Goal: Task Accomplishment & Management: Complete application form

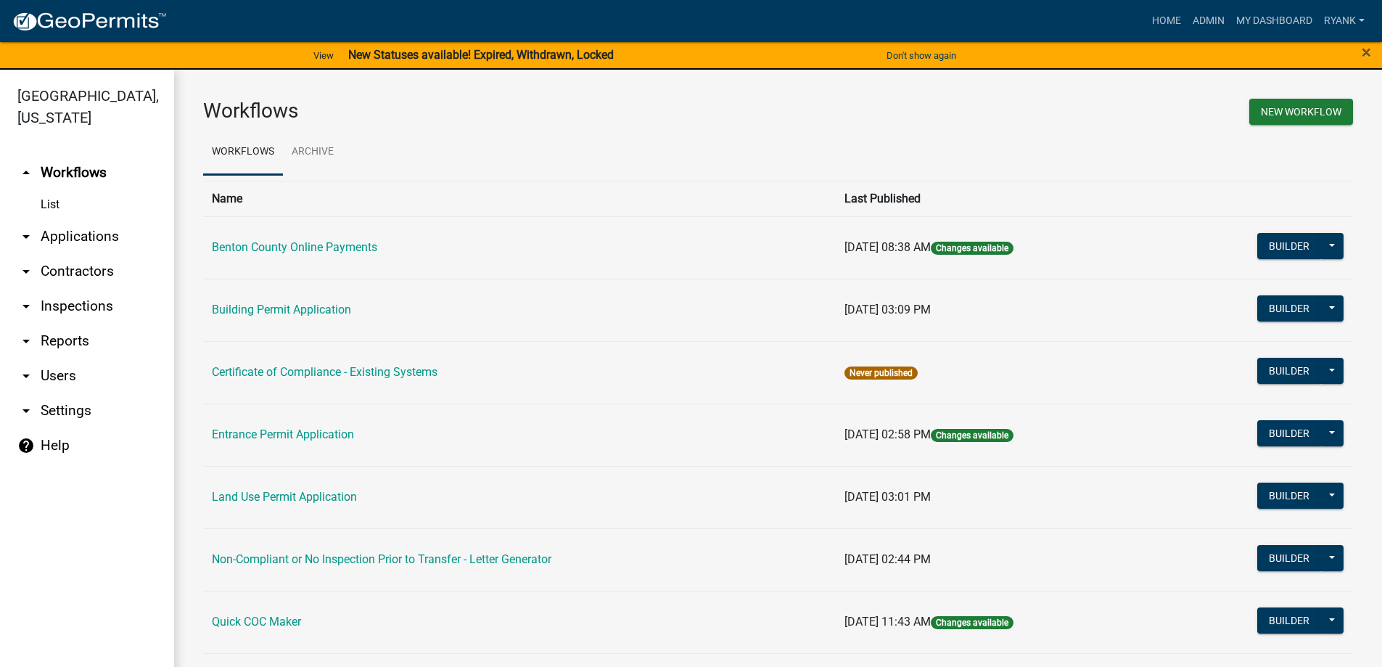
click at [79, 239] on link "arrow_drop_down Applications" at bounding box center [87, 236] width 174 height 35
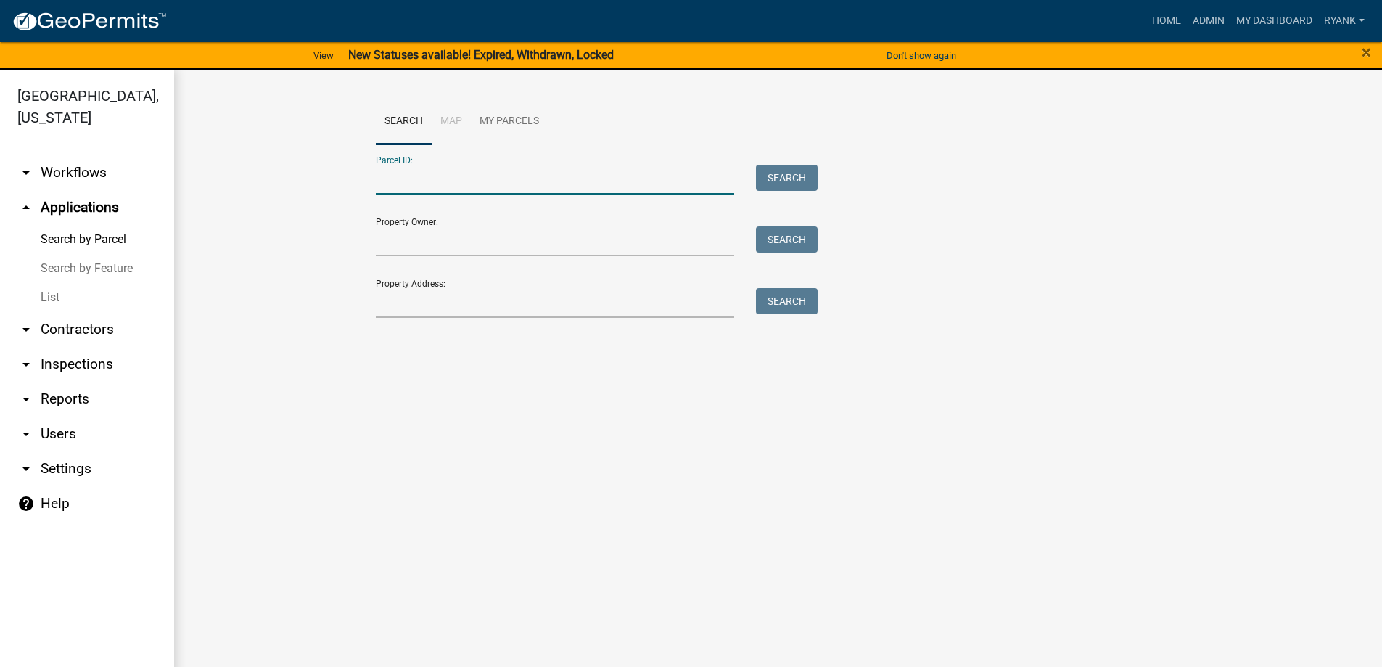
click at [435, 190] on input "Parcel ID:" at bounding box center [555, 180] width 359 height 30
paste input "100062900"
type input "100062900"
click at [781, 181] on button "Search" at bounding box center [787, 178] width 62 height 26
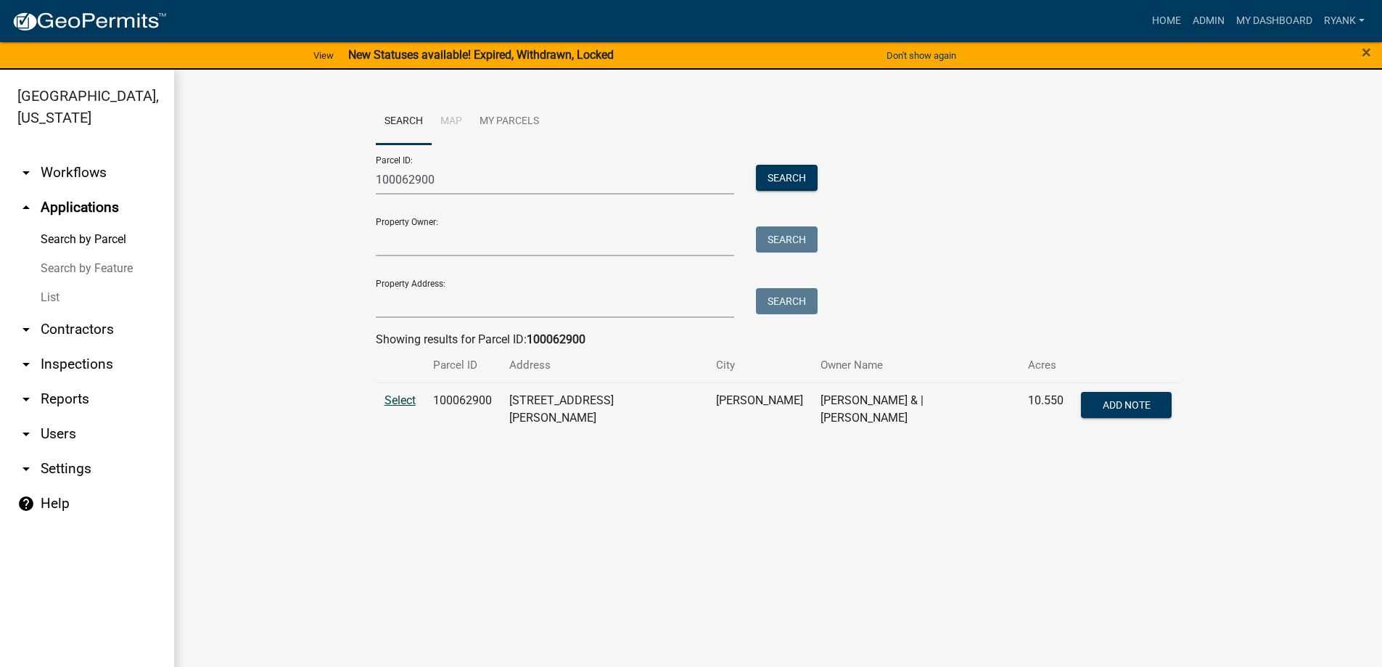
click at [415, 404] on span "Select" at bounding box center [400, 400] width 31 height 14
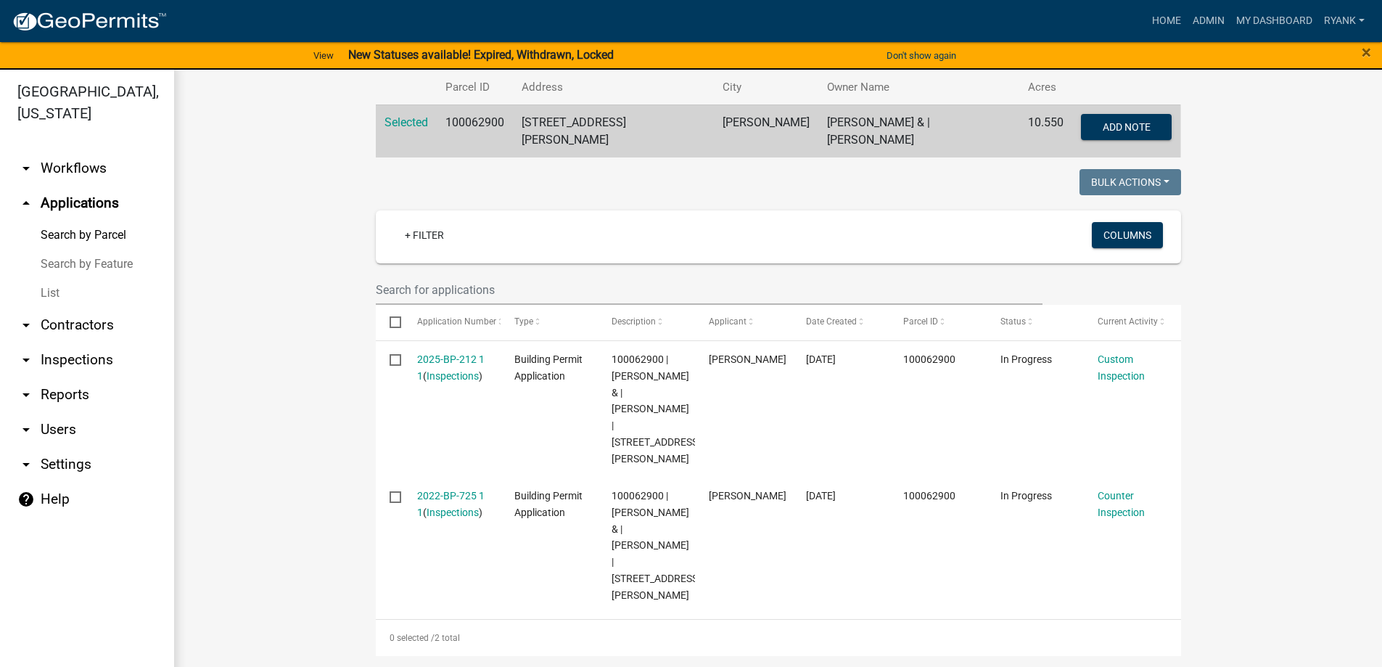
scroll to position [17, 0]
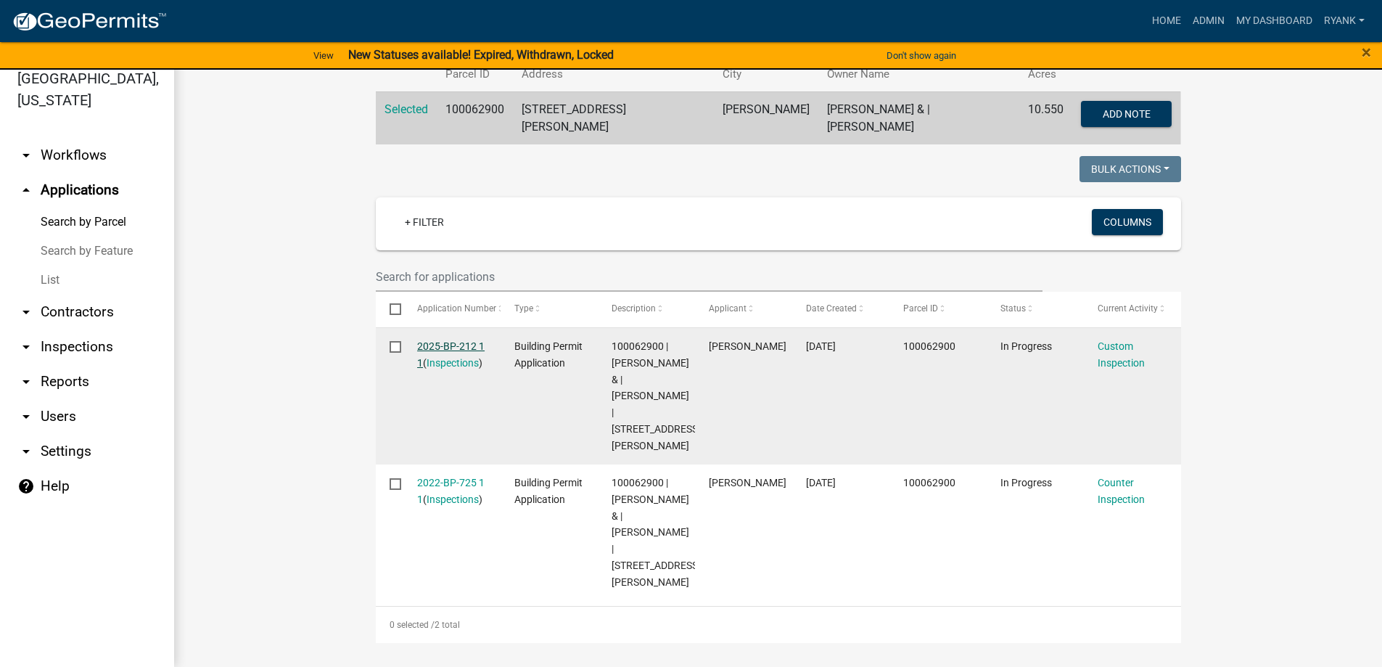
click at [448, 340] on link "2025-BP-212 1 1" at bounding box center [450, 354] width 67 height 28
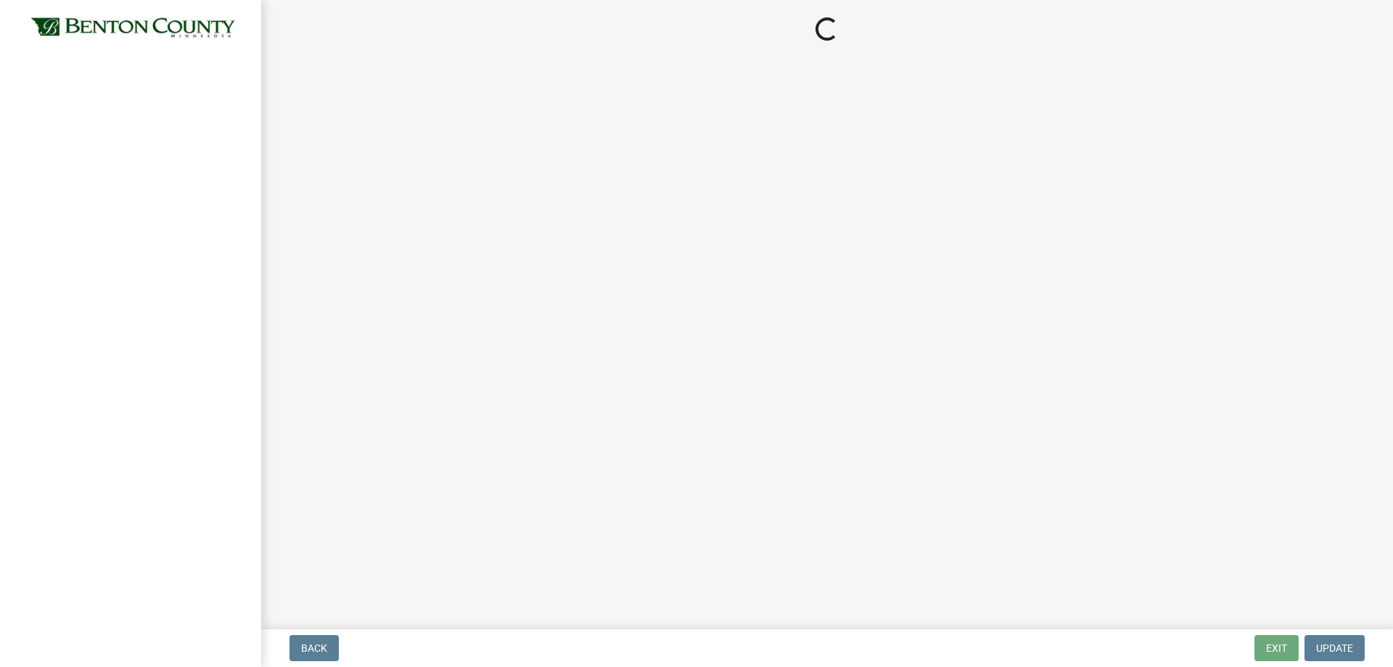
select select "17bfa135-5610-45df-8ce7-87530b7d86d4"
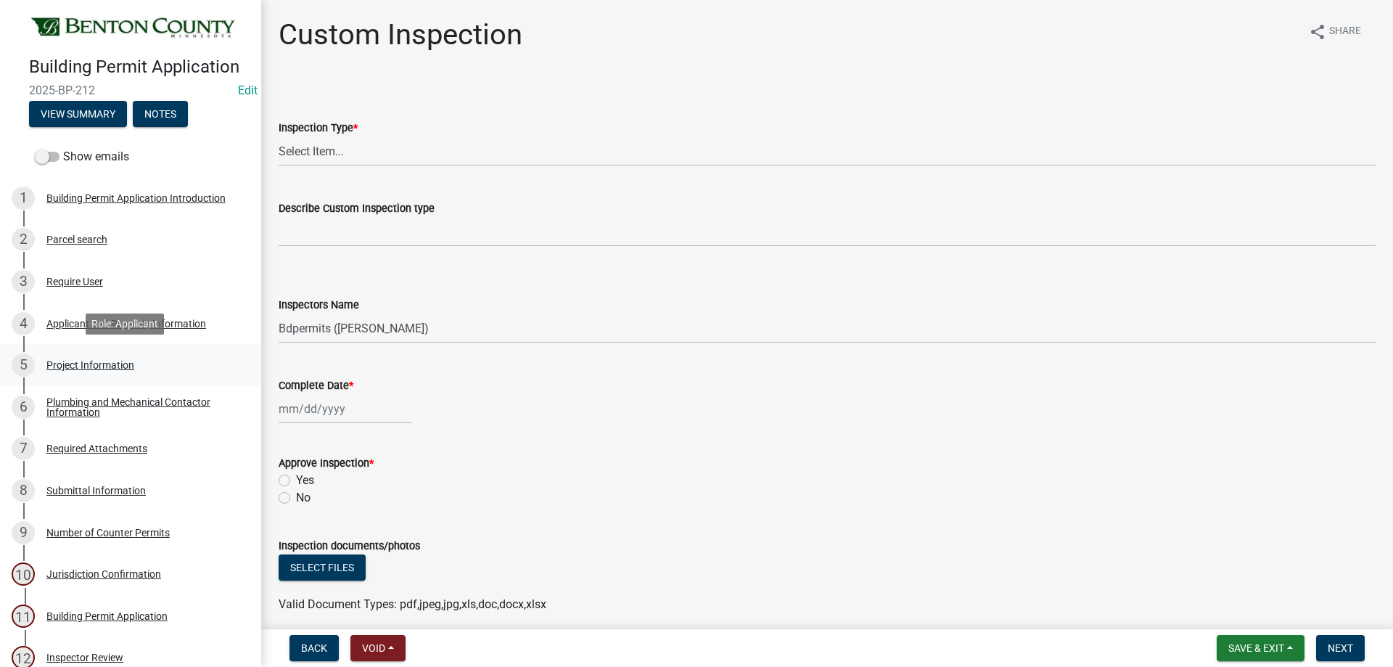
click at [106, 365] on div "Project Information" at bounding box center [90, 365] width 88 height 10
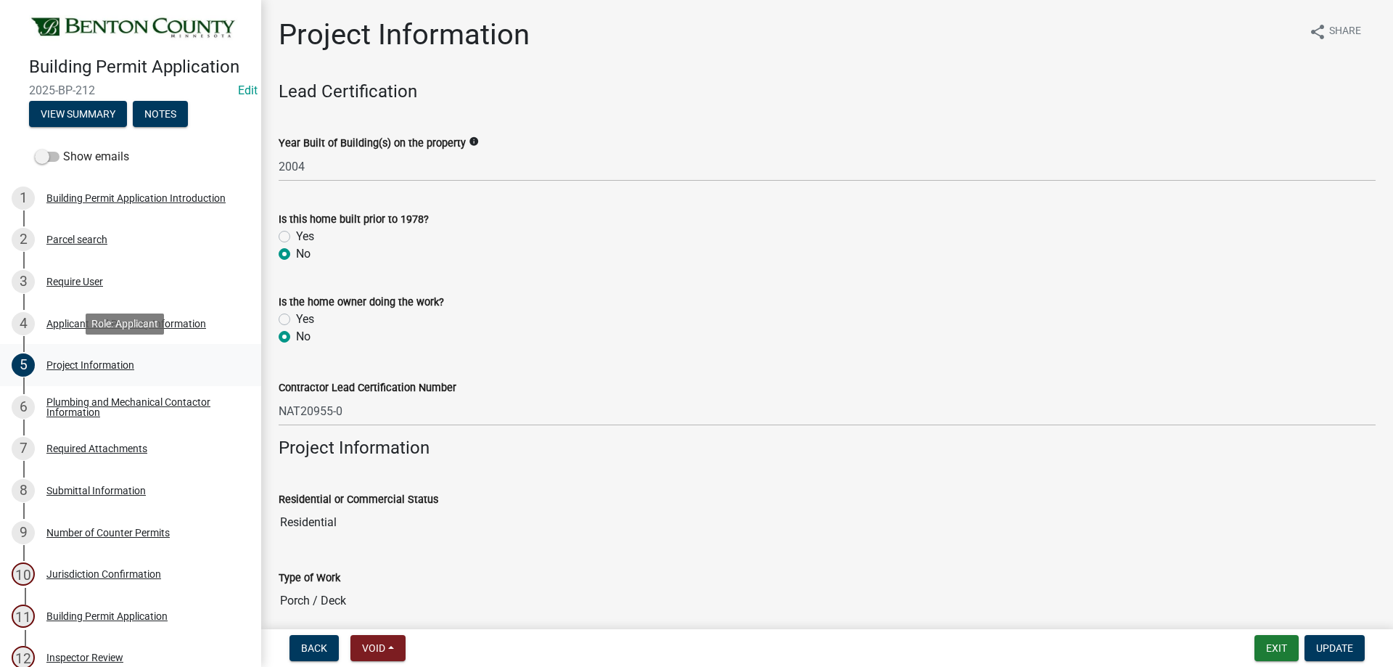
click at [85, 366] on div "Project Information" at bounding box center [90, 365] width 88 height 10
click at [99, 446] on div "Required Attachments" at bounding box center [96, 448] width 101 height 10
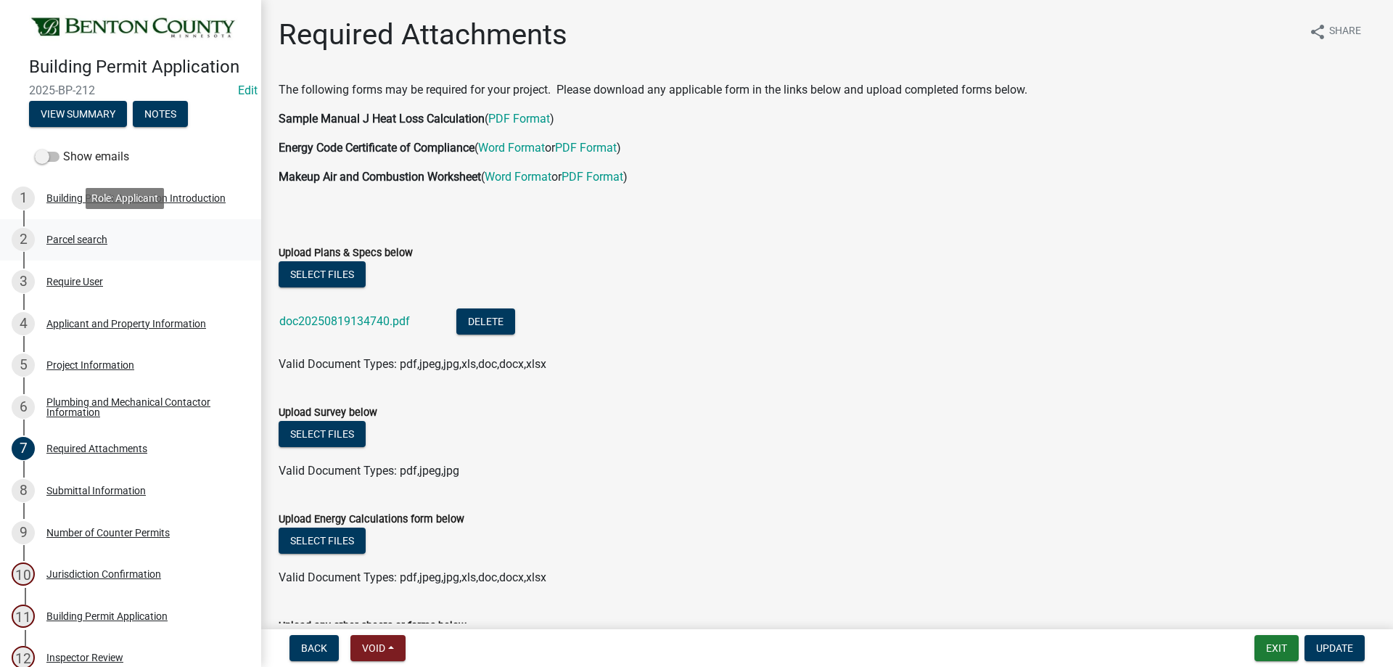
click at [91, 237] on div "Parcel search" at bounding box center [76, 239] width 61 height 10
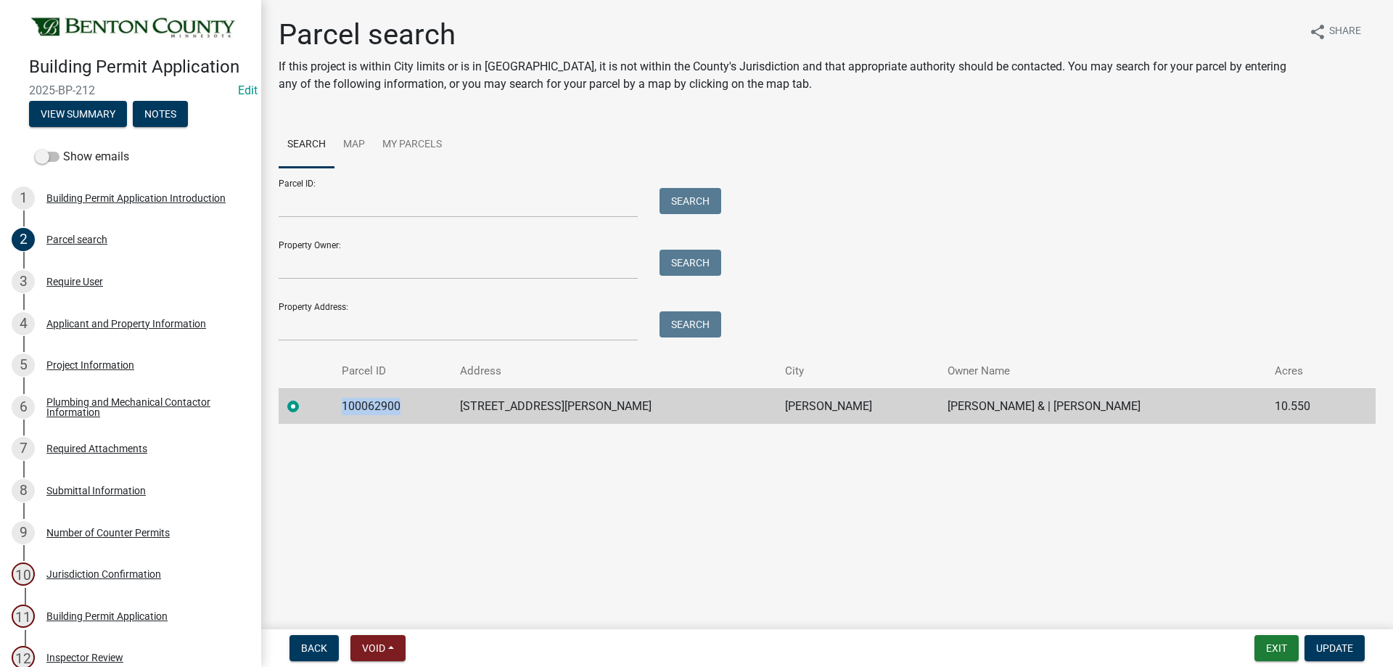
drag, startPoint x: 413, startPoint y: 401, endPoint x: 364, endPoint y: 393, distance: 49.4
click at [350, 396] on td "100062900" at bounding box center [392, 406] width 118 height 36
copy td "100062900"
click at [68, 271] on div "3 Require User" at bounding box center [125, 281] width 226 height 23
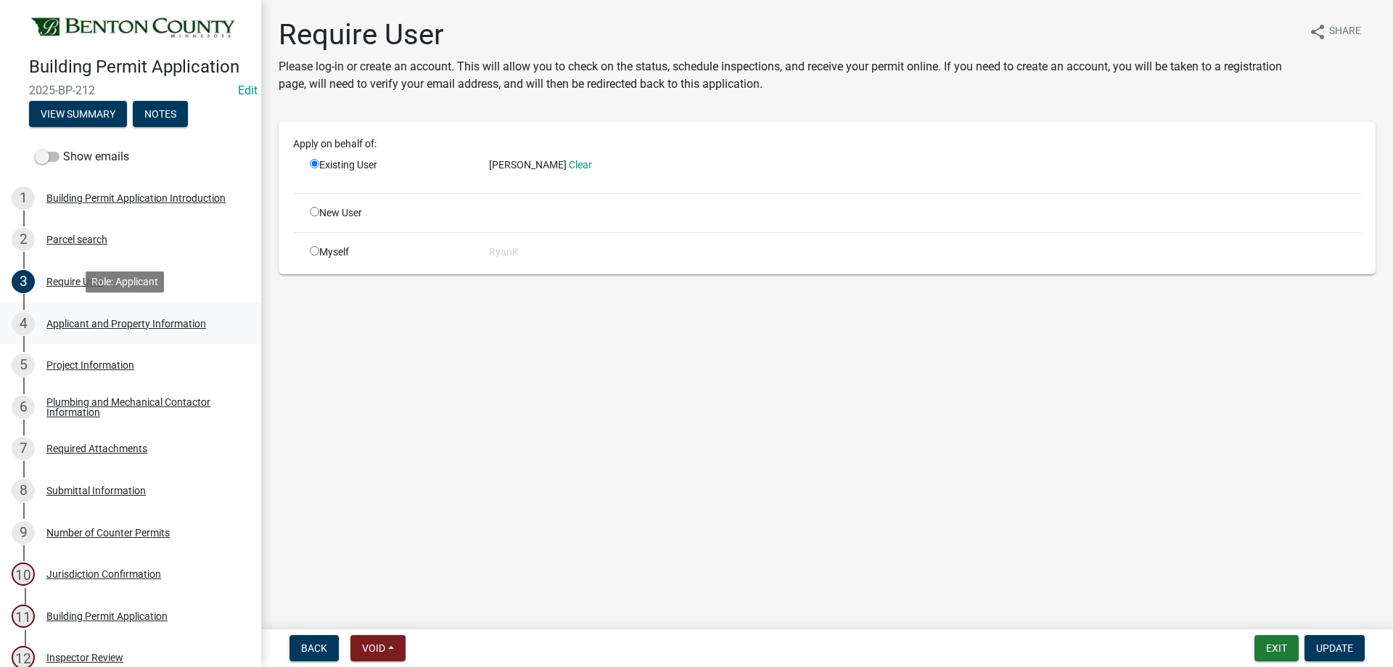
click at [89, 321] on div "Applicant and Property Information" at bounding box center [126, 324] width 160 height 10
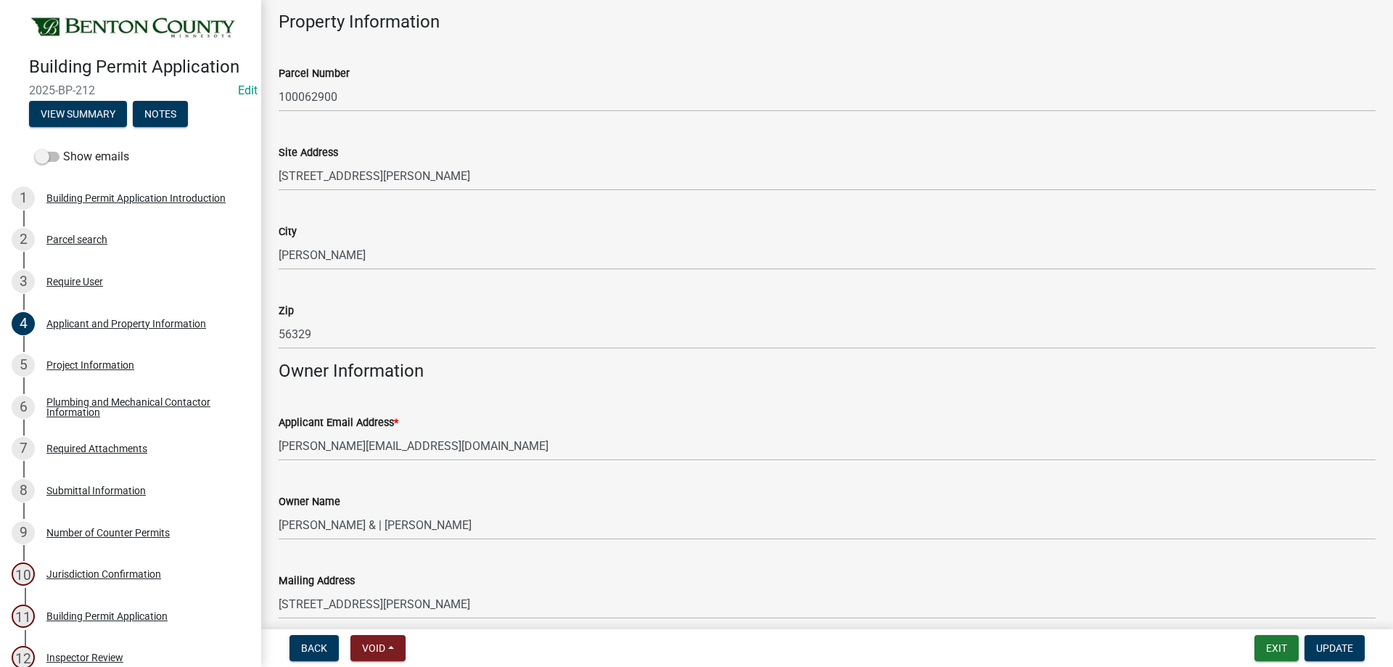
scroll to position [145, 0]
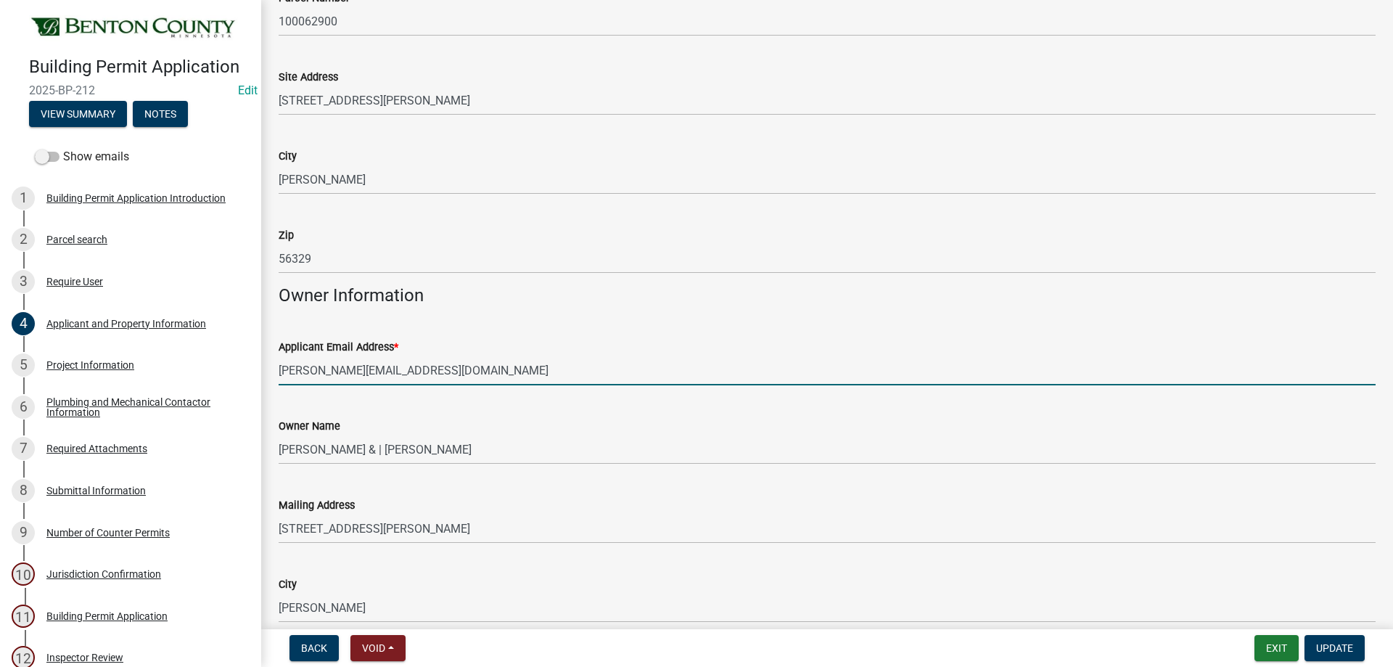
drag, startPoint x: 480, startPoint y: 372, endPoint x: 279, endPoint y: 362, distance: 201.2
click at [279, 362] on input "[PERSON_NAME][EMAIL_ADDRESS][DOMAIN_NAME]" at bounding box center [827, 371] width 1097 height 30
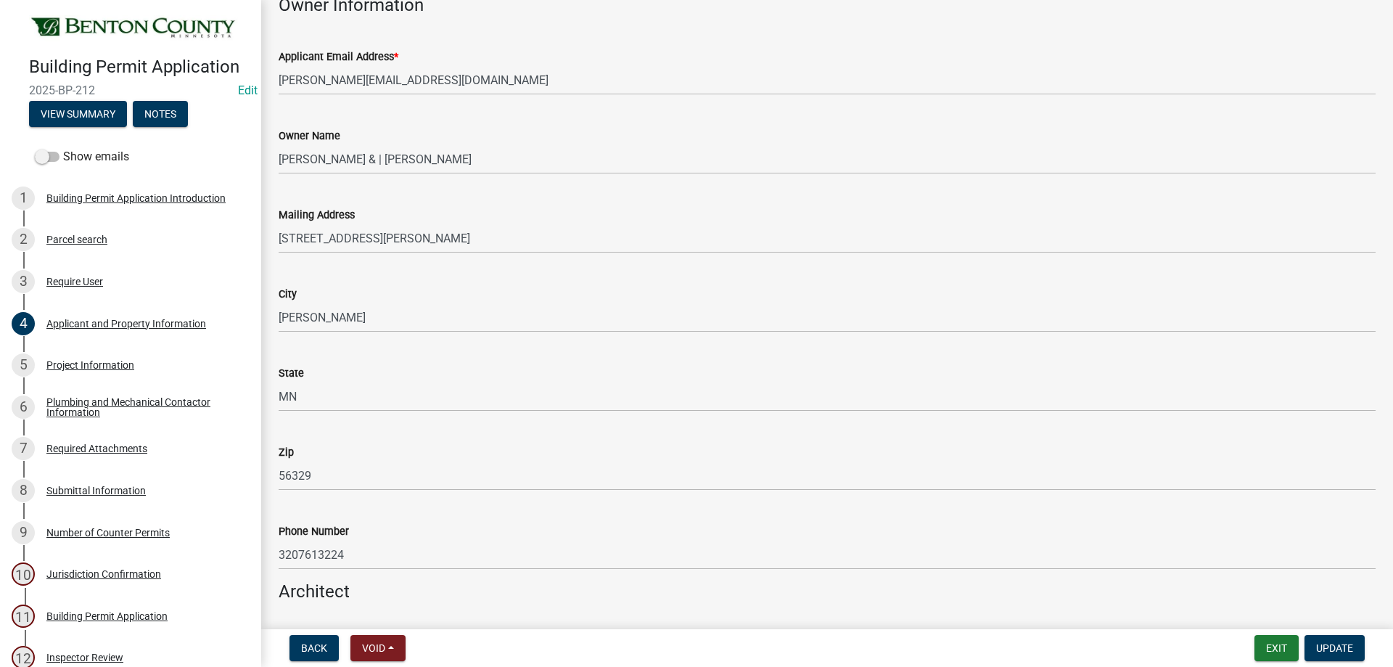
scroll to position [508, 0]
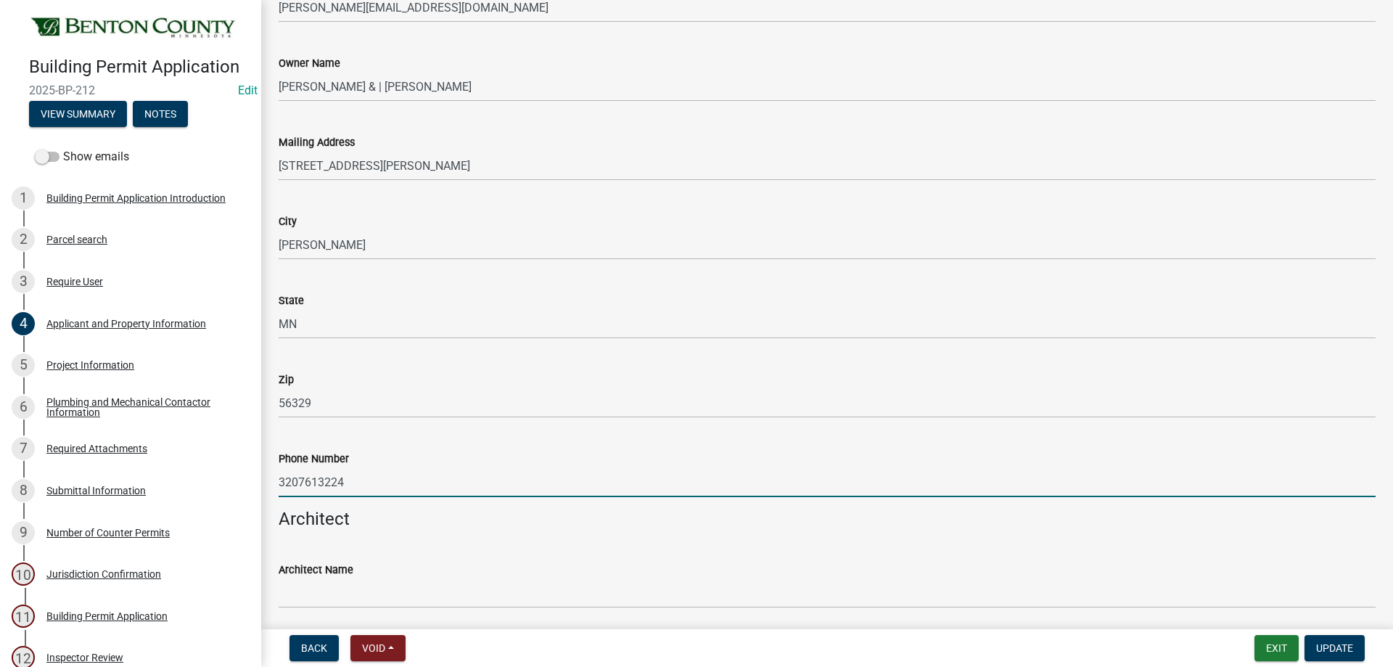
drag, startPoint x: 360, startPoint y: 480, endPoint x: 262, endPoint y: 479, distance: 97.9
click at [262, 479] on div "Applicant and Property Information share Share Property Information Parcel Numb…" at bounding box center [827, 422] width 1132 height 1825
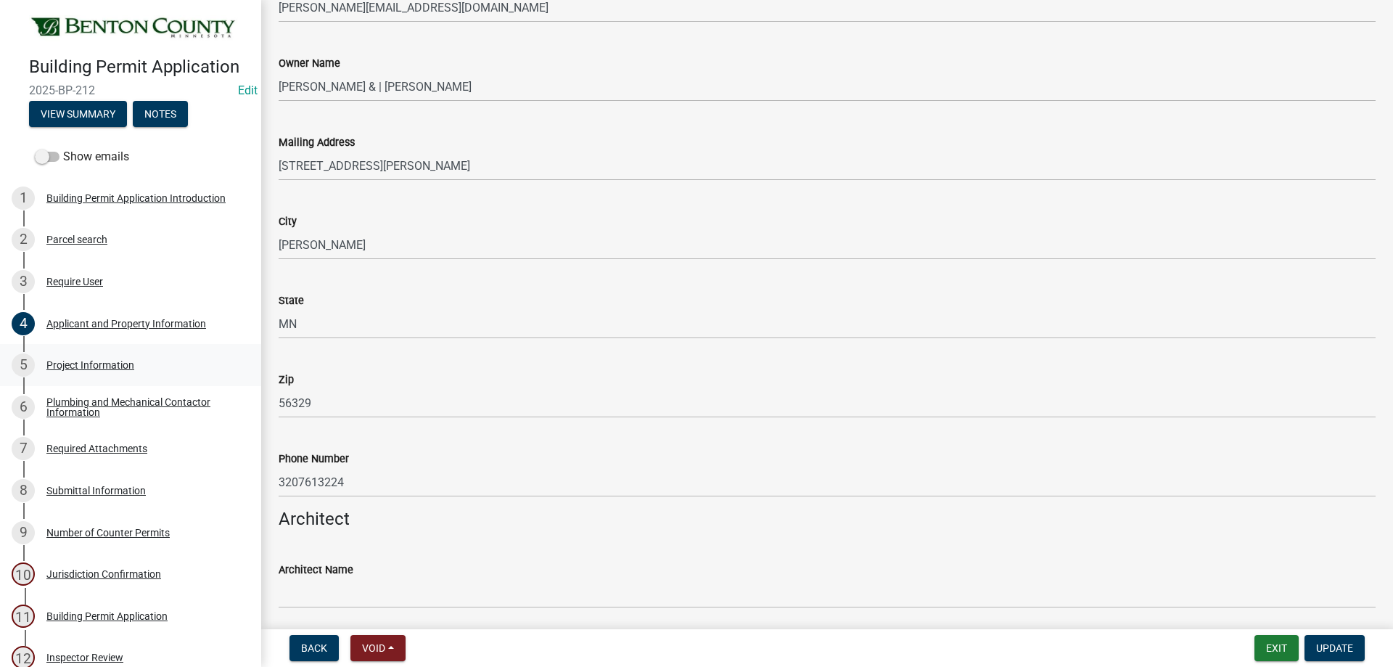
click at [105, 360] on div "Project Information" at bounding box center [90, 365] width 88 height 10
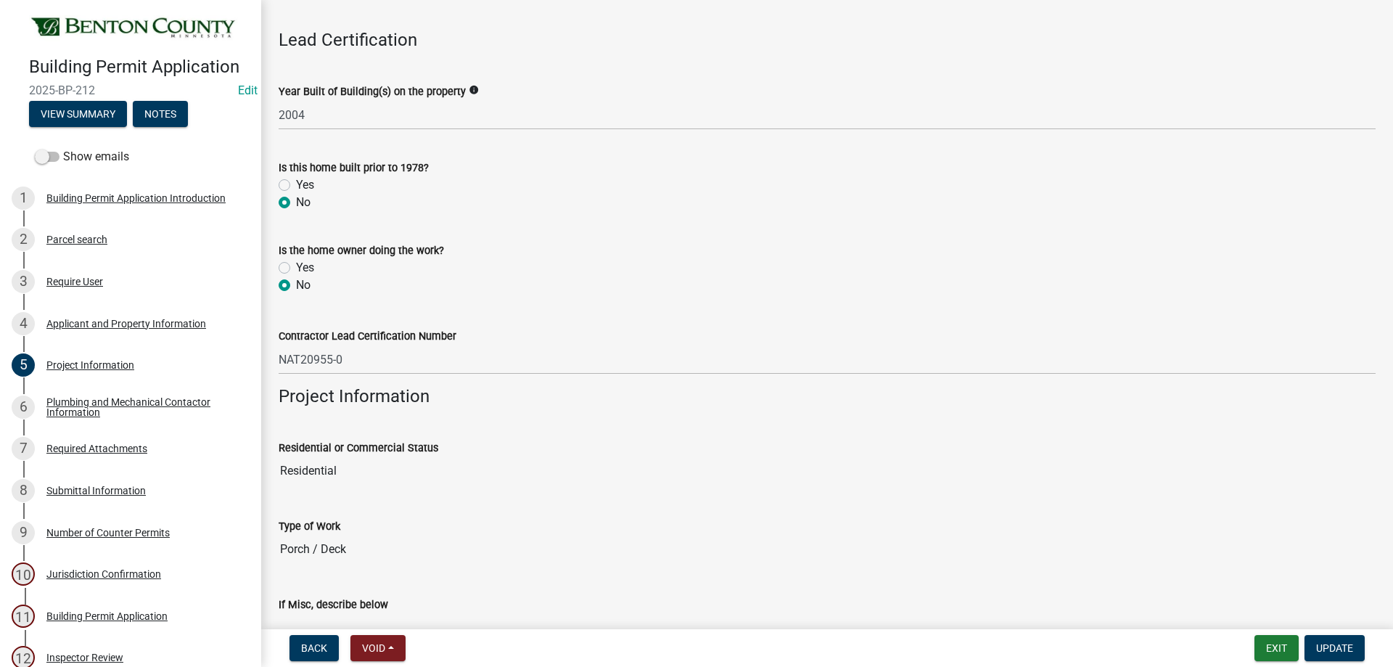
scroll to position [0, 0]
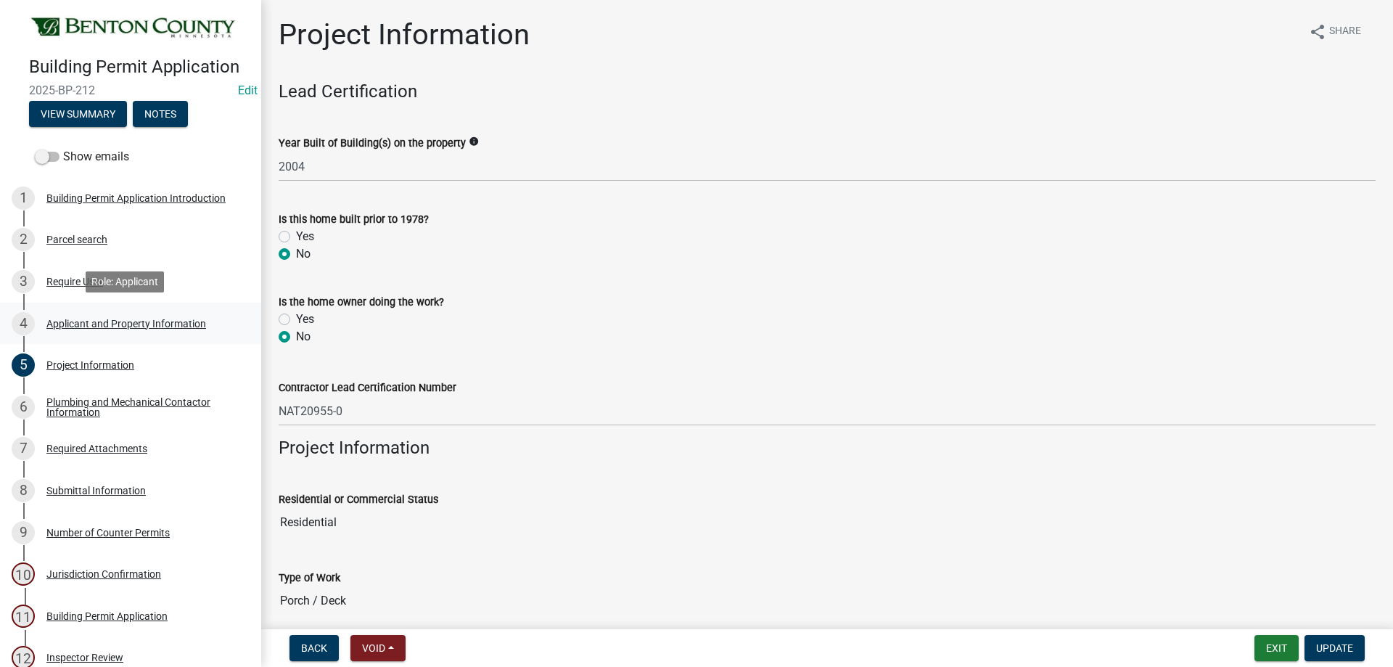
click at [84, 323] on div "Applicant and Property Information" at bounding box center [126, 324] width 160 height 10
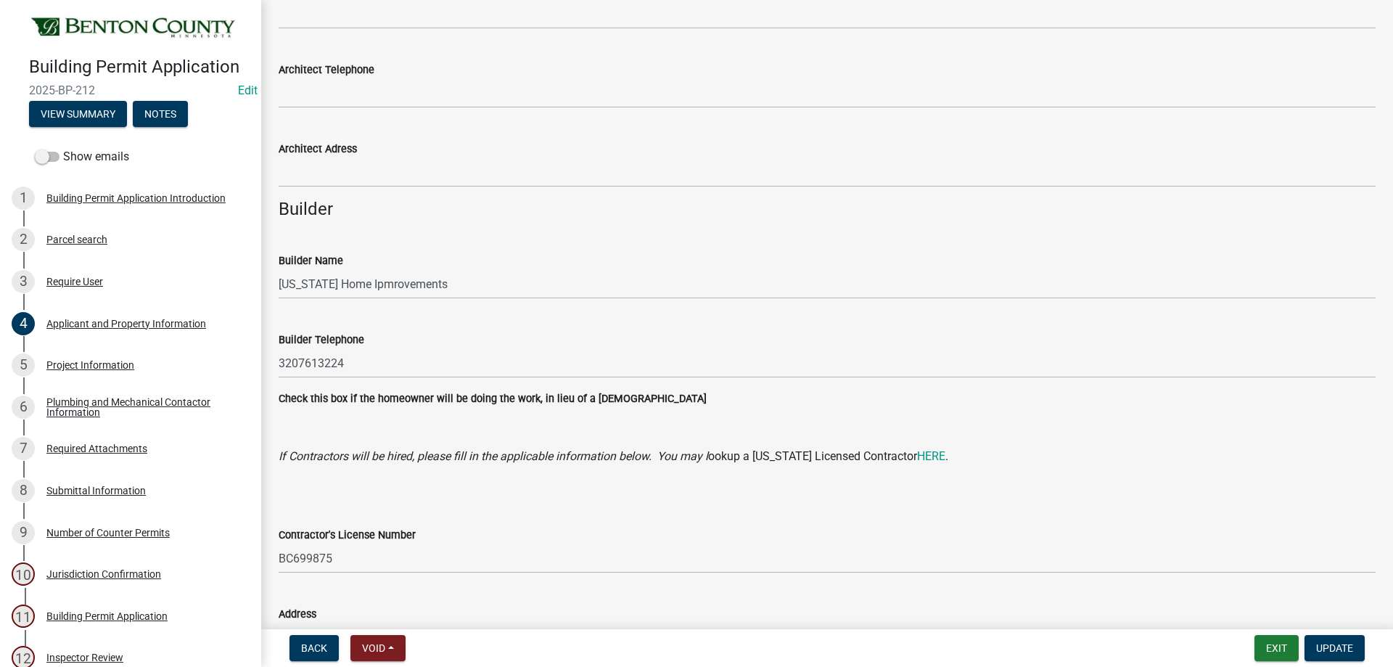
scroll to position [1088, 0]
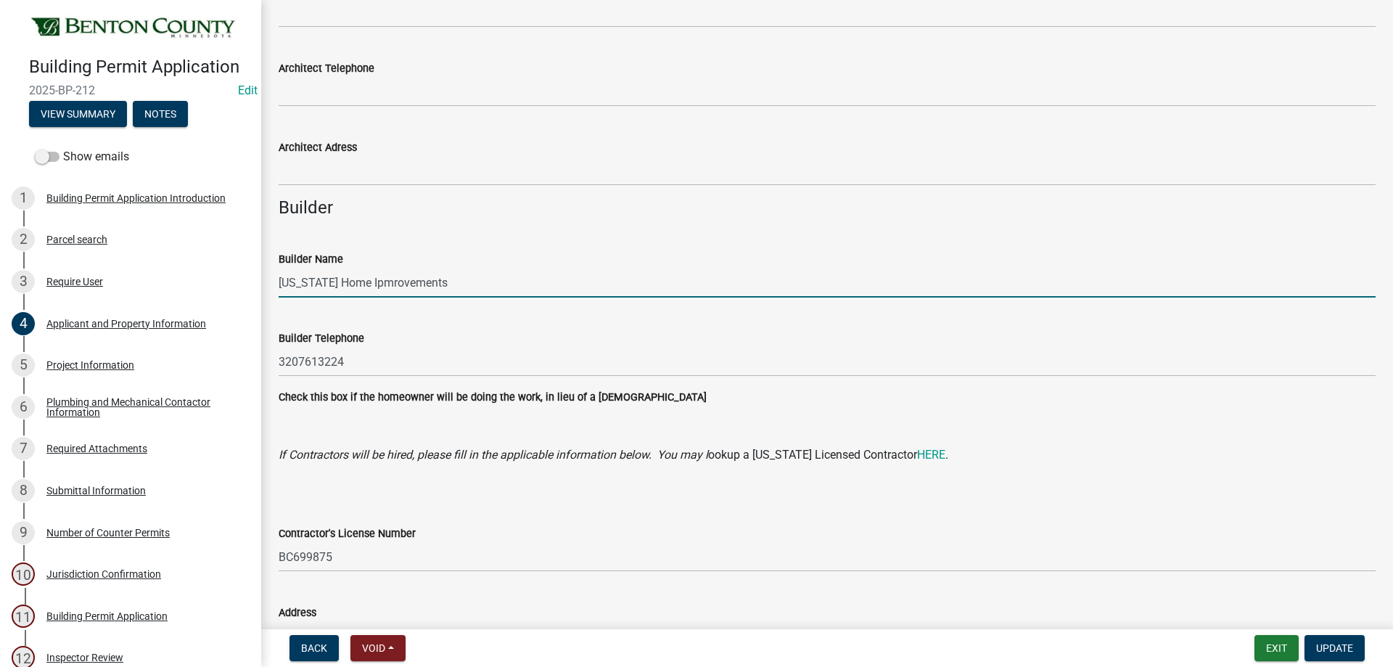
drag, startPoint x: 472, startPoint y: 278, endPoint x: 271, endPoint y: 273, distance: 201.8
click at [271, 273] on div "Builder Name Minnesota Home Ipmrovements" at bounding box center [827, 263] width 1119 height 67
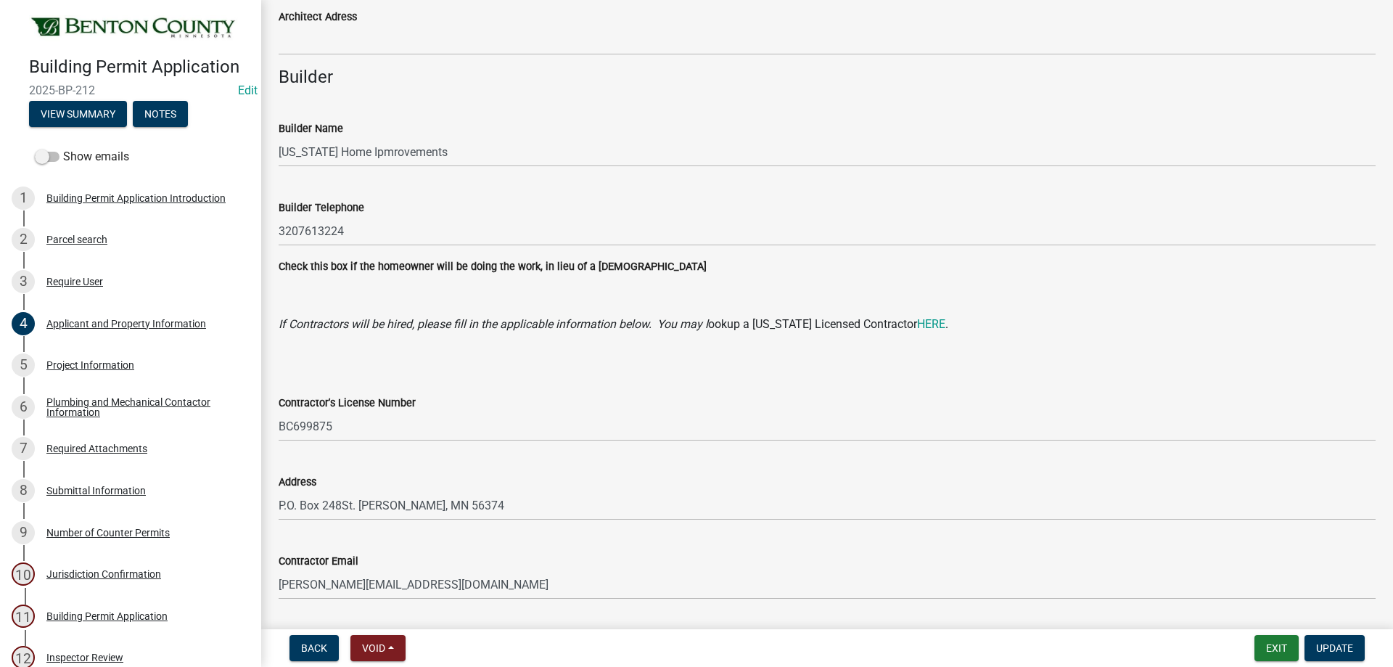
scroll to position [1263, 0]
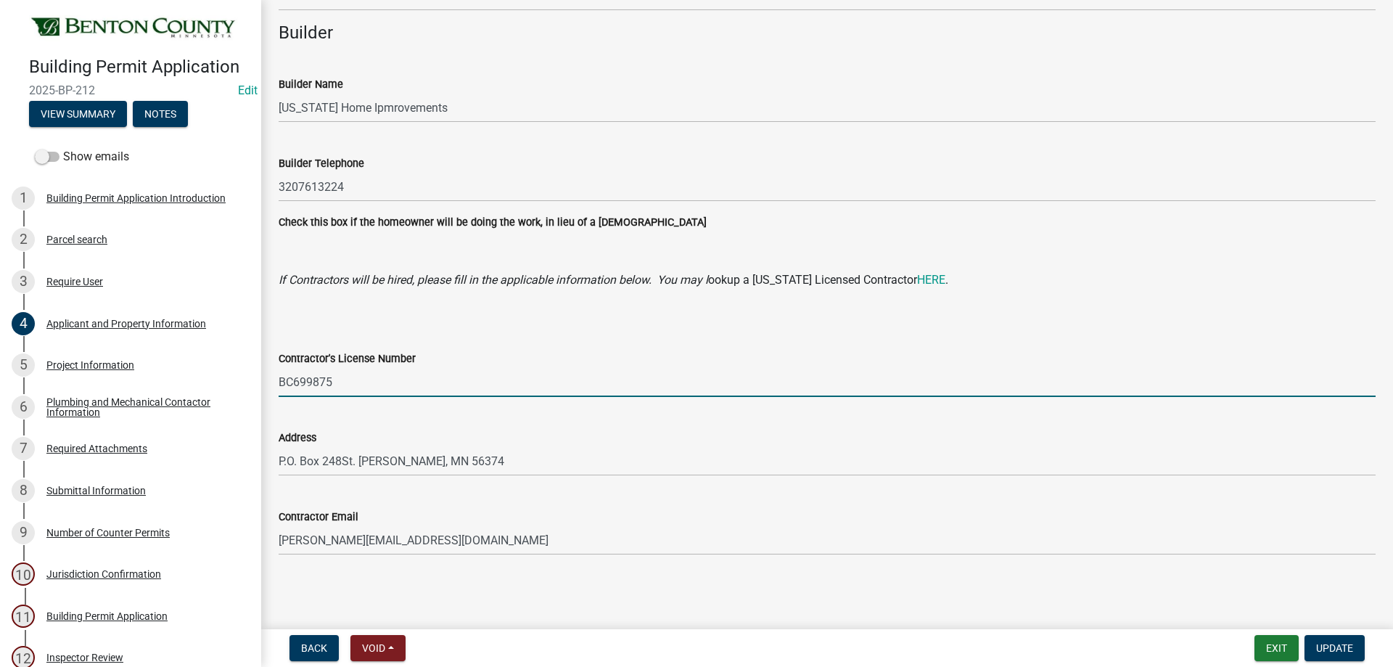
drag, startPoint x: 354, startPoint y: 380, endPoint x: 276, endPoint y: 375, distance: 77.8
click at [276, 375] on div "Contractor's License Number BC699875" at bounding box center [827, 362] width 1119 height 67
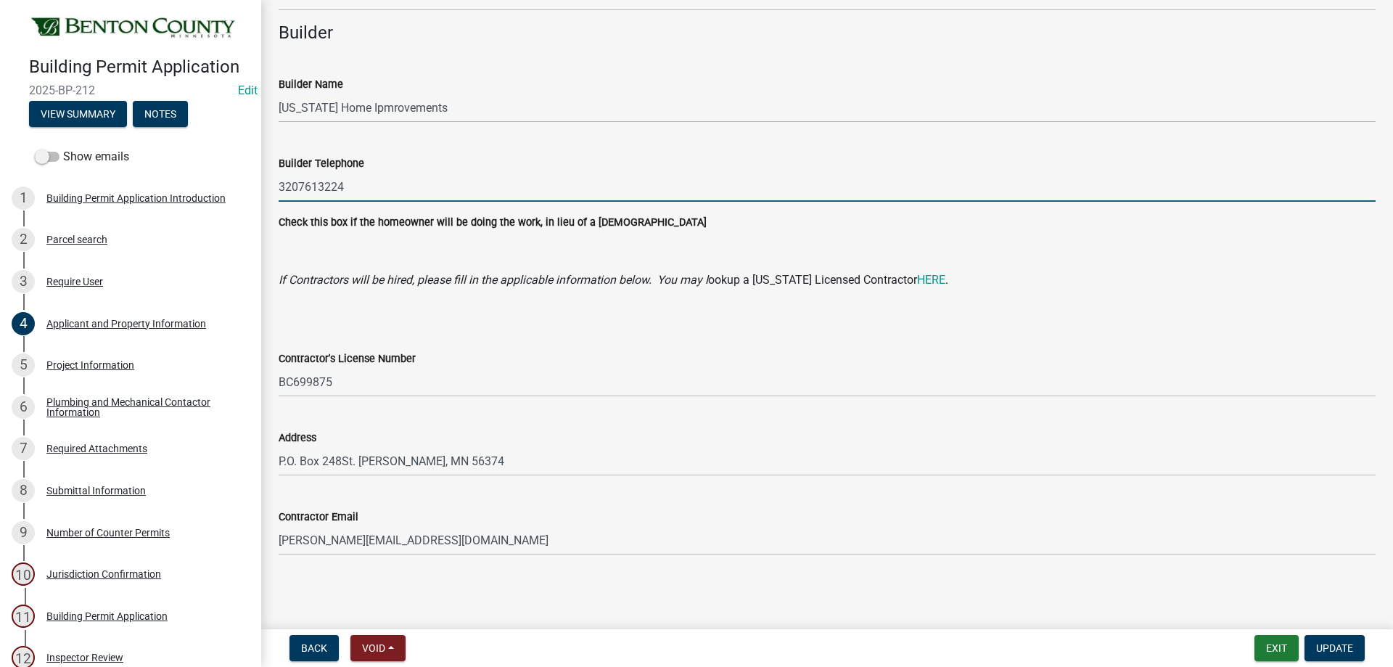
drag, startPoint x: 354, startPoint y: 184, endPoint x: 260, endPoint y: 180, distance: 93.7
click at [260, 180] on div "Building Permit Application 2025-BP-212 Edit View Summary Notes Show emails 1 B…" at bounding box center [696, 333] width 1393 height 667
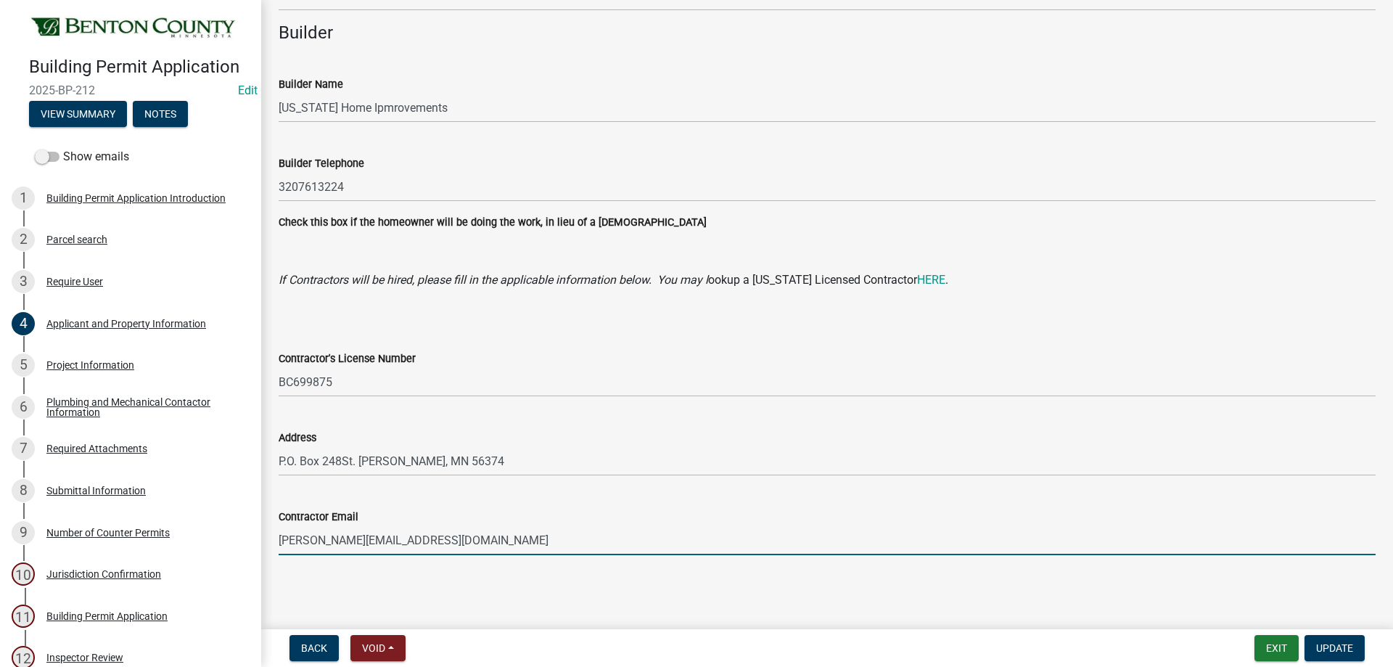
drag, startPoint x: 492, startPoint y: 539, endPoint x: 337, endPoint y: 549, distance: 155.6
click at [270, 533] on div "Contractor Email Ryan@mnhomeimprovements.com" at bounding box center [827, 521] width 1119 height 67
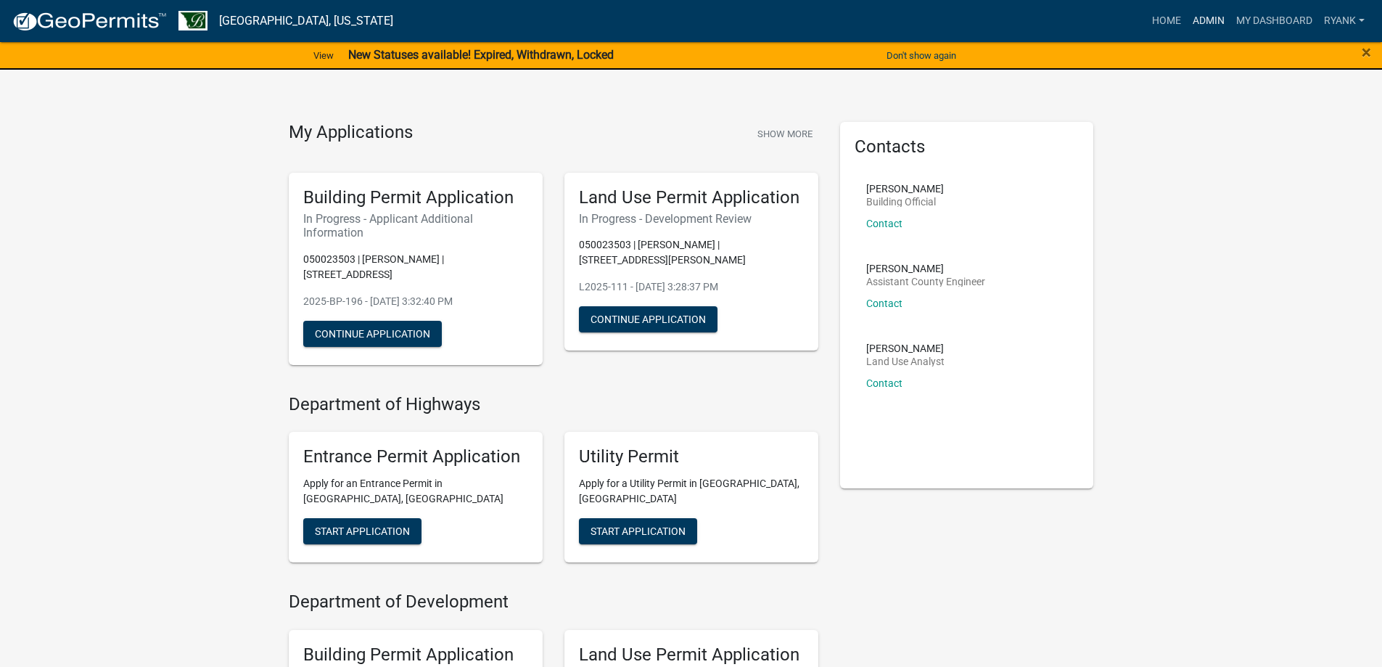
click at [1198, 25] on link "Admin" at bounding box center [1209, 21] width 44 height 28
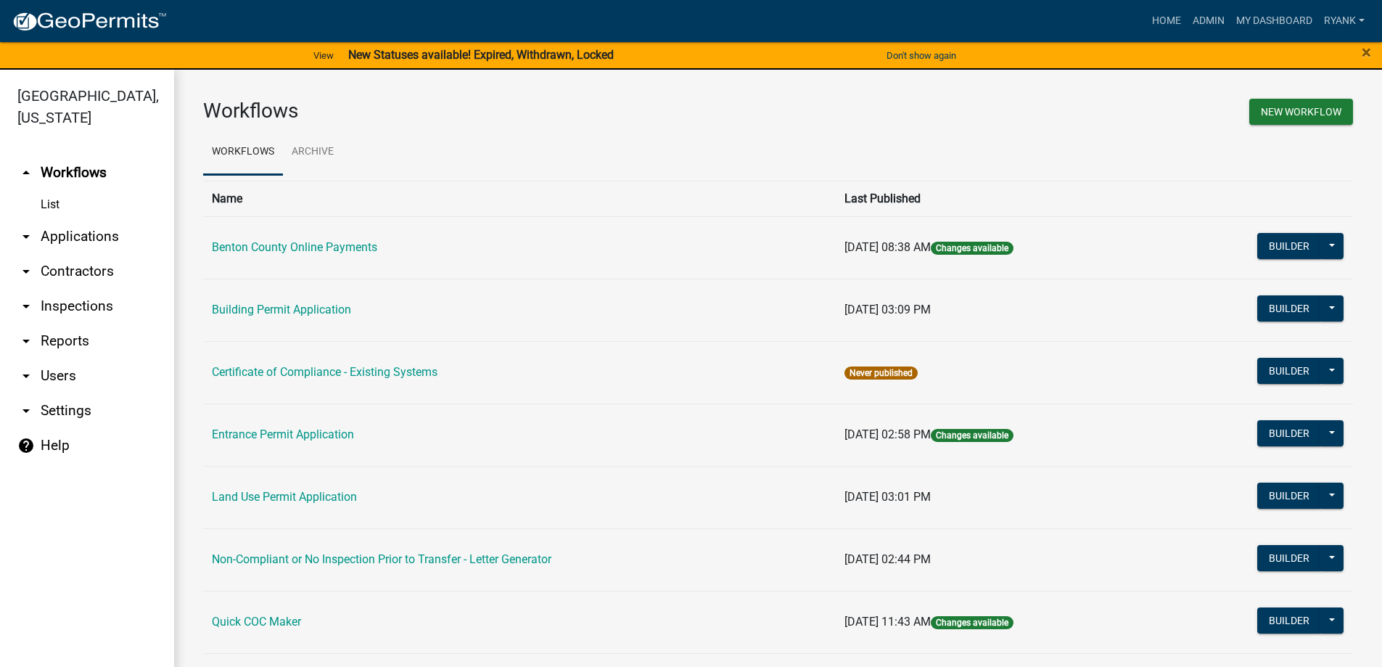
click at [73, 238] on link "arrow_drop_down Applications" at bounding box center [87, 236] width 174 height 35
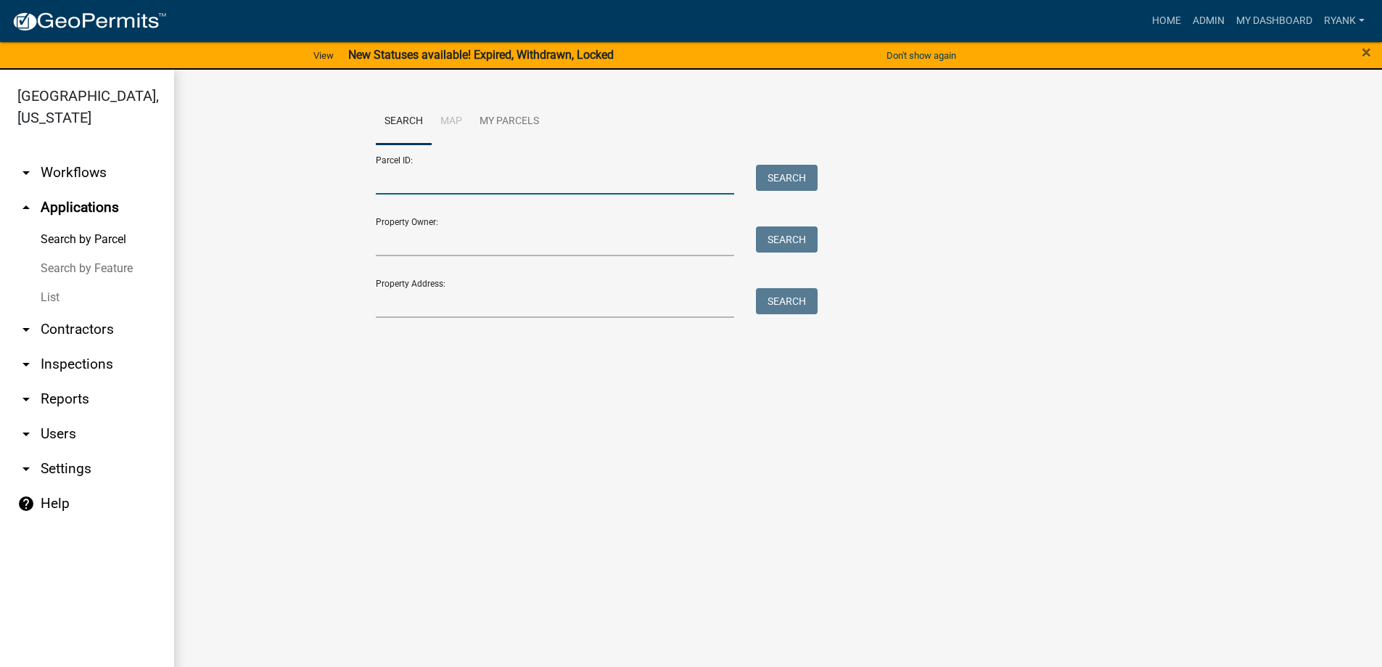
click at [419, 184] on input "Parcel ID:" at bounding box center [555, 180] width 359 height 30
paste input "100062900"
type input "100062900"
click at [794, 166] on button "Search" at bounding box center [787, 178] width 62 height 26
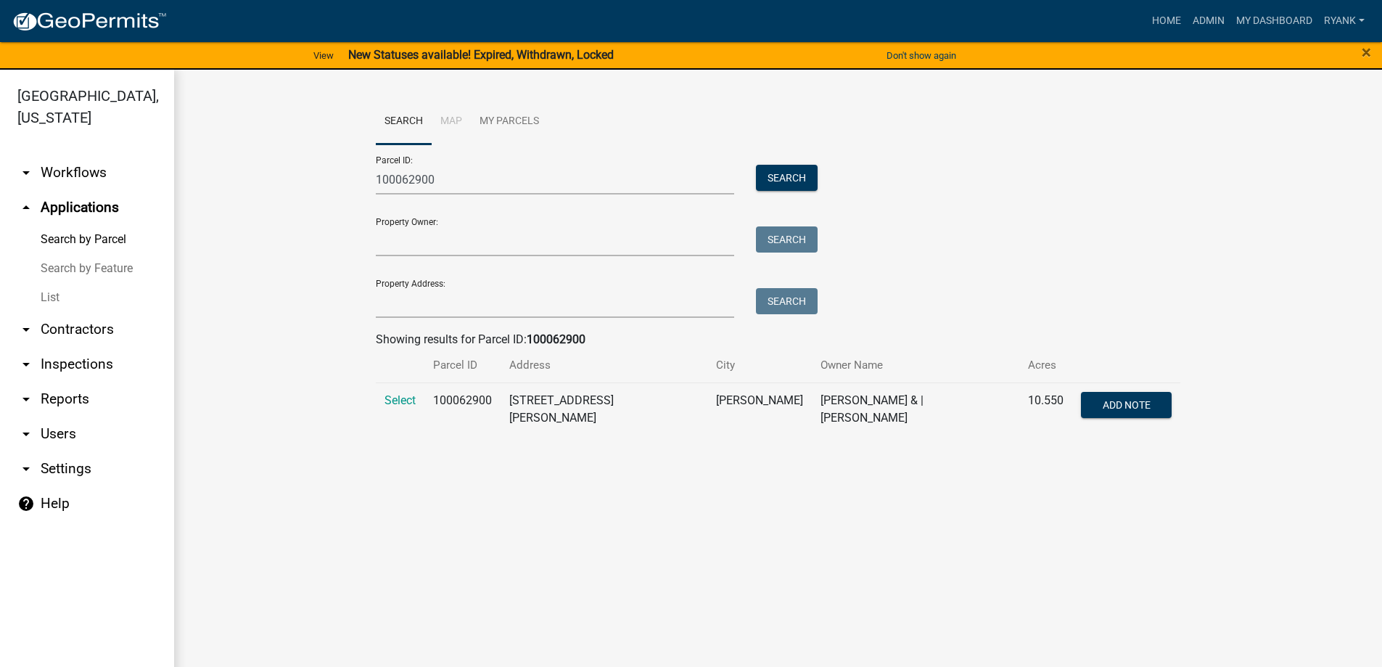
click at [398, 390] on td "Select" at bounding box center [400, 408] width 49 height 53
click at [398, 398] on span "Select" at bounding box center [400, 400] width 31 height 14
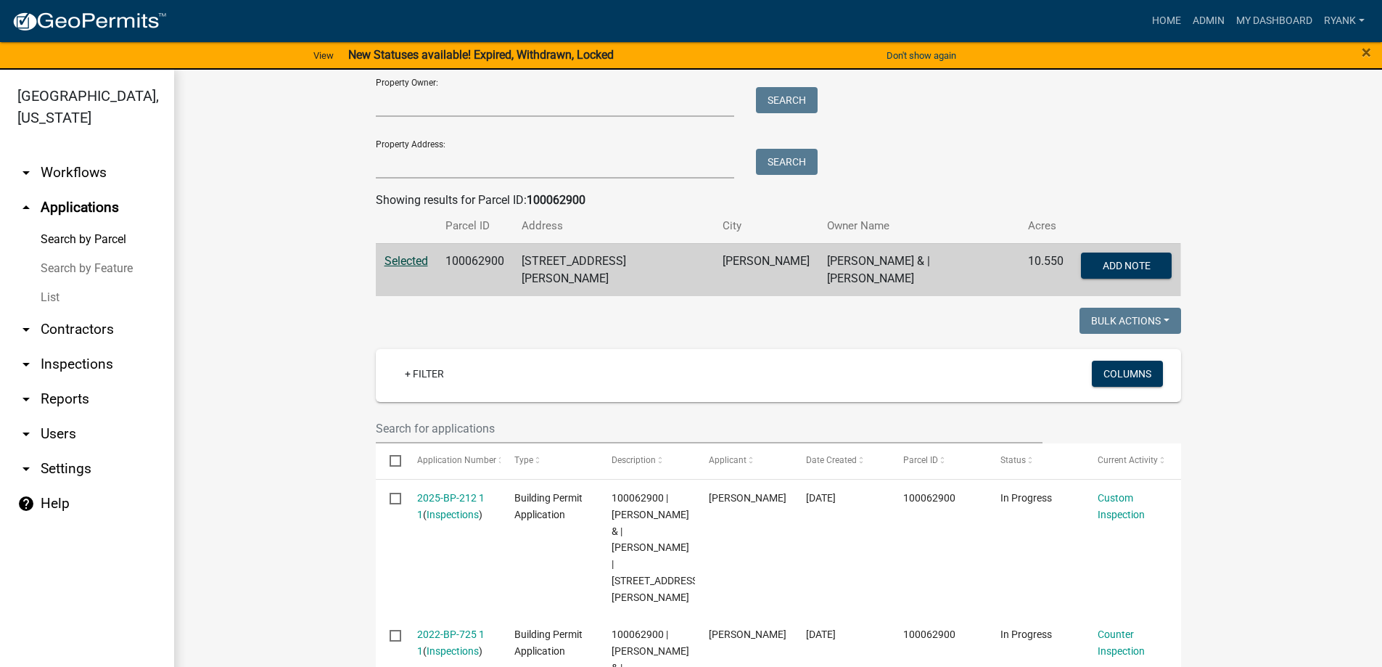
scroll to position [128, 0]
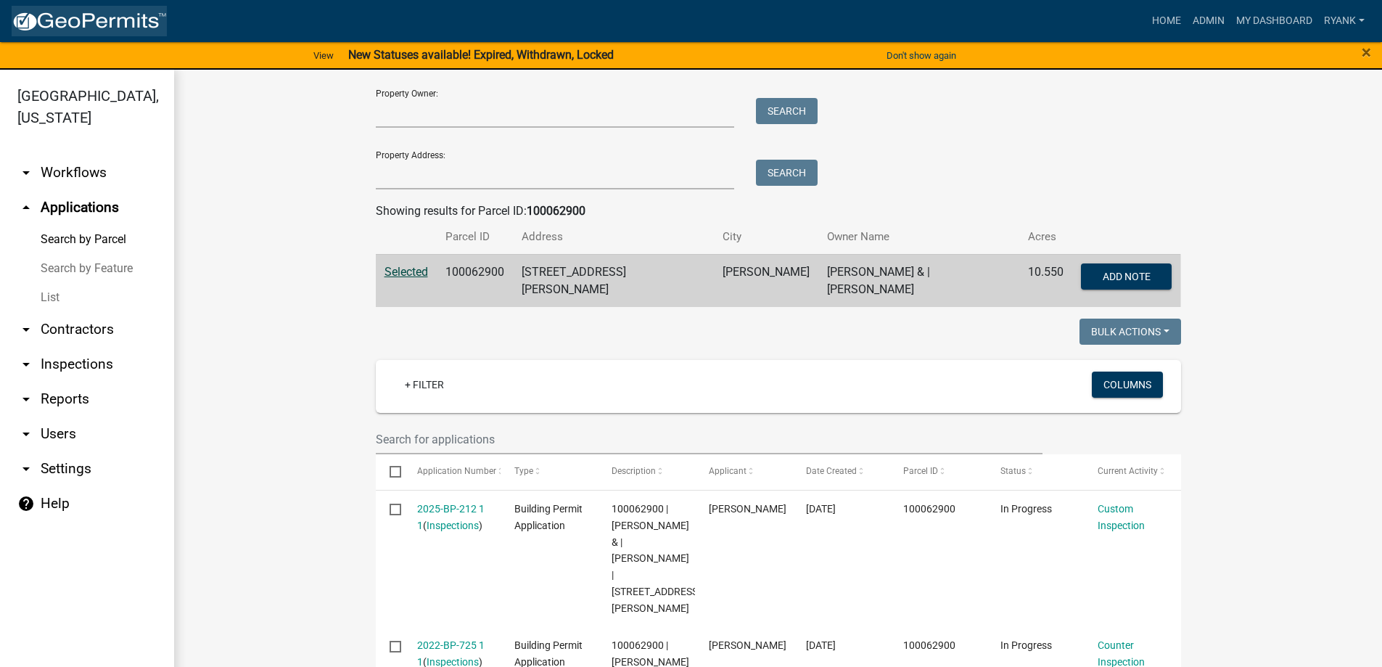
click at [75, 17] on img at bounding box center [89, 22] width 155 height 22
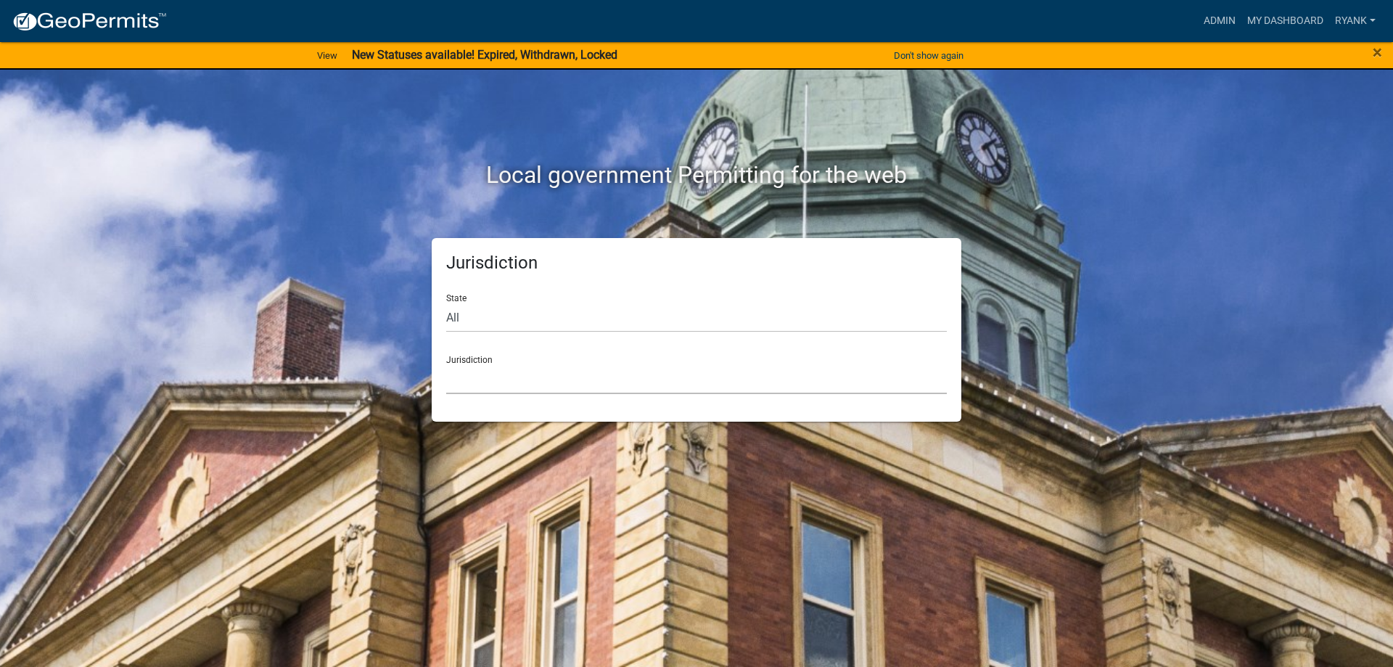
drag, startPoint x: 506, startPoint y: 375, endPoint x: 496, endPoint y: 373, distance: 10.4
click at [501, 374] on select "[GEOGRAPHIC_DATA], [US_STATE] [GEOGRAPHIC_DATA], [US_STATE][PERSON_NAME][GEOGRA…" at bounding box center [696, 379] width 501 height 30
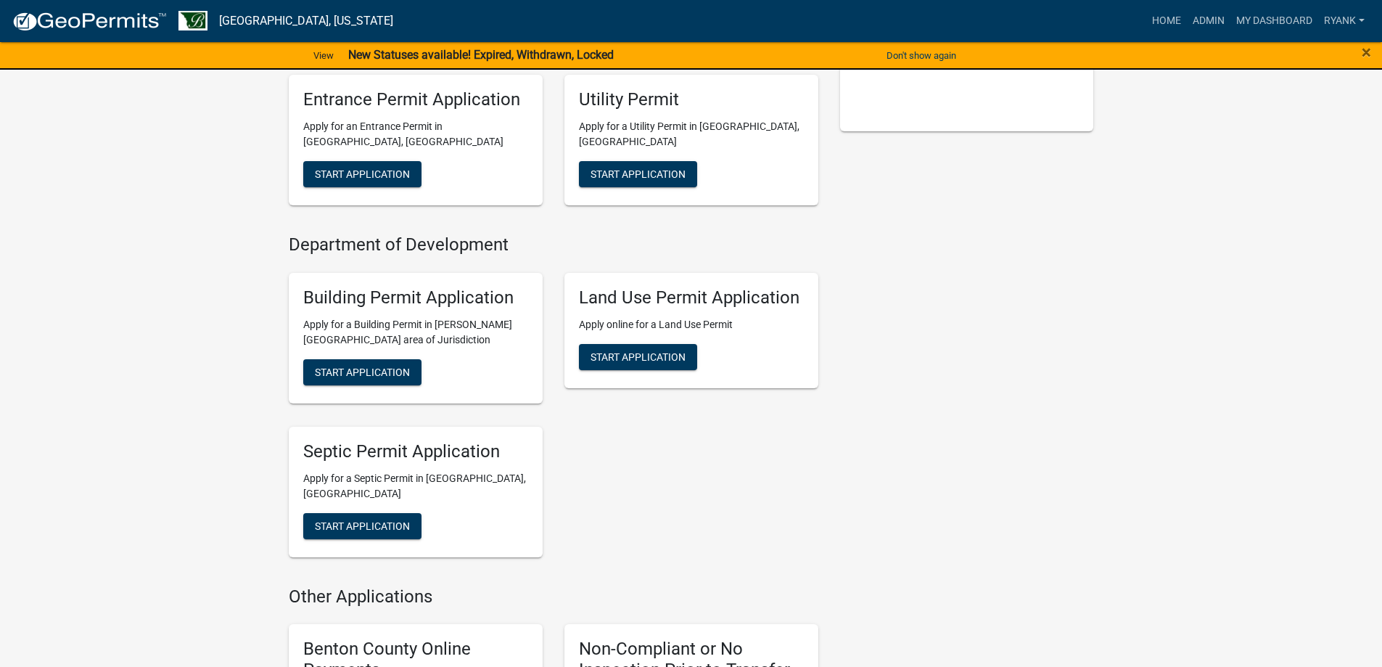
scroll to position [363, 0]
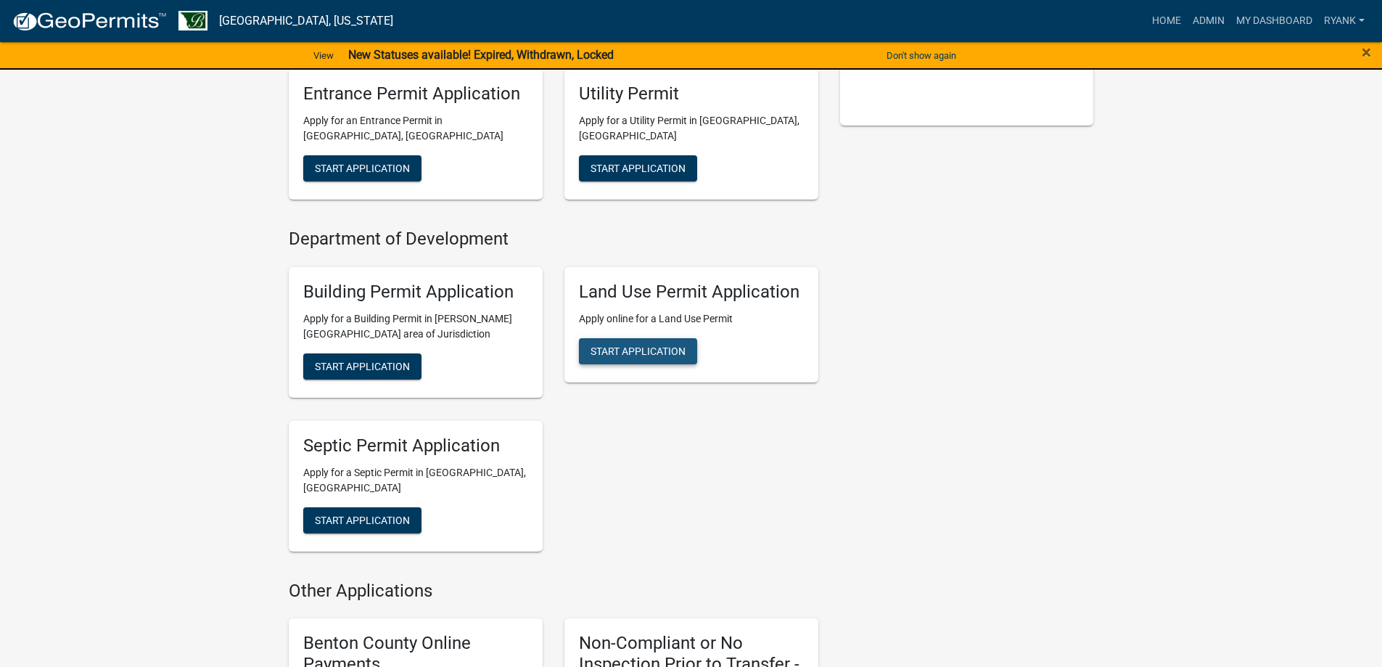
click at [619, 358] on button "Start Application" at bounding box center [638, 351] width 118 height 26
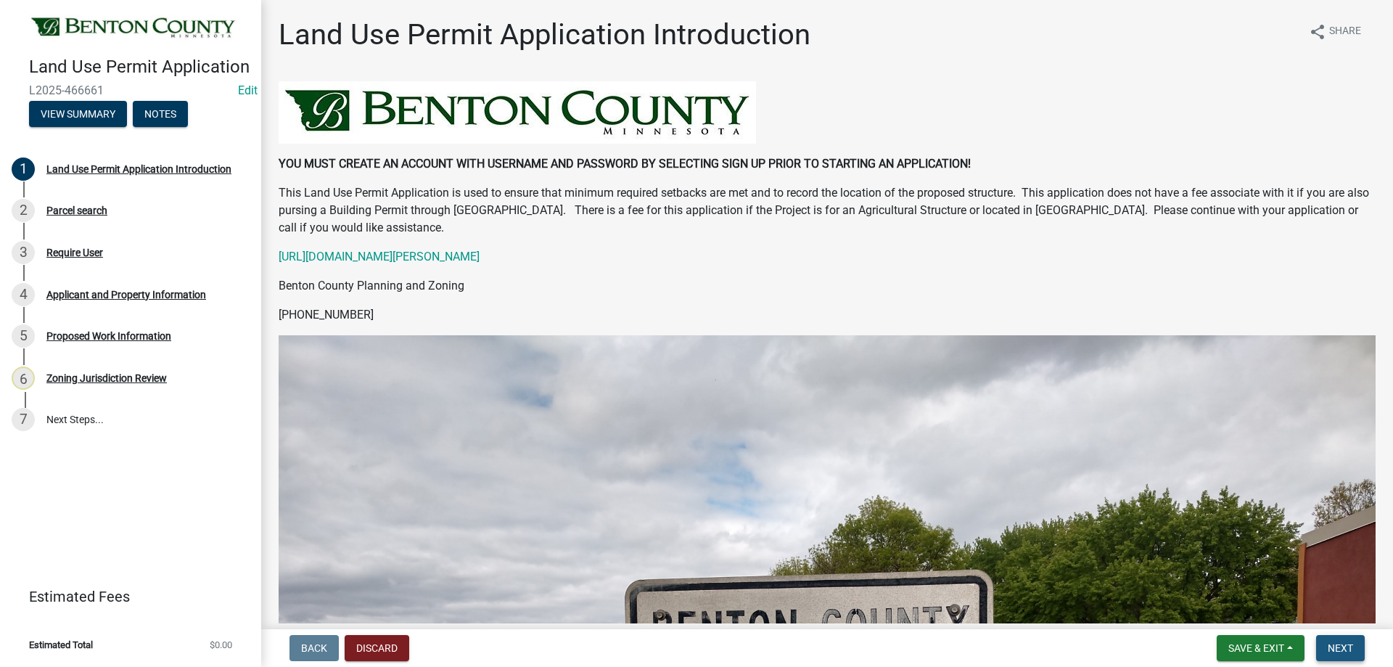
click at [1331, 643] on button "Next" at bounding box center [1340, 648] width 49 height 26
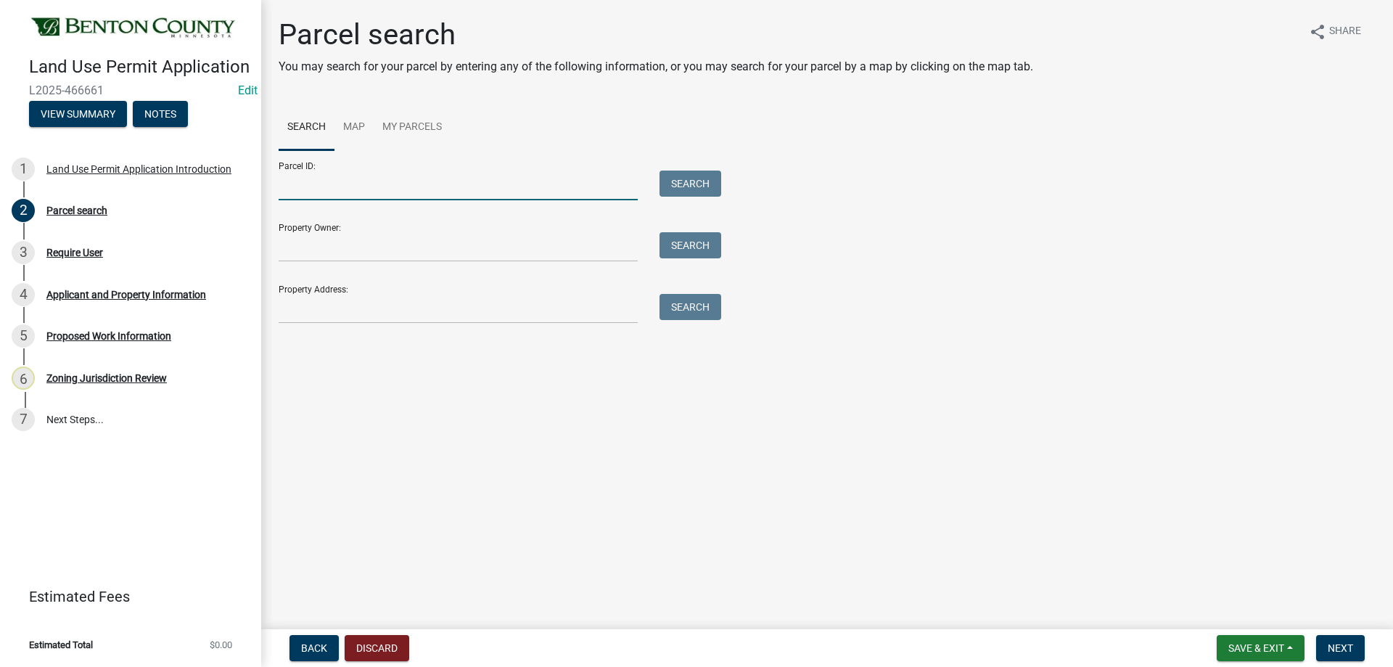
click at [369, 192] on input "Parcel ID:" at bounding box center [458, 186] width 359 height 30
paste input "100062900"
type input "100062900"
click at [705, 181] on button "Search" at bounding box center [691, 184] width 62 height 26
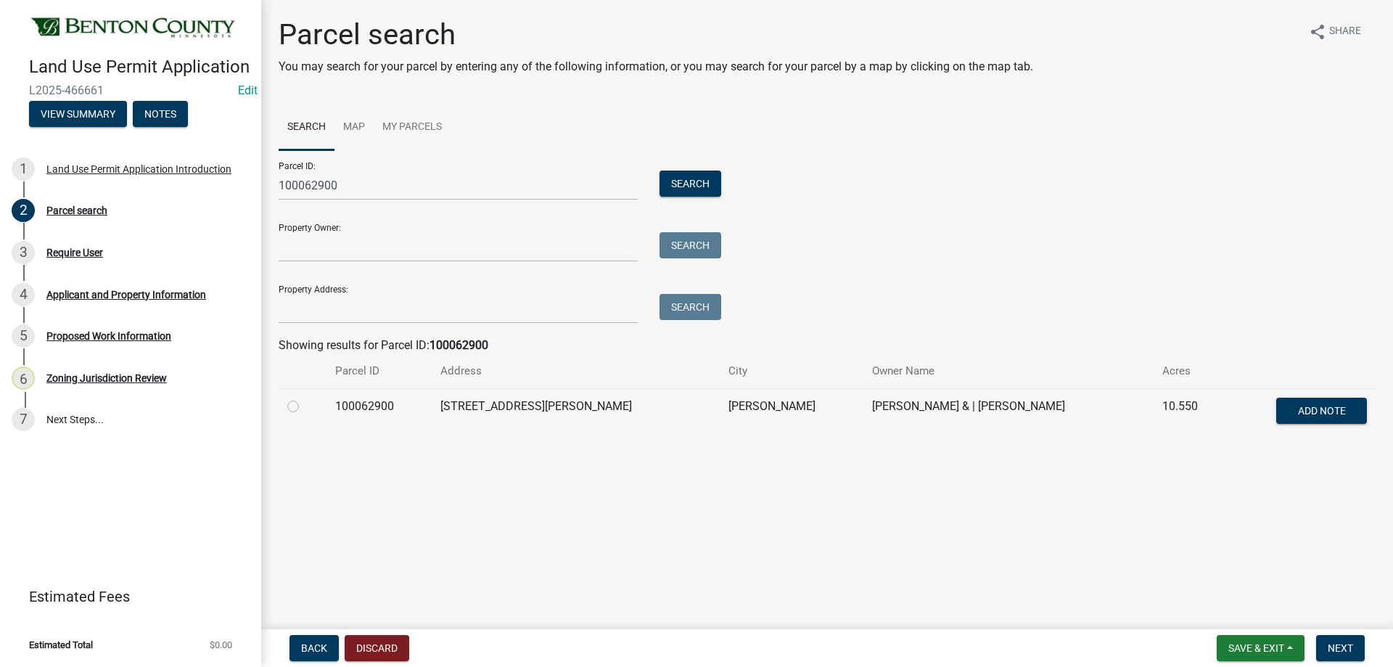
click at [305, 398] on label at bounding box center [305, 398] width 0 height 0
click at [305, 407] on input "radio" at bounding box center [309, 402] width 9 height 9
radio input "true"
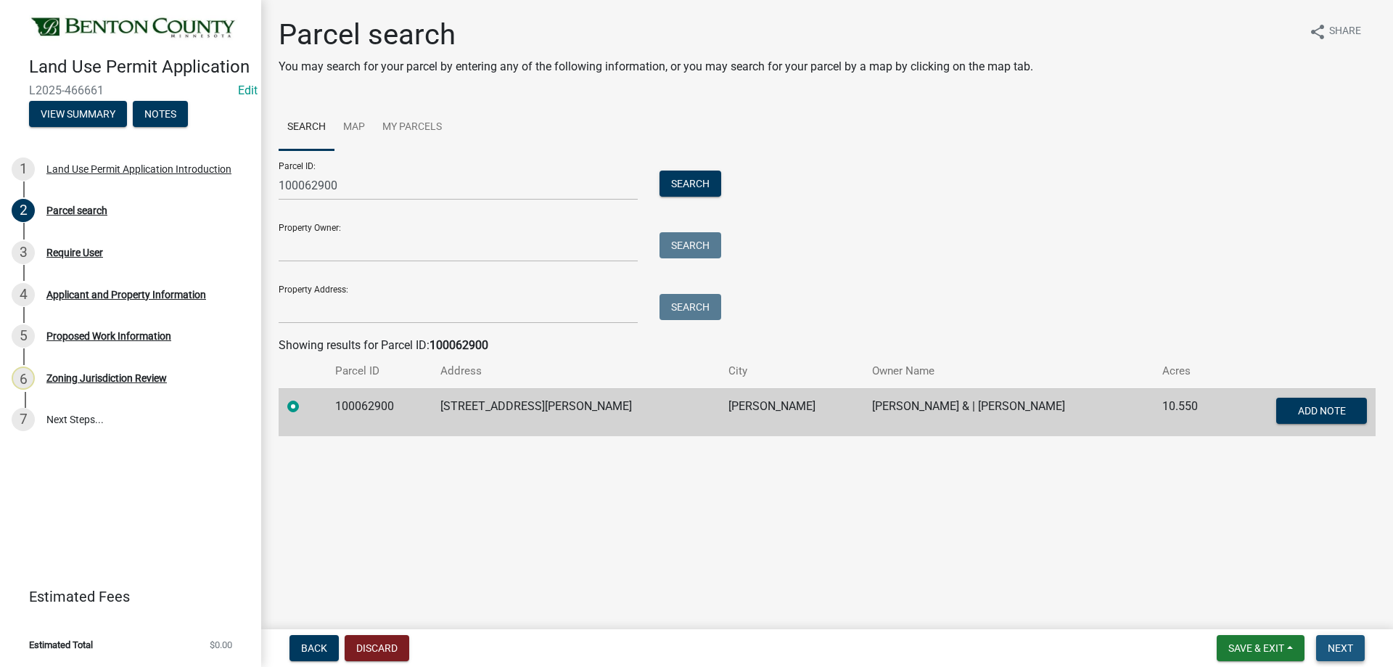
click at [1328, 642] on span "Next" at bounding box center [1340, 648] width 25 height 12
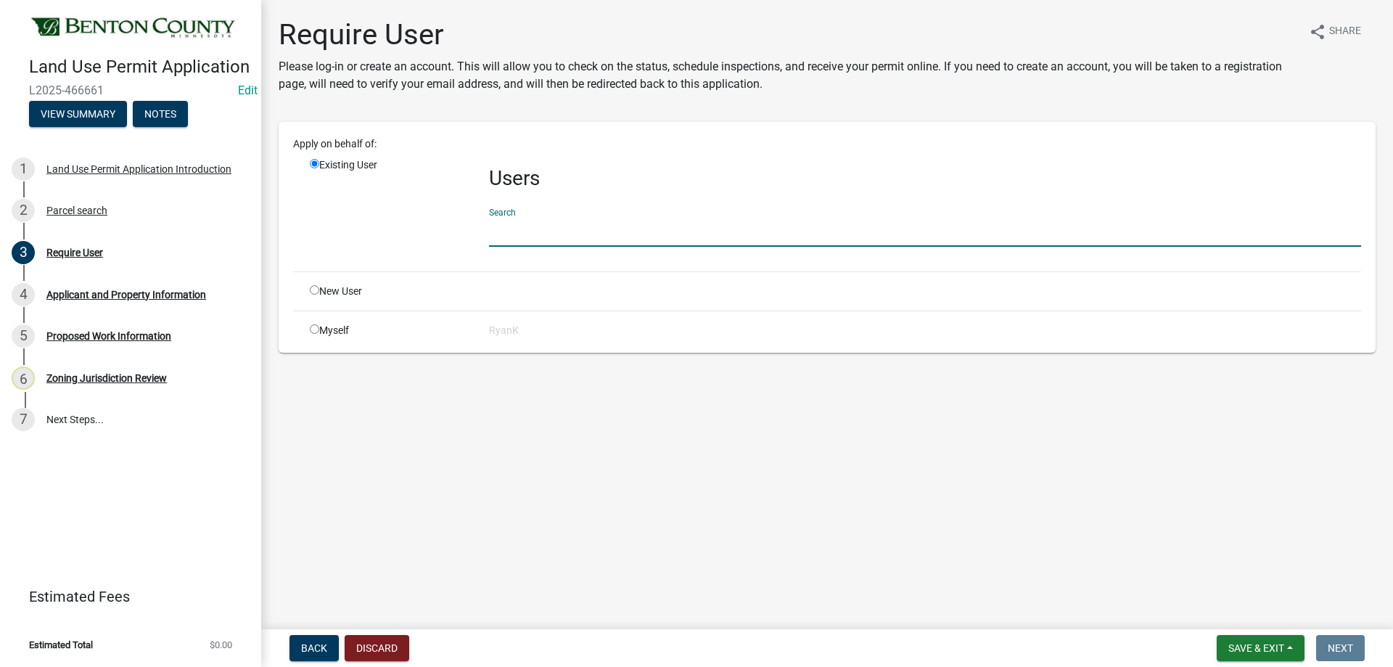
click at [524, 227] on input "text" at bounding box center [925, 232] width 872 height 30
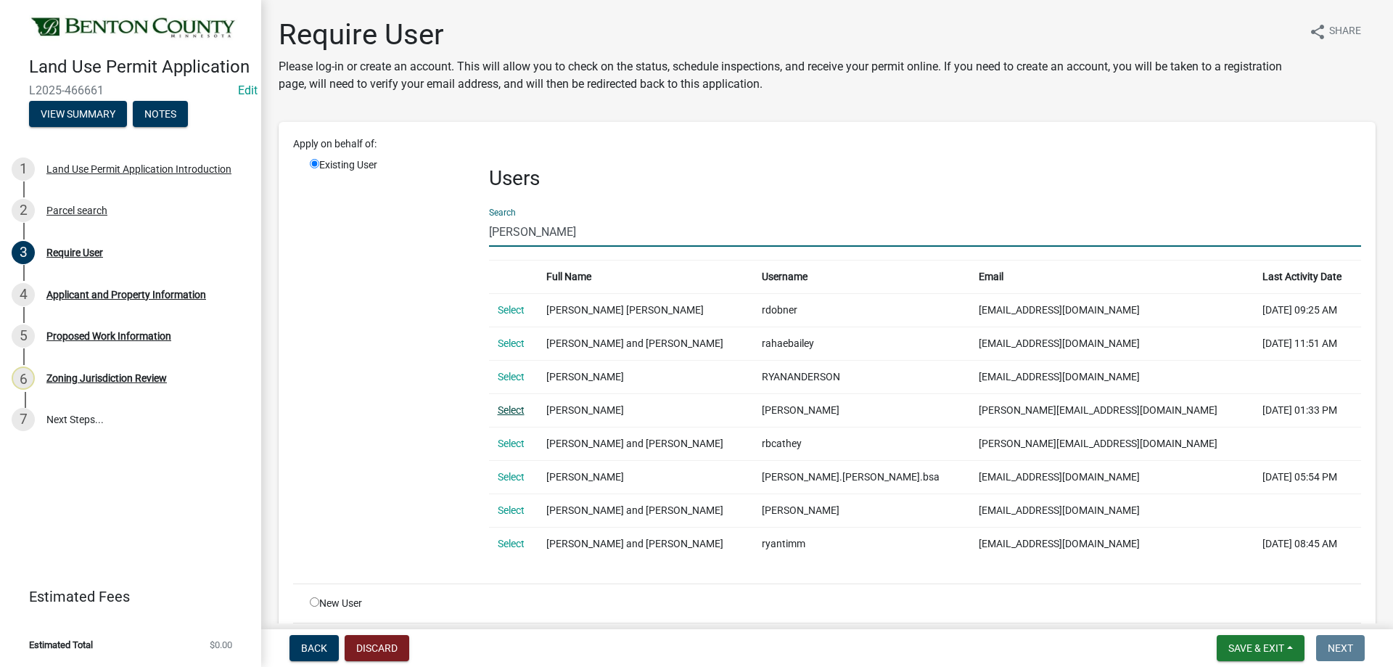
type input "[PERSON_NAME]"
click at [511, 407] on link "Select" at bounding box center [511, 410] width 27 height 12
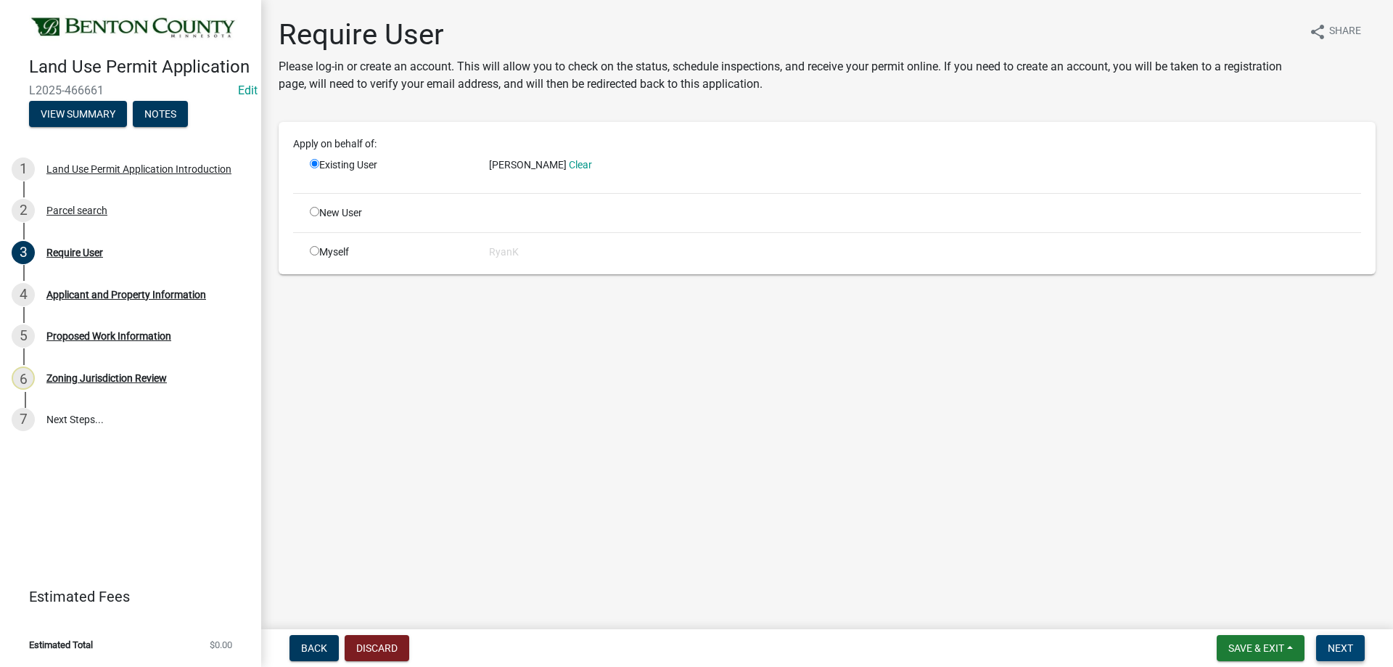
click at [1349, 644] on span "Next" at bounding box center [1340, 648] width 25 height 12
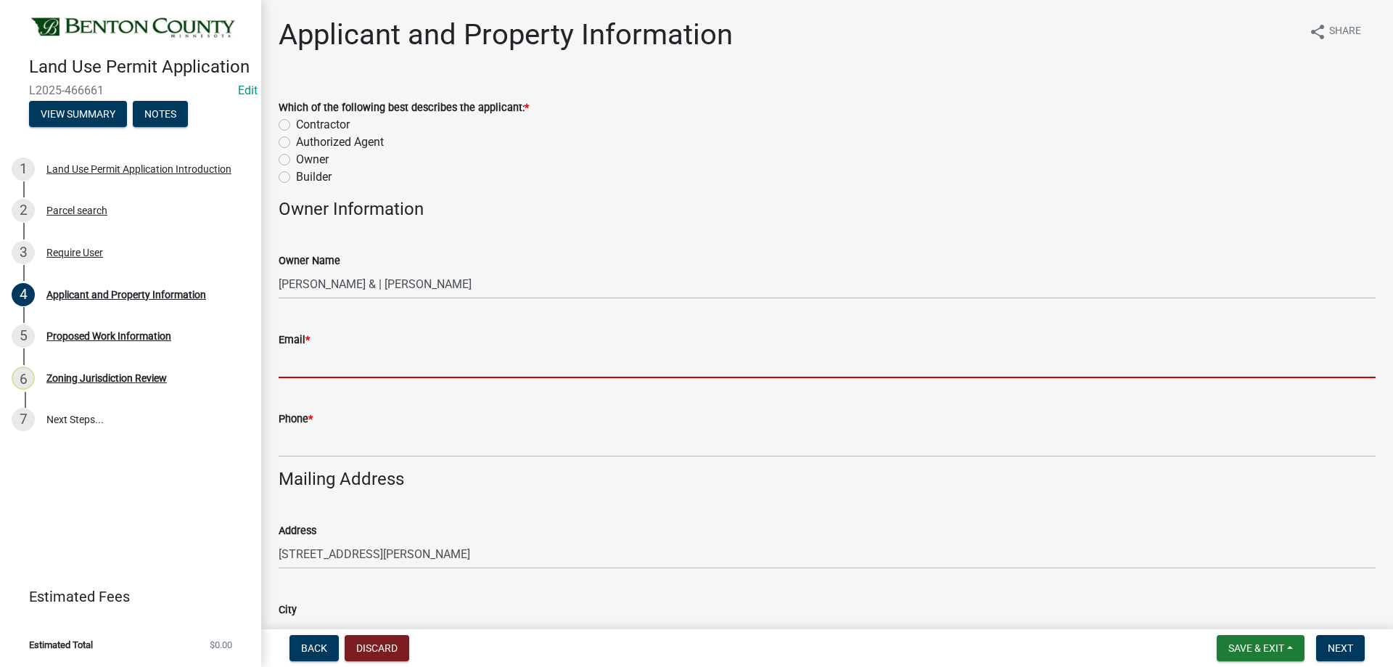
click at [299, 367] on input "Email *" at bounding box center [827, 363] width 1097 height 30
paste input "[PERSON_NAME][EMAIL_ADDRESS][DOMAIN_NAME]"
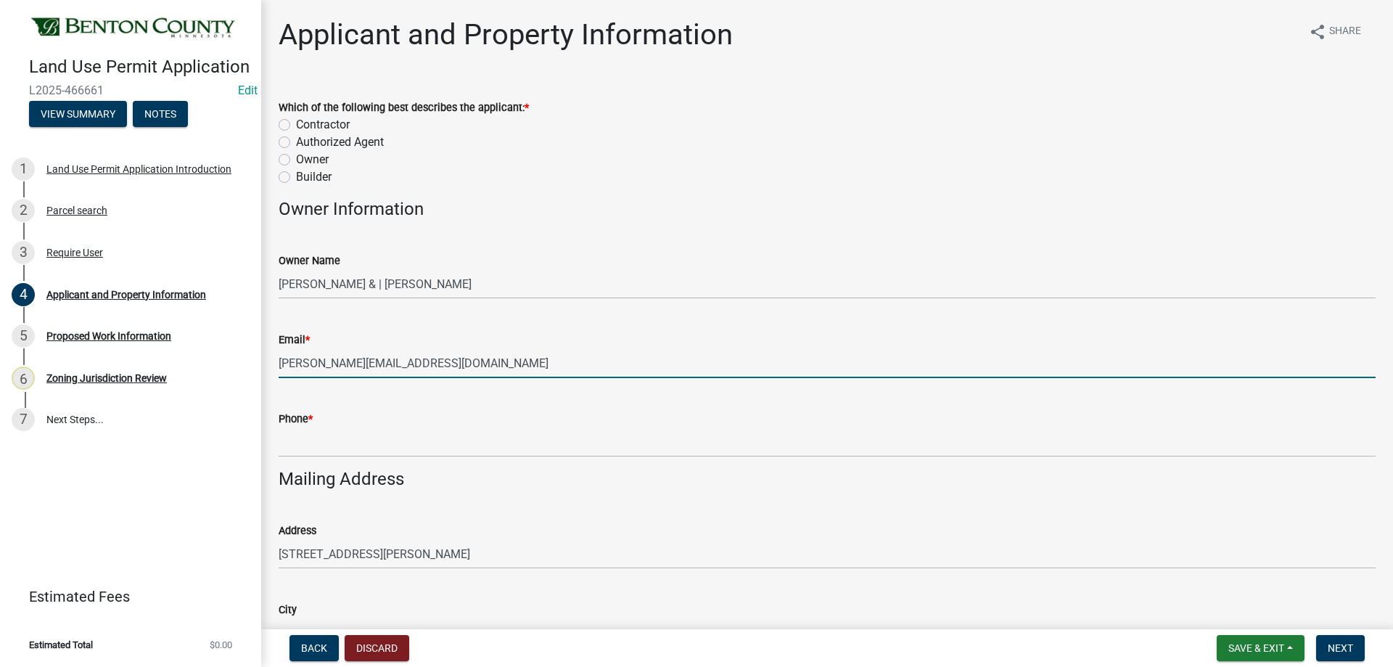
type input "[PERSON_NAME][EMAIL_ADDRESS][DOMAIN_NAME]"
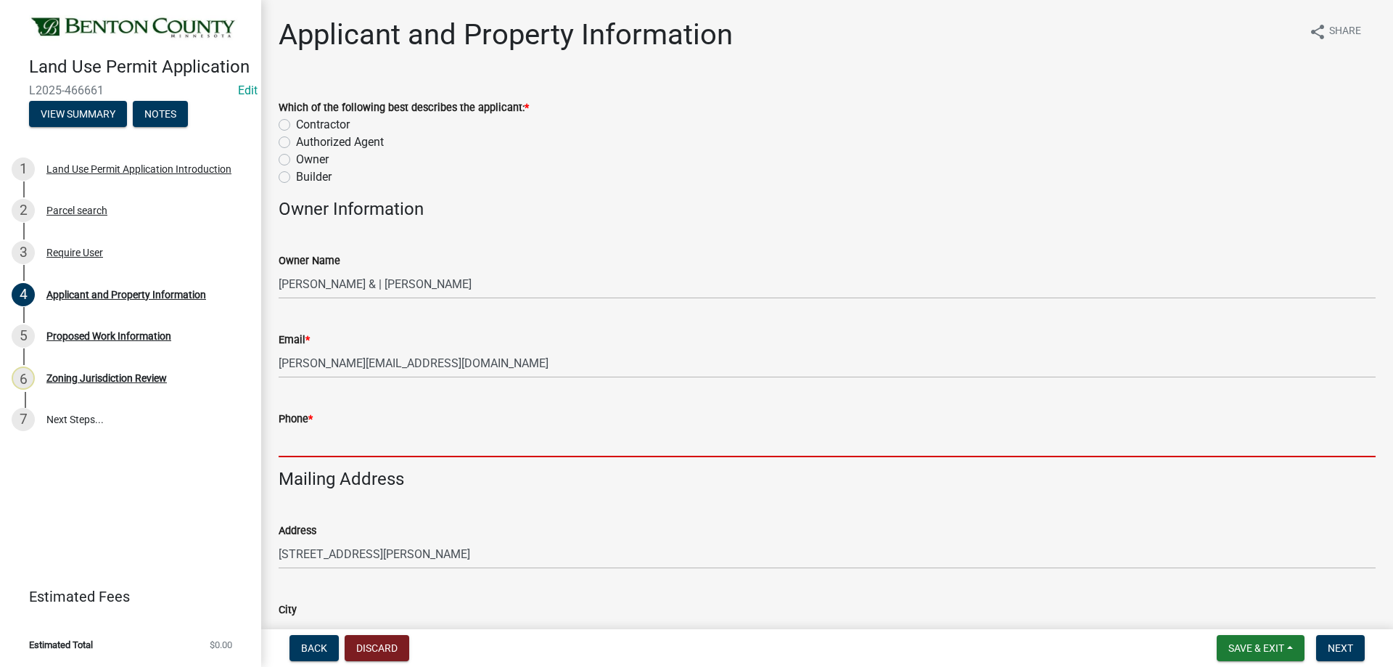
click at [314, 439] on input "Phone *" at bounding box center [827, 442] width 1097 height 30
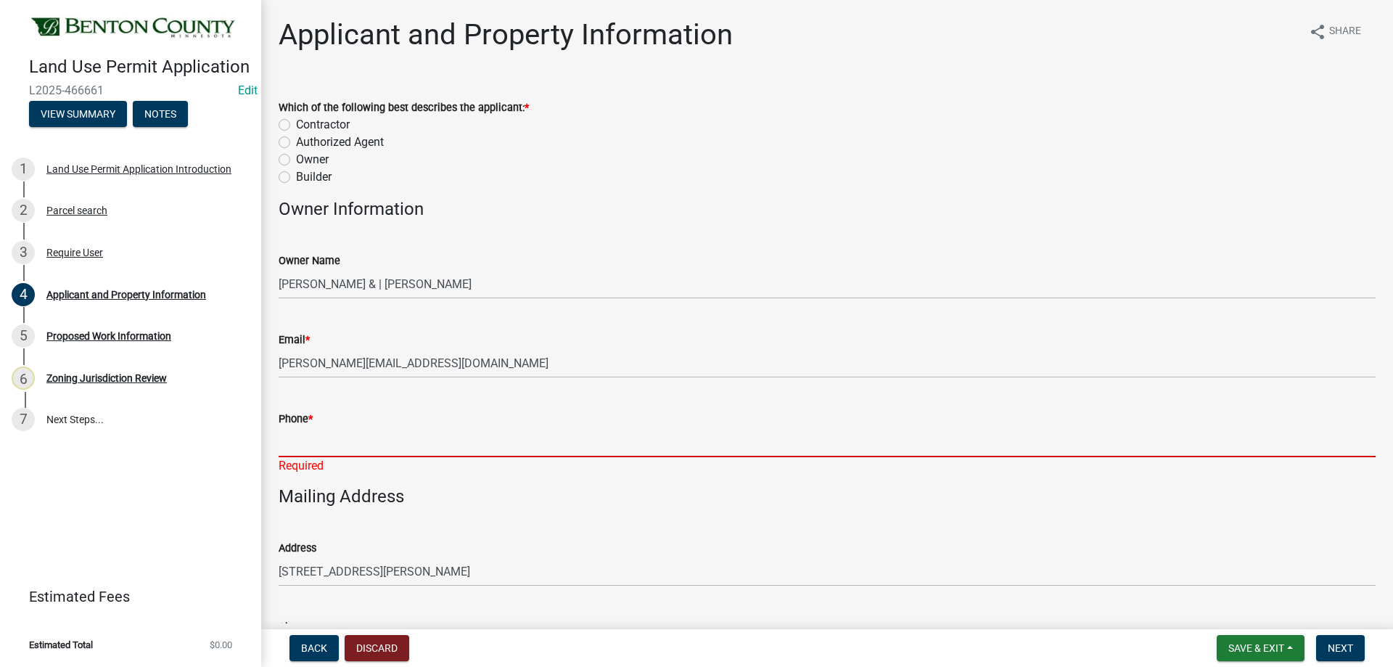
click at [326, 439] on input "Phone *" at bounding box center [827, 442] width 1097 height 30
paste input "3207613224"
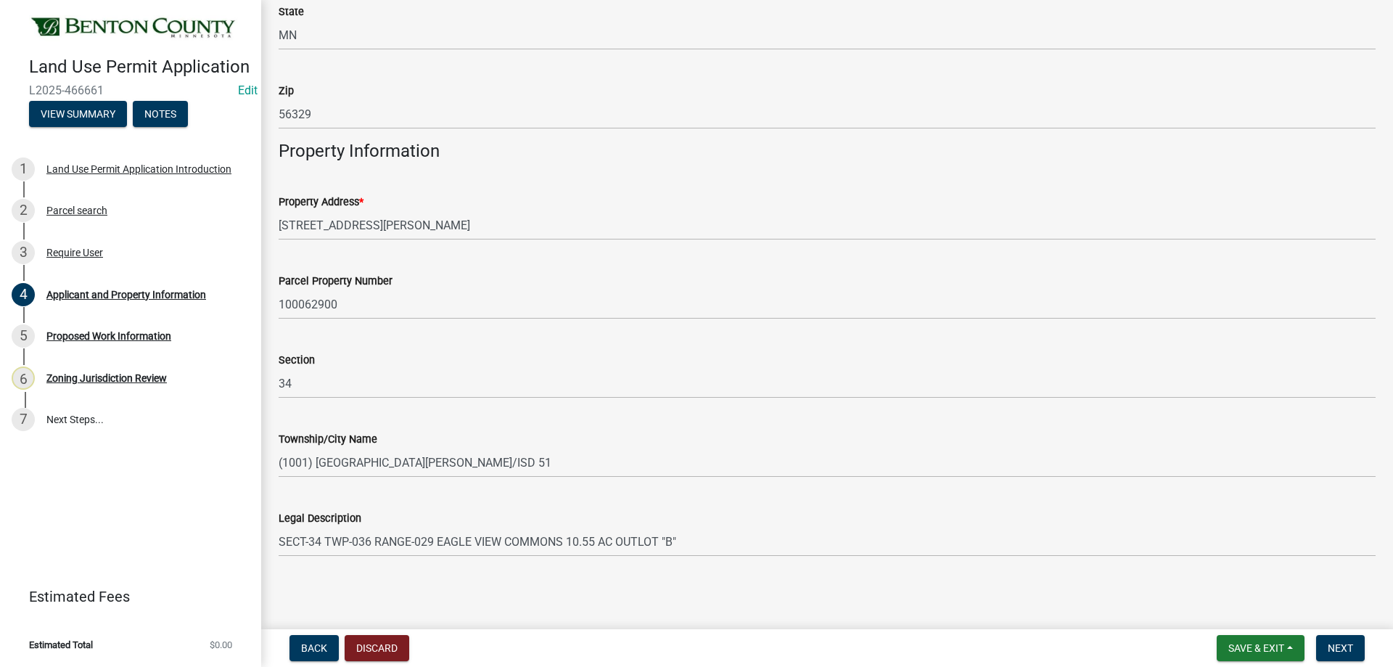
scroll to position [696, 0]
type input "3207613224"
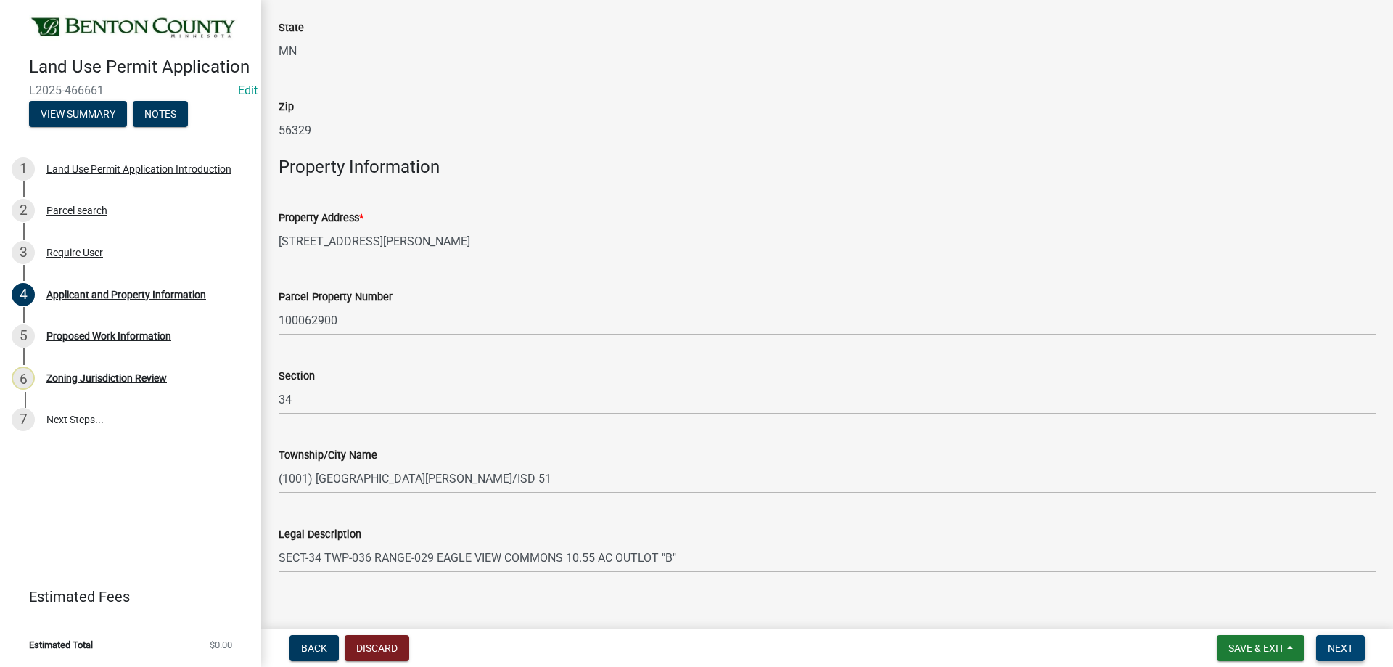
click at [1336, 638] on button "Next" at bounding box center [1340, 648] width 49 height 26
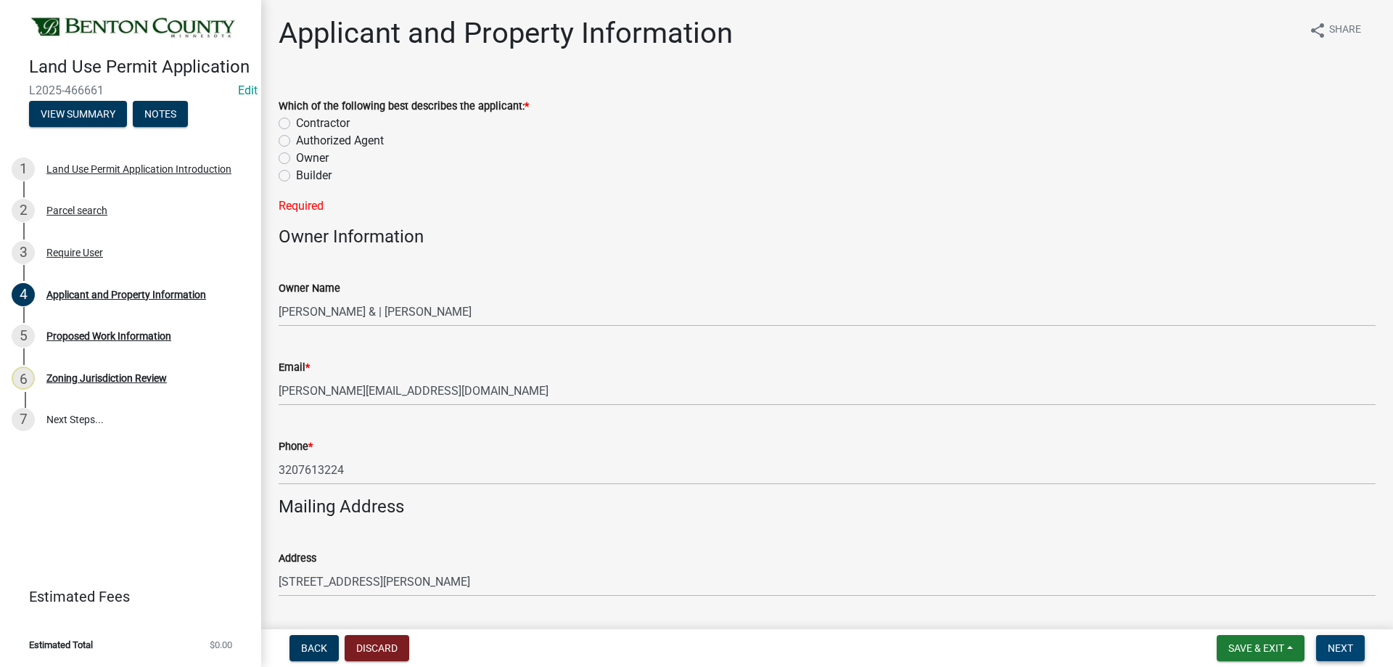
scroll to position [0, 0]
click at [296, 147] on label "Authorized Agent" at bounding box center [340, 141] width 88 height 17
click at [296, 143] on input "Authorized Agent" at bounding box center [300, 137] width 9 height 9
radio input "true"
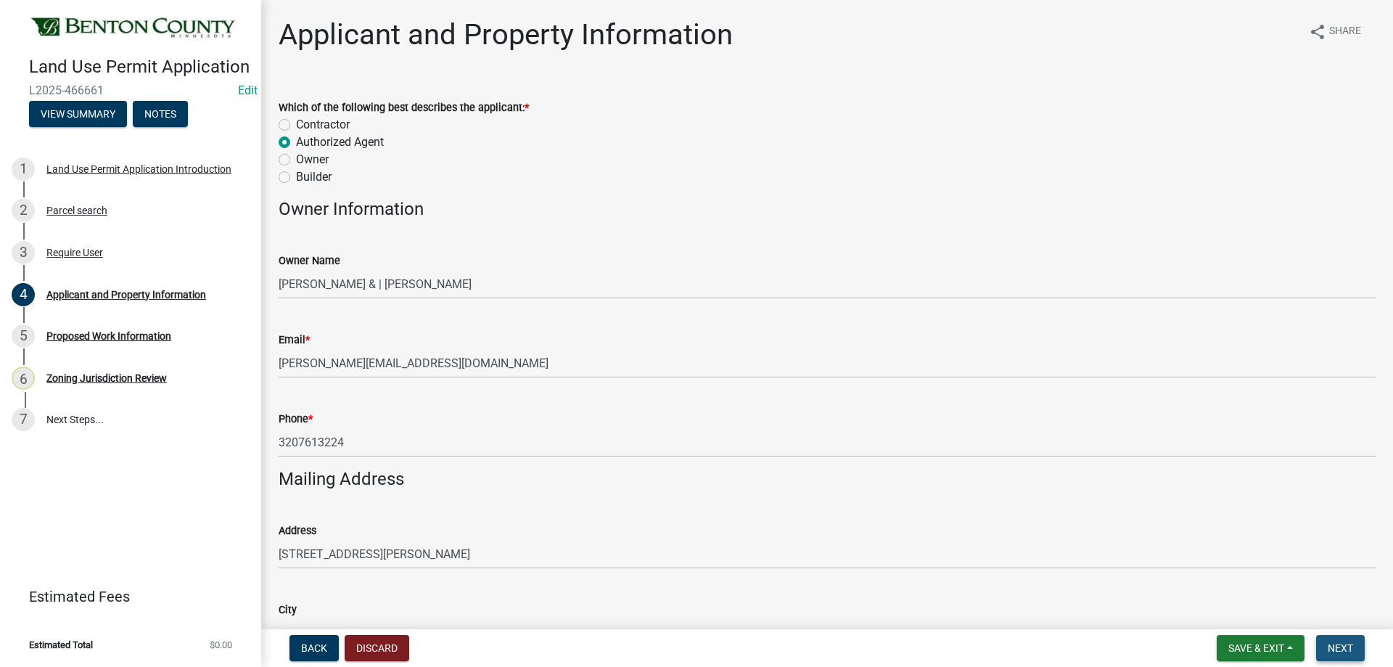
click at [1339, 644] on span "Next" at bounding box center [1340, 648] width 25 height 12
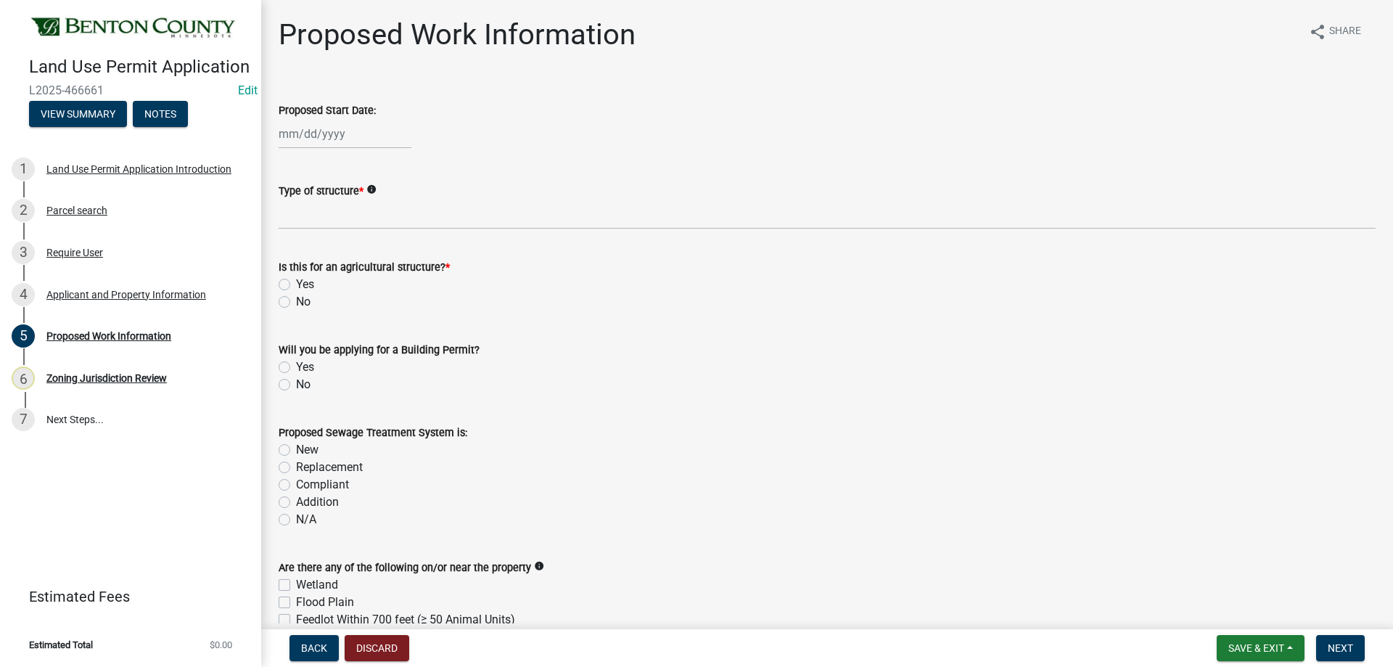
click at [296, 303] on label "No" at bounding box center [303, 301] width 15 height 17
click at [296, 303] on input "No" at bounding box center [300, 297] width 9 height 9
radio input "true"
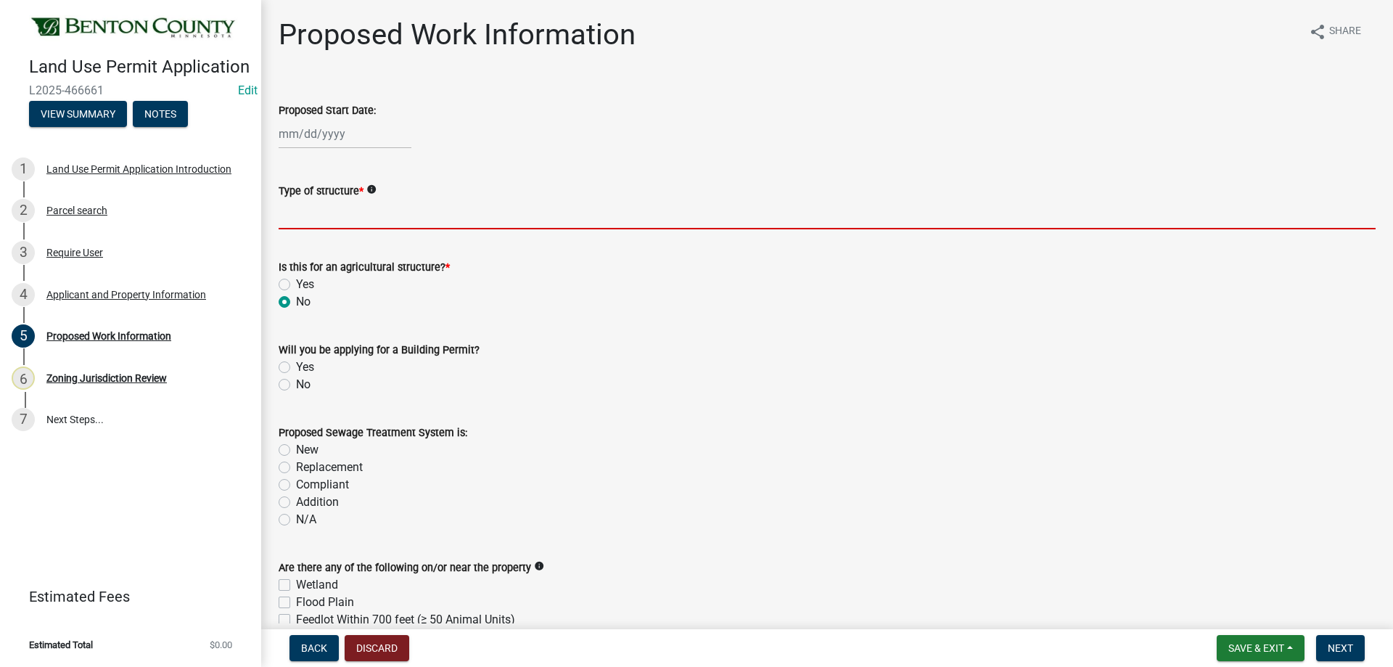
click at [348, 217] on input "Type of structure *" at bounding box center [827, 215] width 1097 height 30
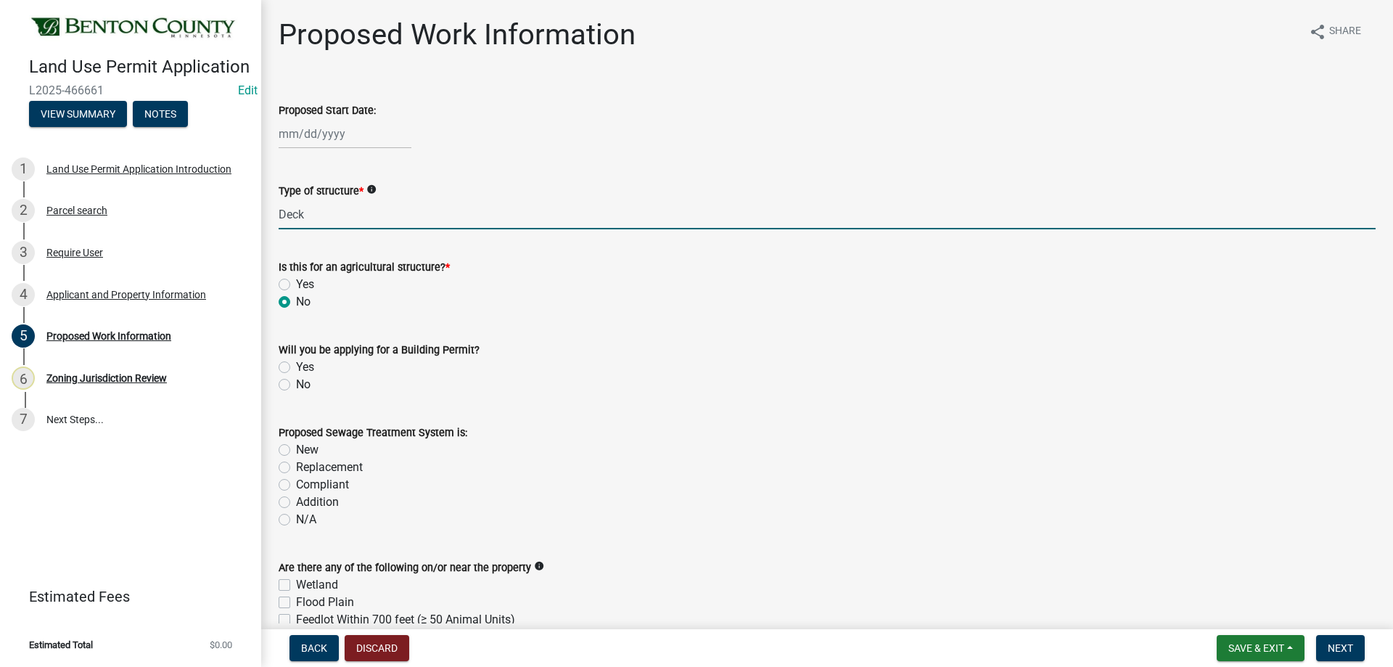
type input "Deck"
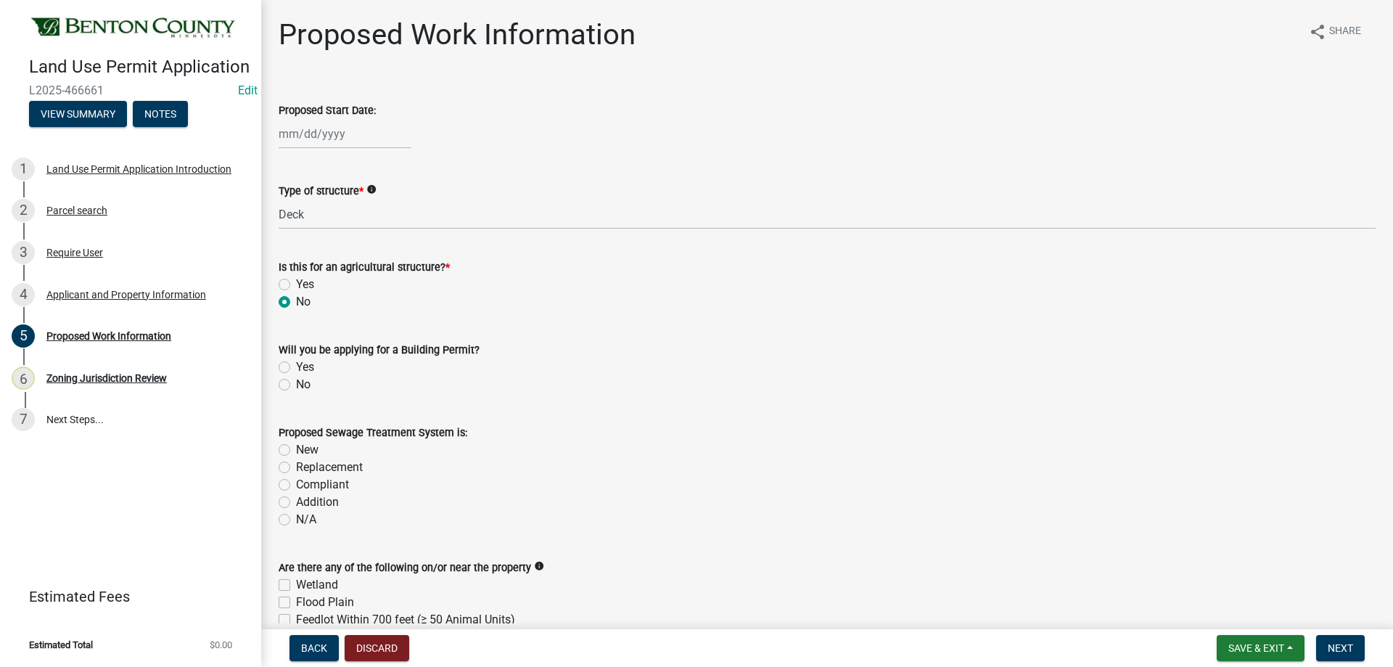
drag, startPoint x: 513, startPoint y: 387, endPoint x: 506, endPoint y: 381, distance: 9.8
click at [509, 382] on div "No" at bounding box center [827, 384] width 1097 height 17
click at [296, 363] on label "Yes" at bounding box center [305, 366] width 18 height 17
click at [296, 363] on input "Yes" at bounding box center [300, 362] width 9 height 9
radio input "true"
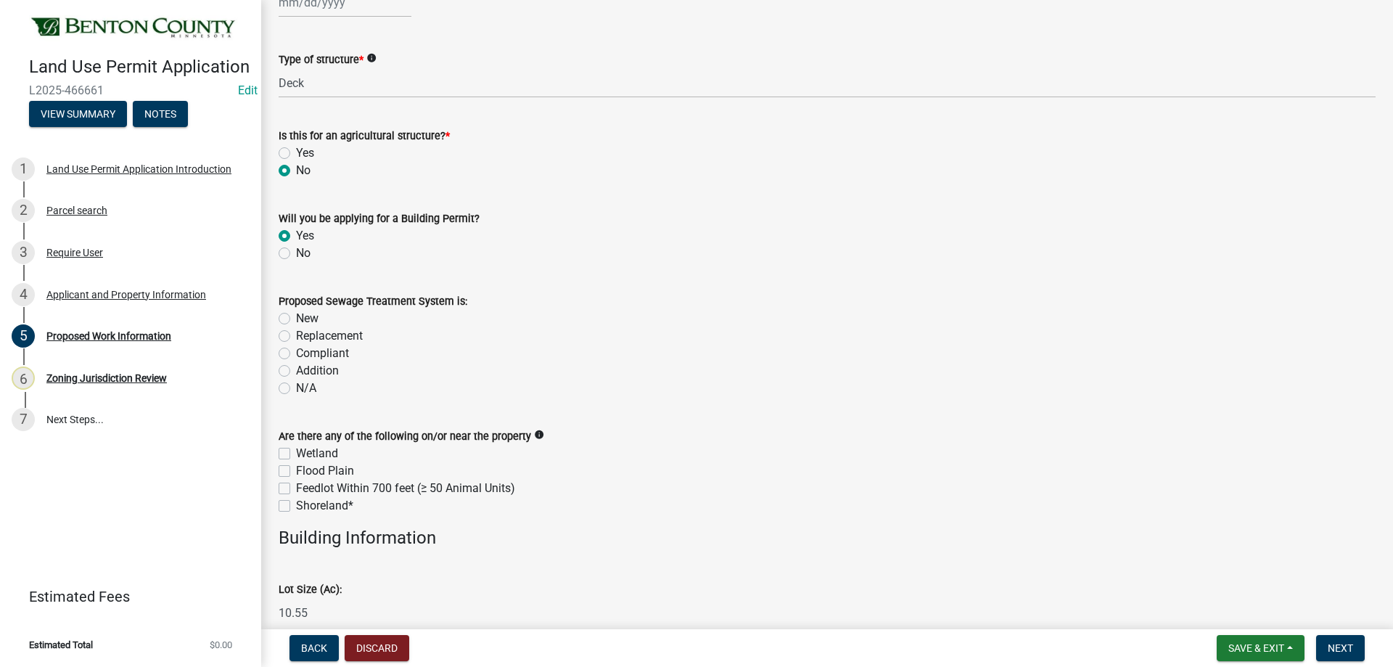
scroll to position [145, 0]
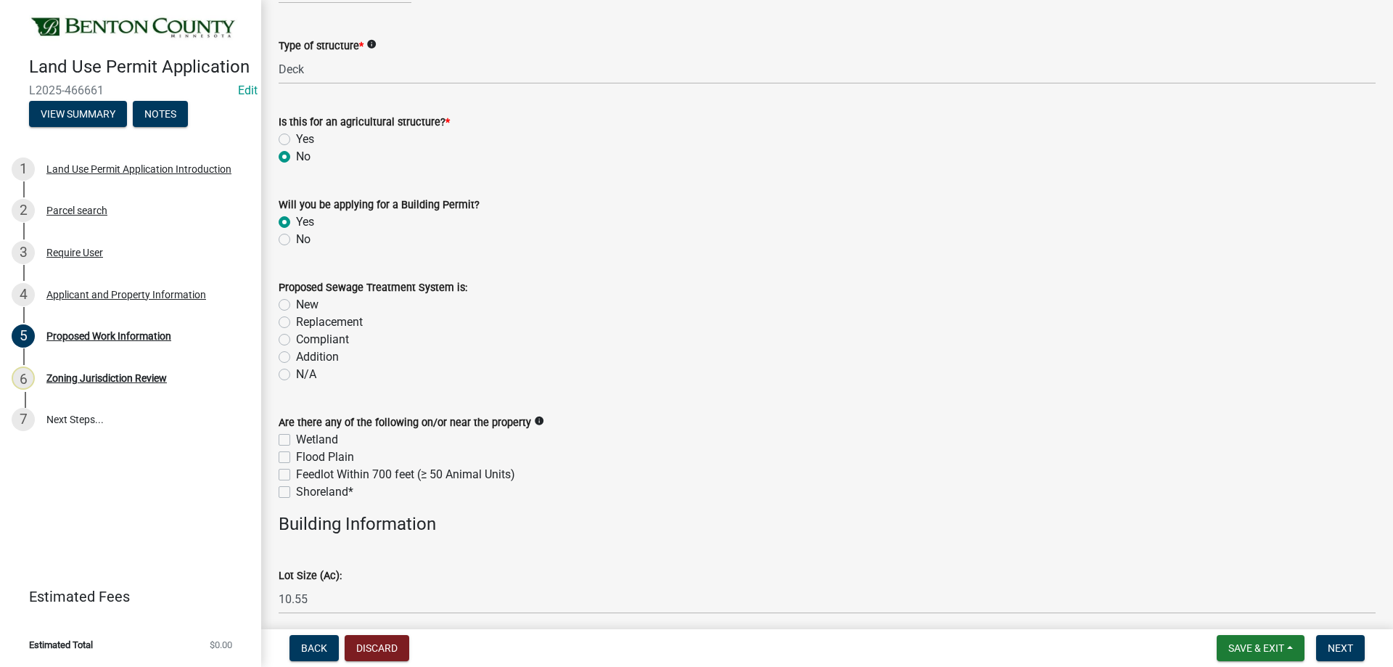
click at [296, 370] on label "N/A" at bounding box center [306, 374] width 20 height 17
click at [296, 370] on input "N/A" at bounding box center [300, 370] width 9 height 9
radio input "true"
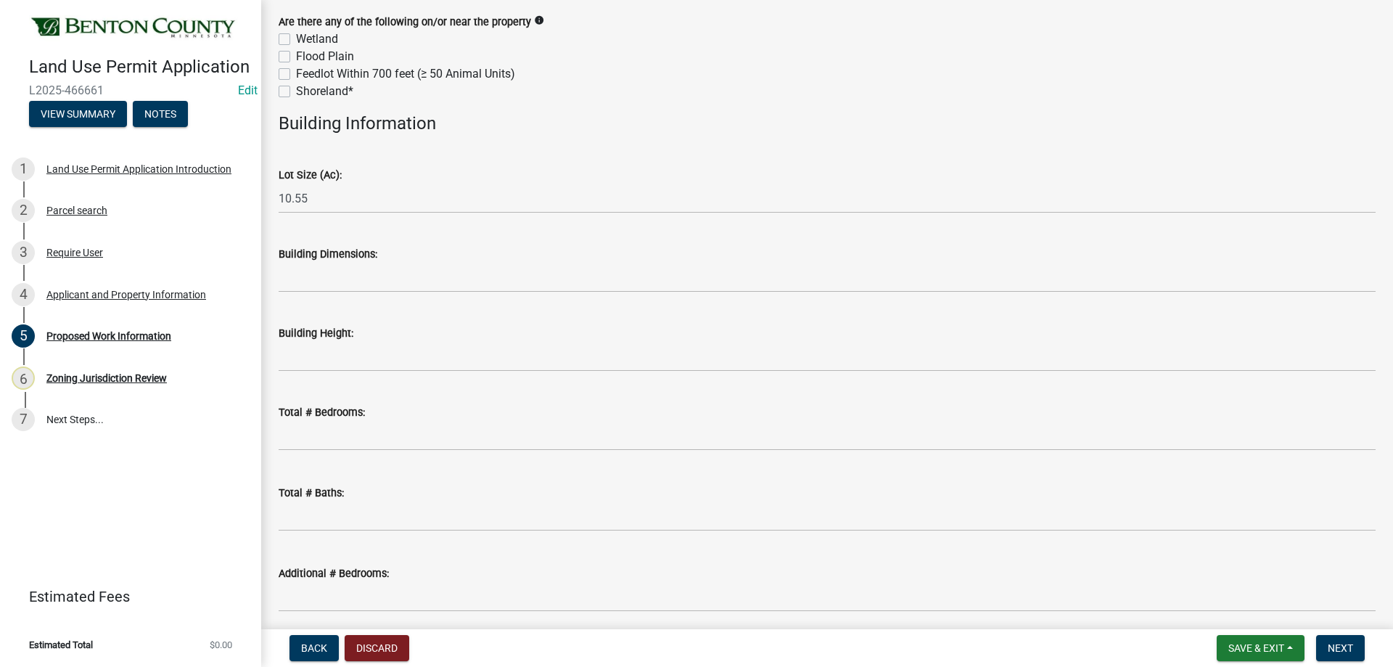
scroll to position [580, 0]
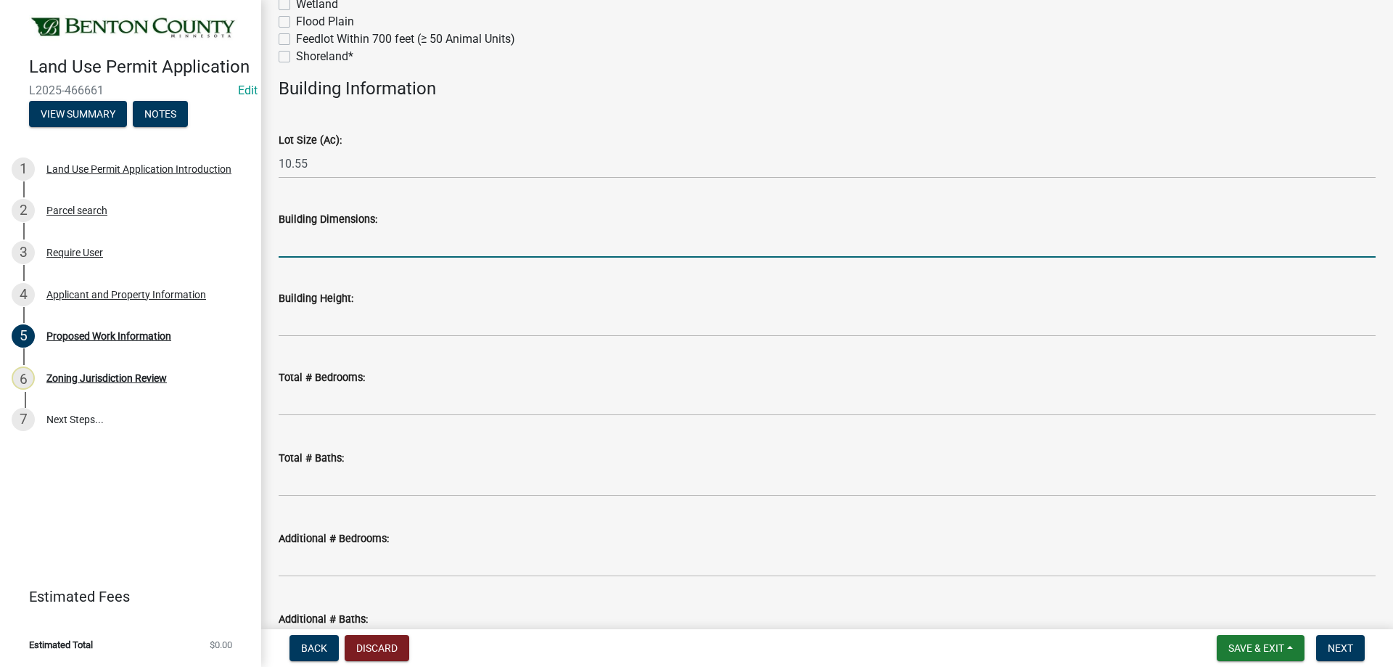
click at [315, 242] on input "Building Dimensions:" at bounding box center [827, 243] width 1097 height 30
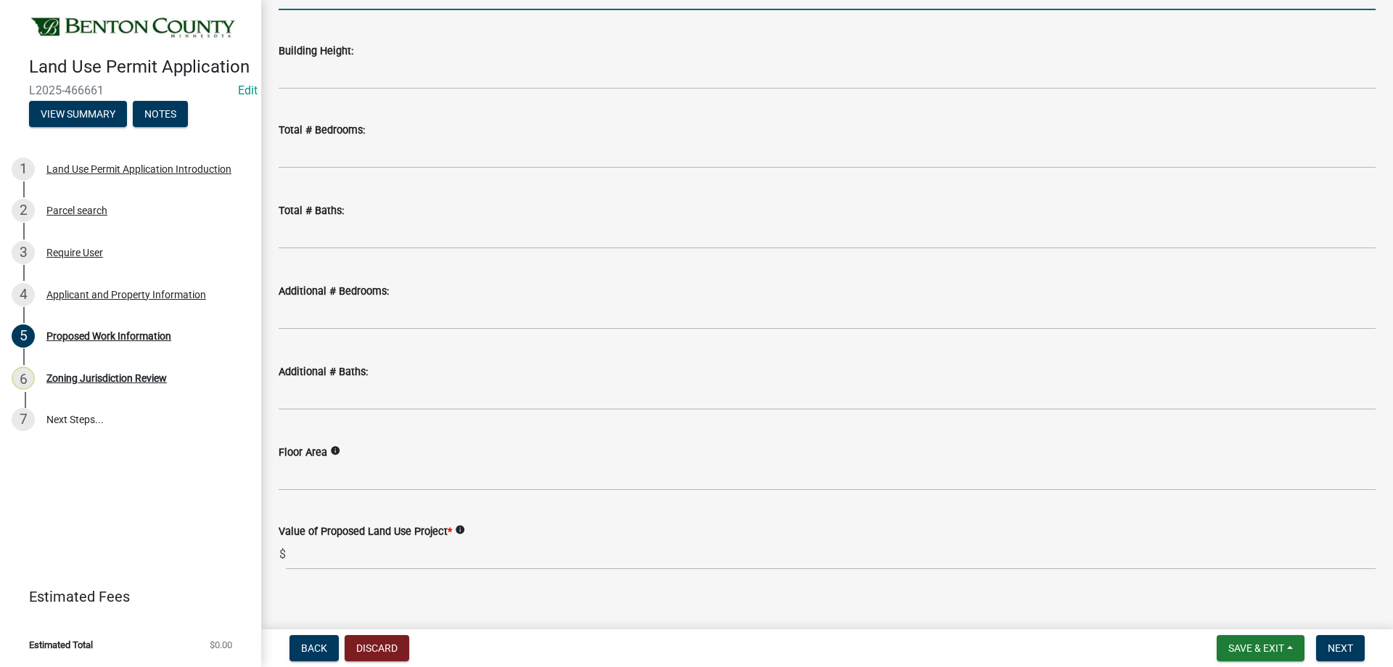
scroll to position [844, 0]
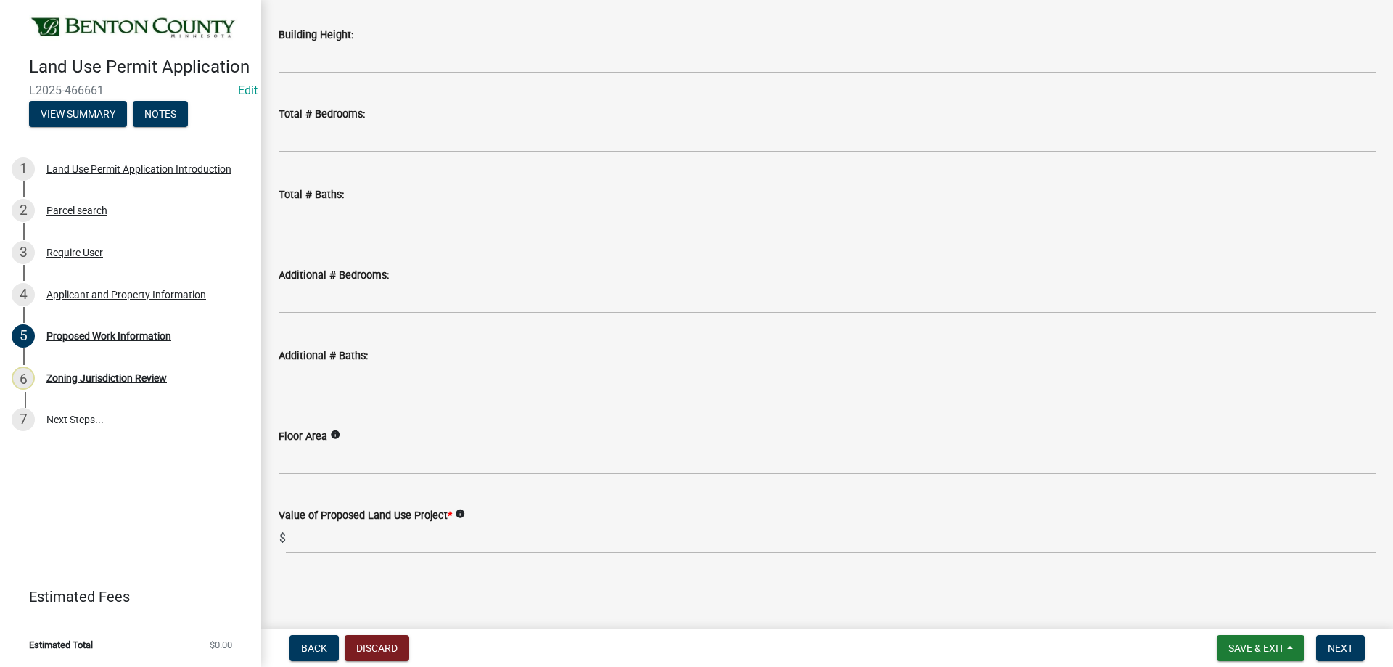
type input "16x31"
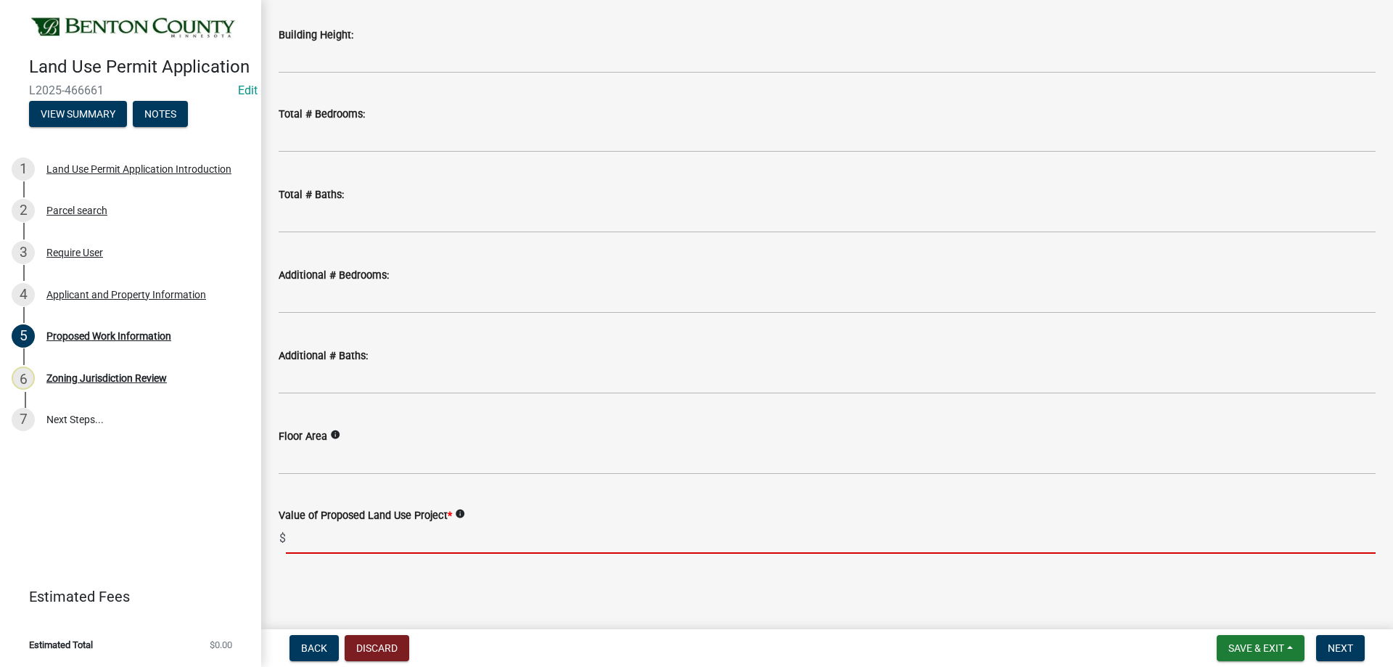
click at [345, 543] on input "text" at bounding box center [831, 539] width 1090 height 30
click at [371, 541] on input "text" at bounding box center [831, 539] width 1090 height 30
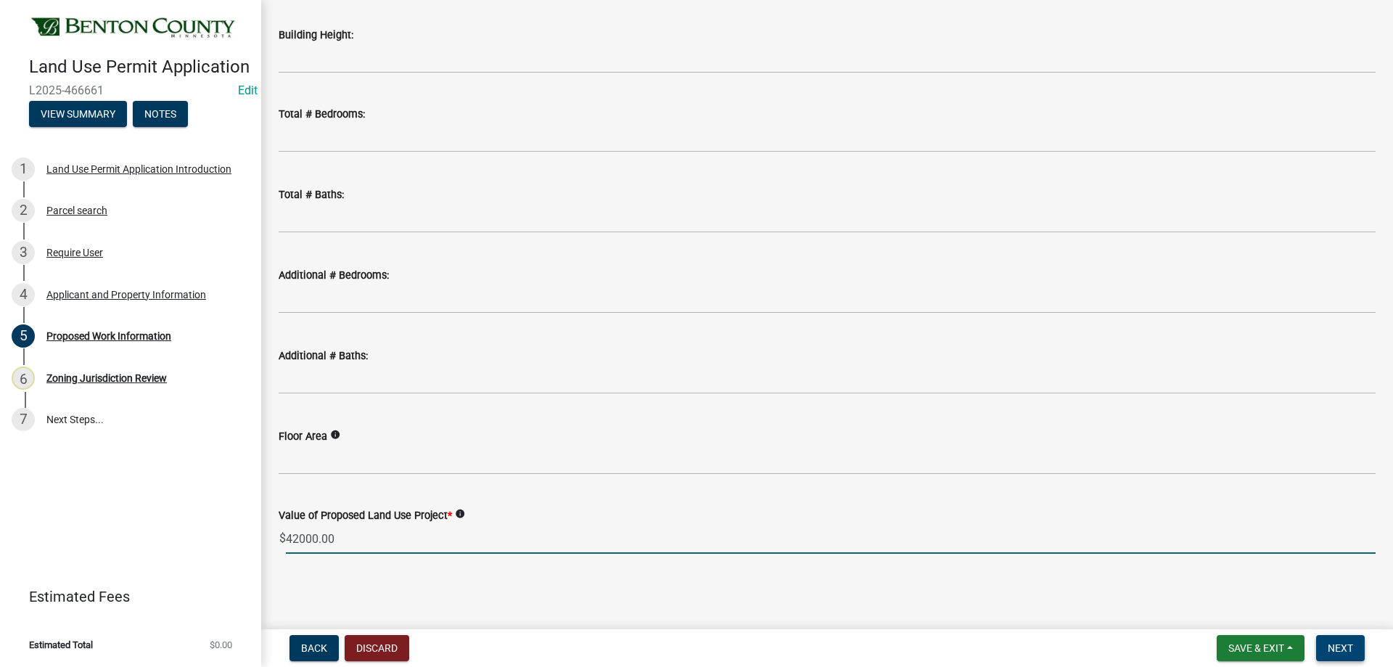
type input "42000"
click at [1353, 645] on button "Next" at bounding box center [1340, 648] width 49 height 26
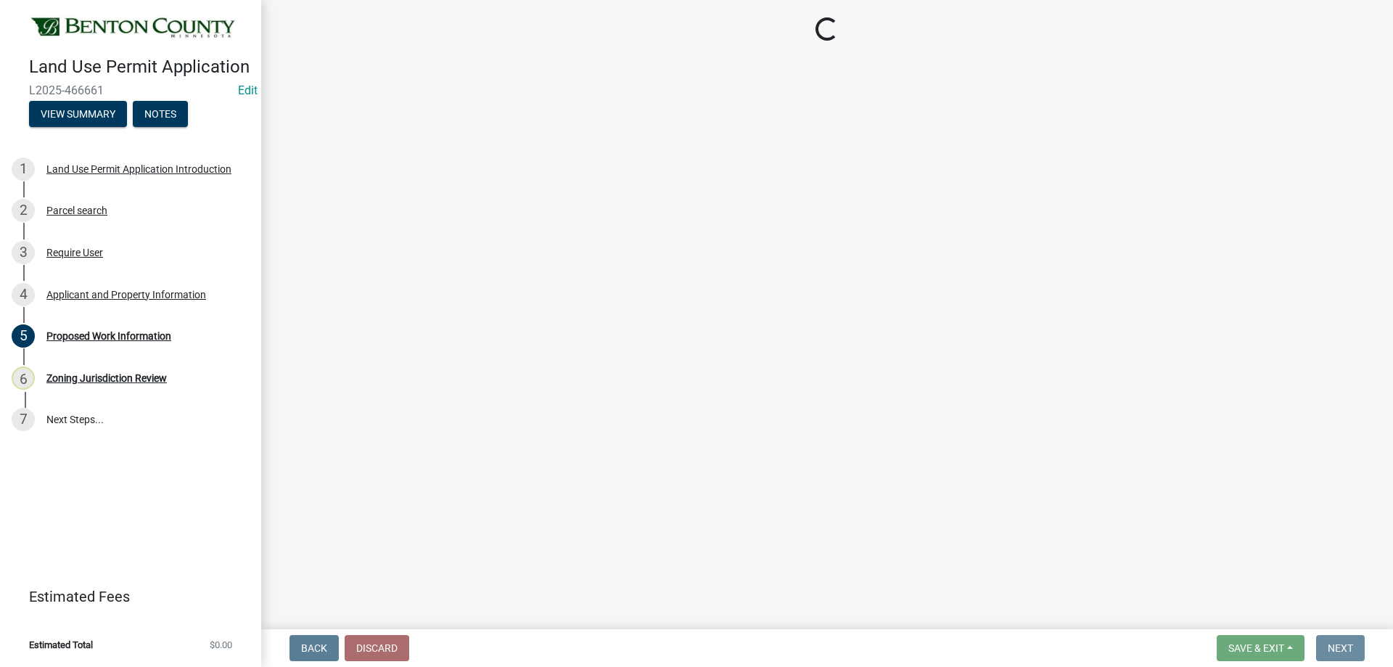
scroll to position [0, 0]
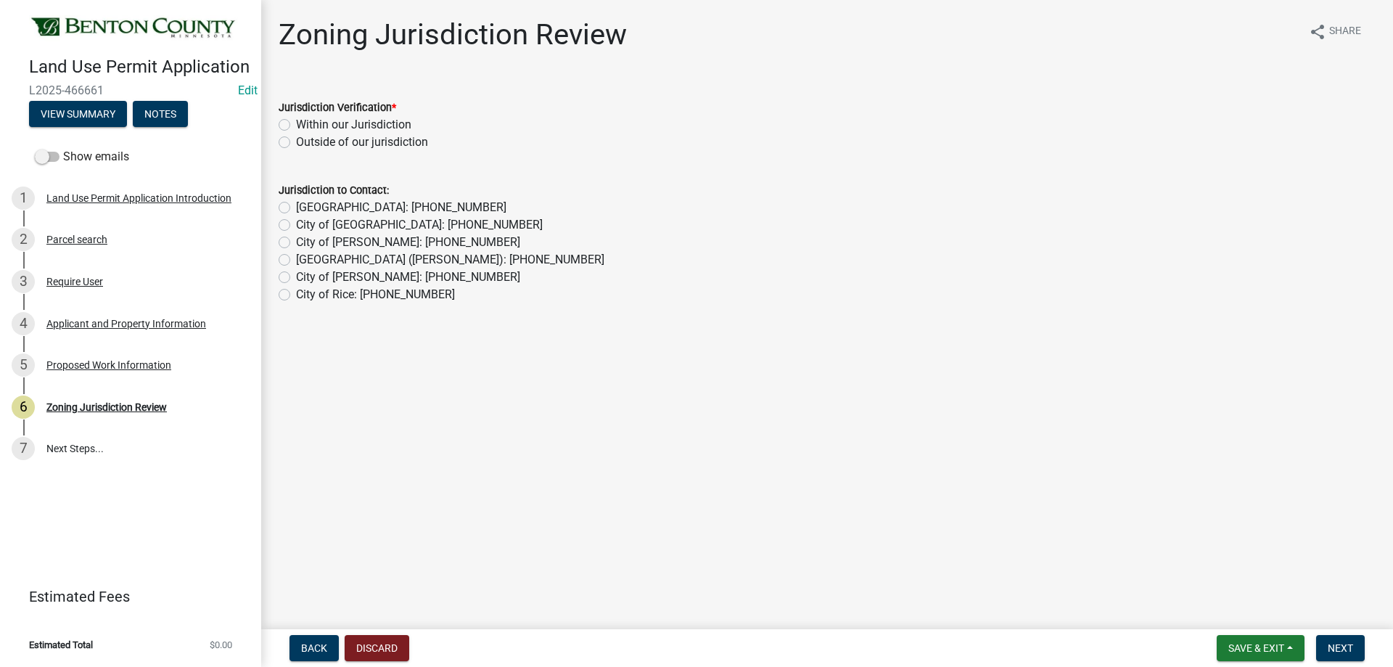
click at [296, 126] on label "Within our Jurisdiction" at bounding box center [353, 124] width 115 height 17
click at [296, 126] on input "Within our Jurisdiction" at bounding box center [300, 120] width 9 height 9
radio input "true"
click at [1356, 644] on button "Next" at bounding box center [1340, 648] width 49 height 26
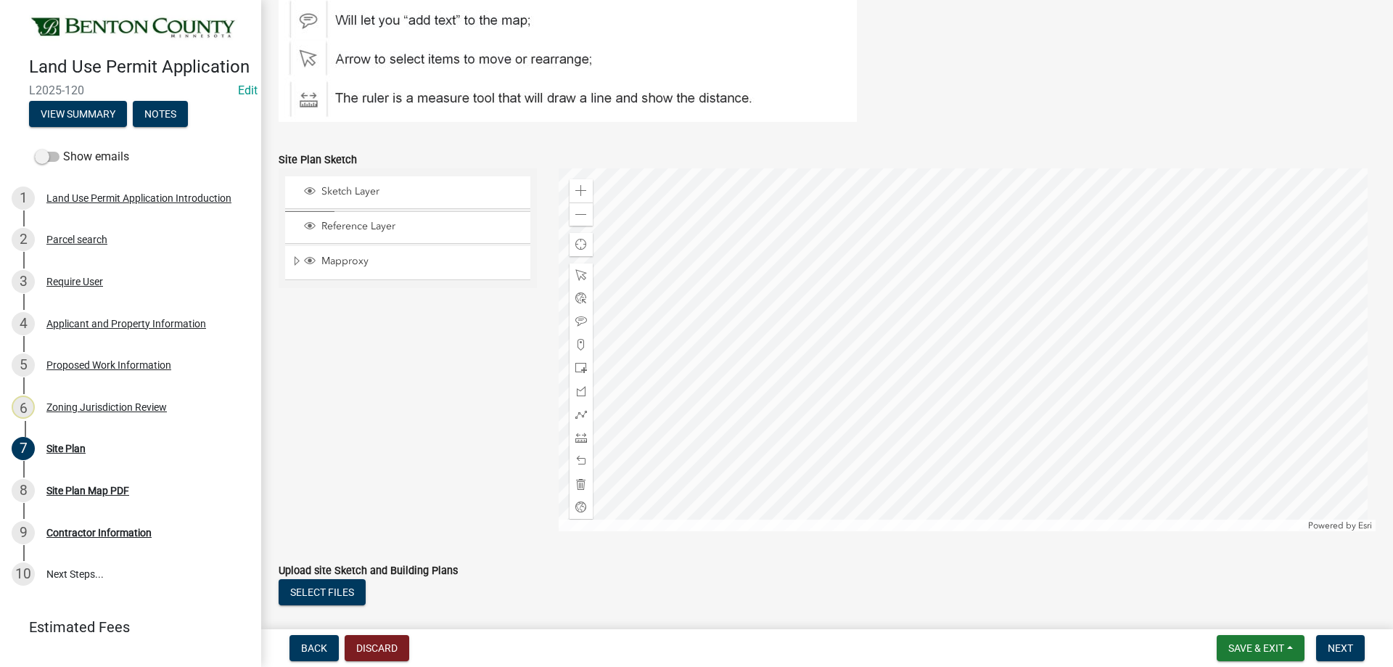
scroll to position [653, 0]
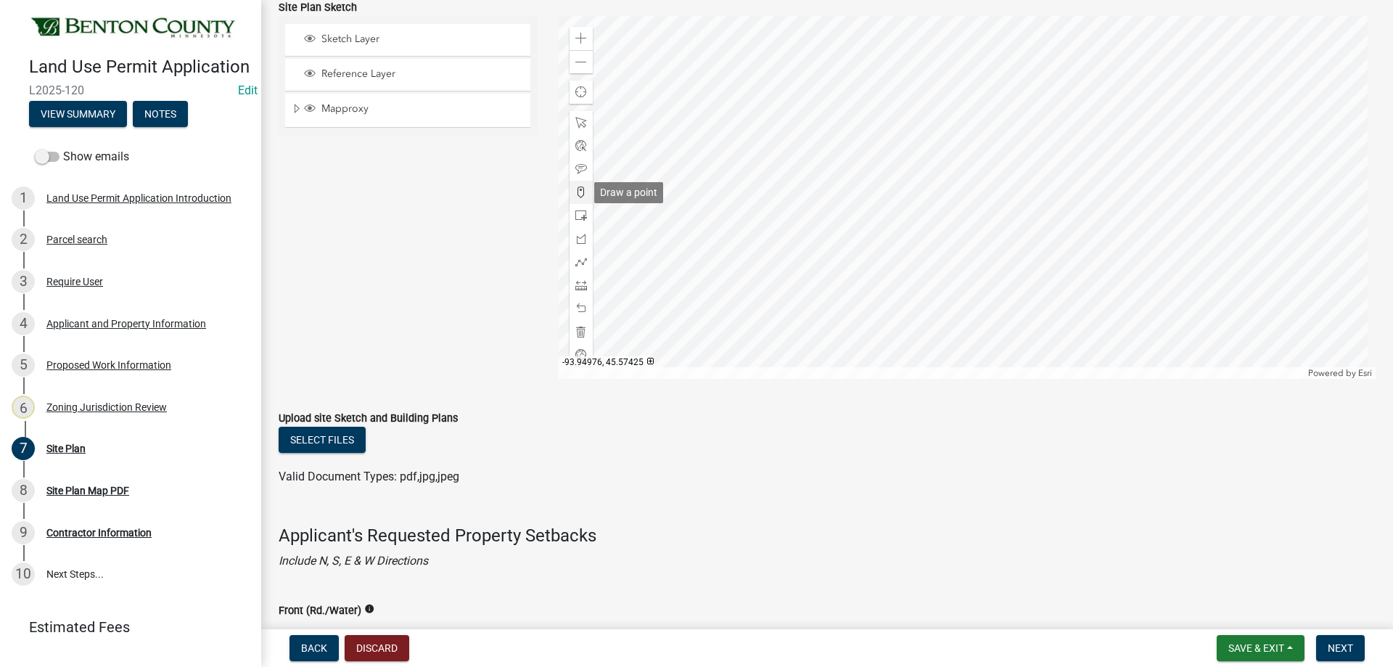
click at [578, 196] on span at bounding box center [581, 192] width 12 height 12
click at [963, 213] on div at bounding box center [968, 197] width 818 height 363
click at [1349, 656] on button "Next" at bounding box center [1340, 648] width 49 height 26
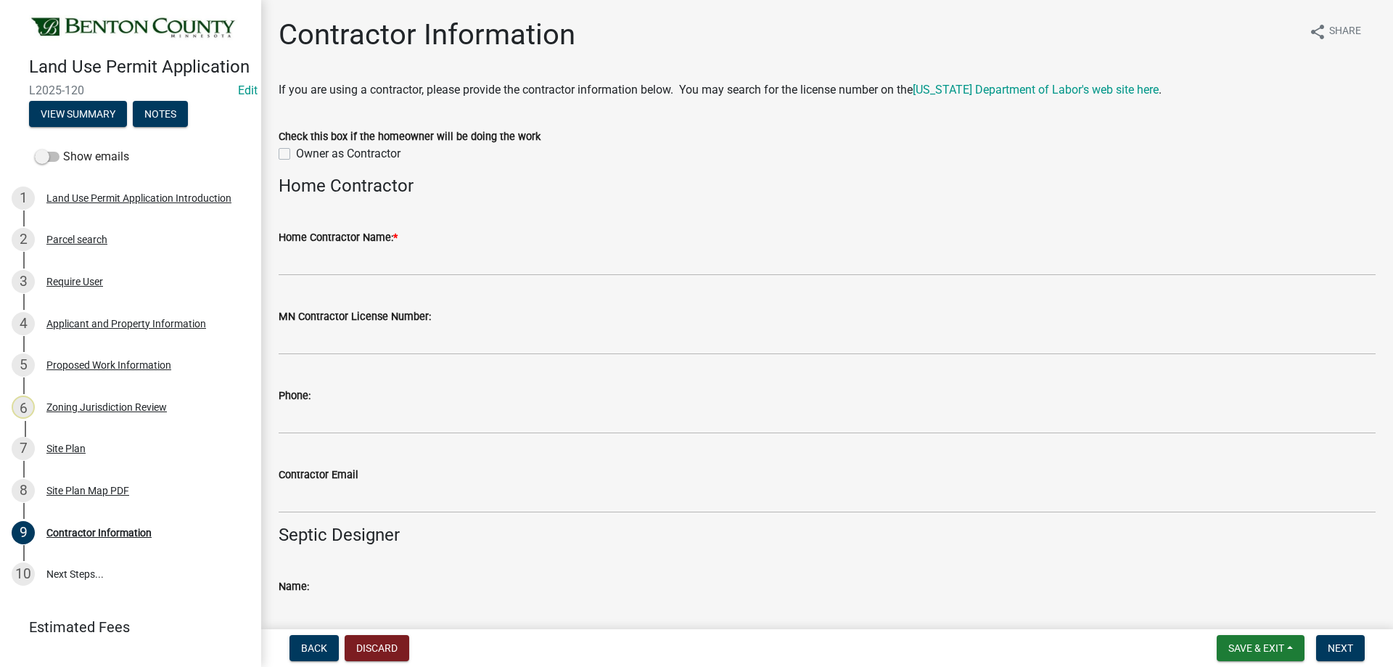
click at [296, 152] on label "Owner as Contractor" at bounding box center [348, 153] width 104 height 17
click at [296, 152] on input "Owner as Contractor" at bounding box center [300, 149] width 9 height 9
checkbox input "true"
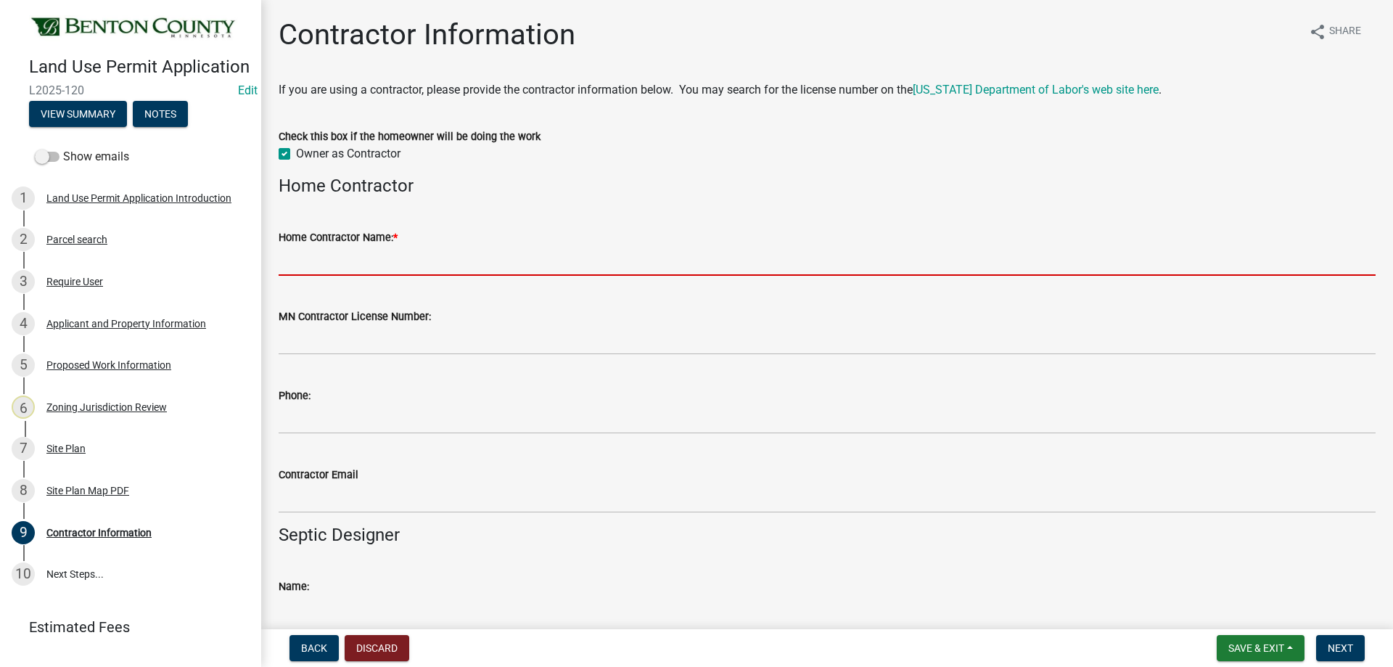
click at [351, 255] on input "Home Contractor Name: *" at bounding box center [827, 261] width 1097 height 30
paste input "[US_STATE] Home Ipmrovements"
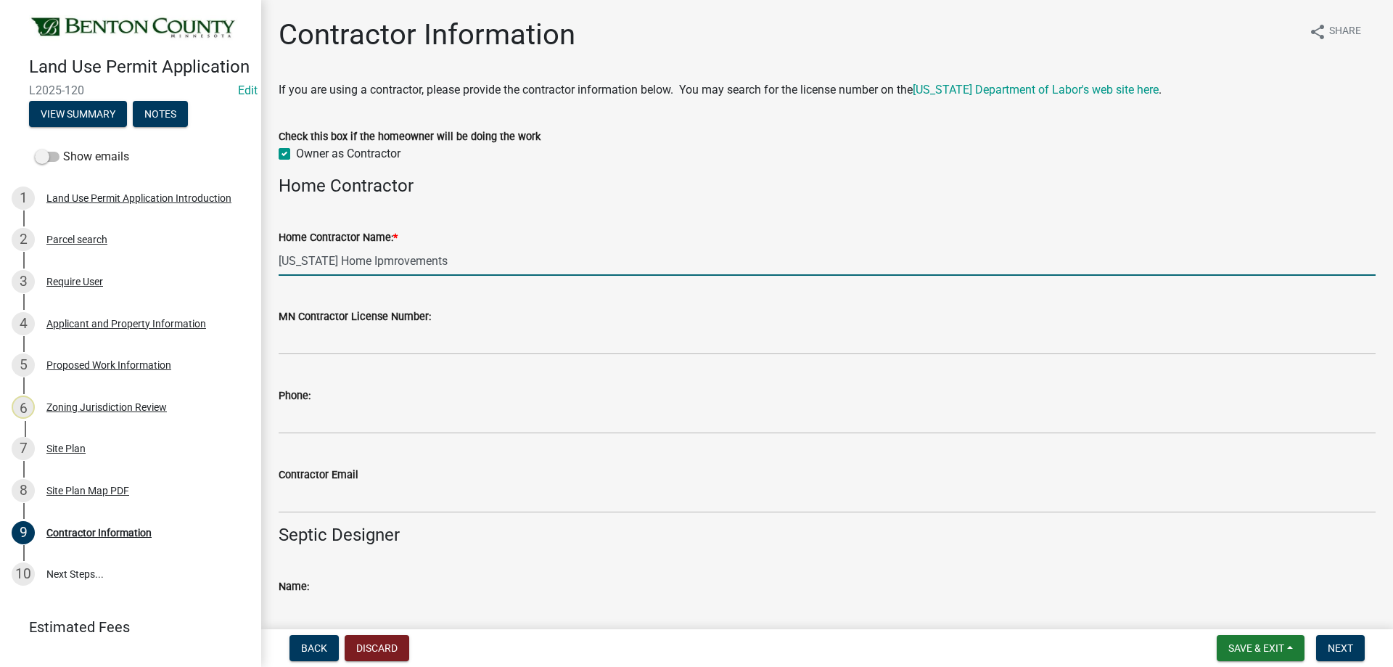
drag, startPoint x: 461, startPoint y: 261, endPoint x: 376, endPoint y: 263, distance: 85.6
click at [376, 263] on input "[US_STATE] Home Ipmrovements" at bounding box center [827, 261] width 1097 height 30
type input "[US_STATE] Home Improvements"
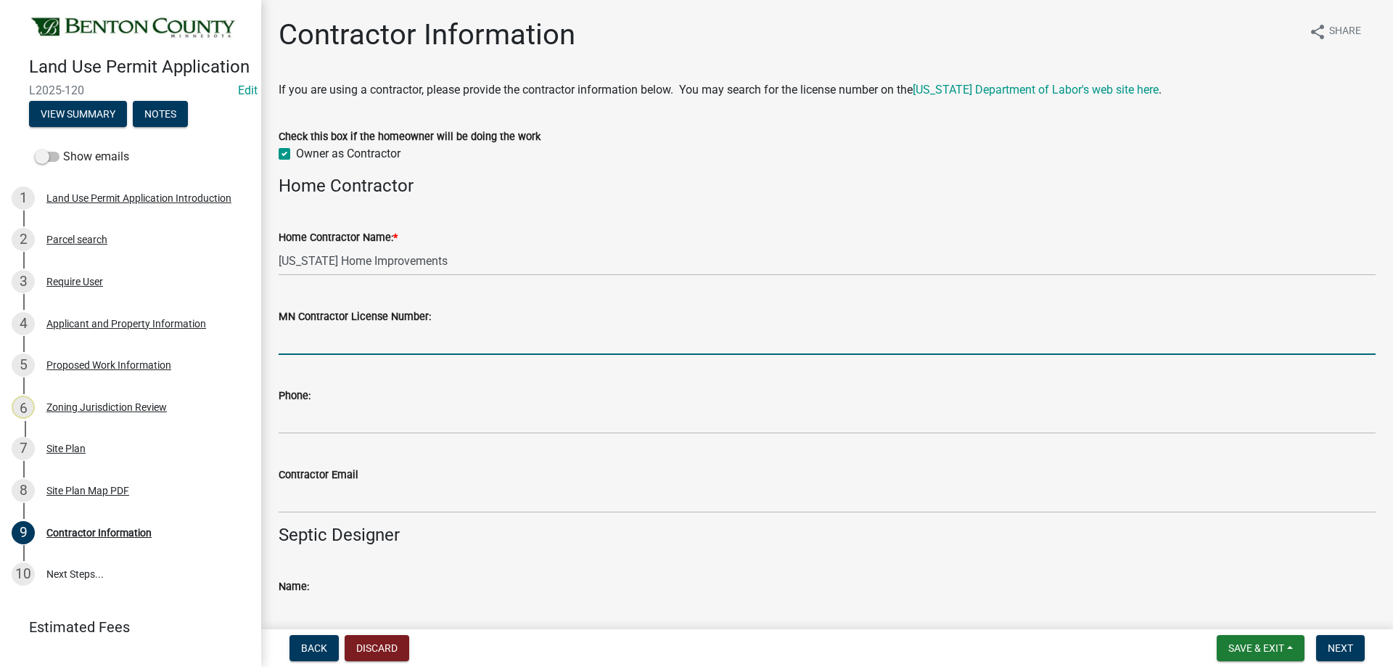
click at [319, 349] on input "MN Contractor License Number:" at bounding box center [827, 340] width 1097 height 30
paste input "BC699875"
type input "BC699875"
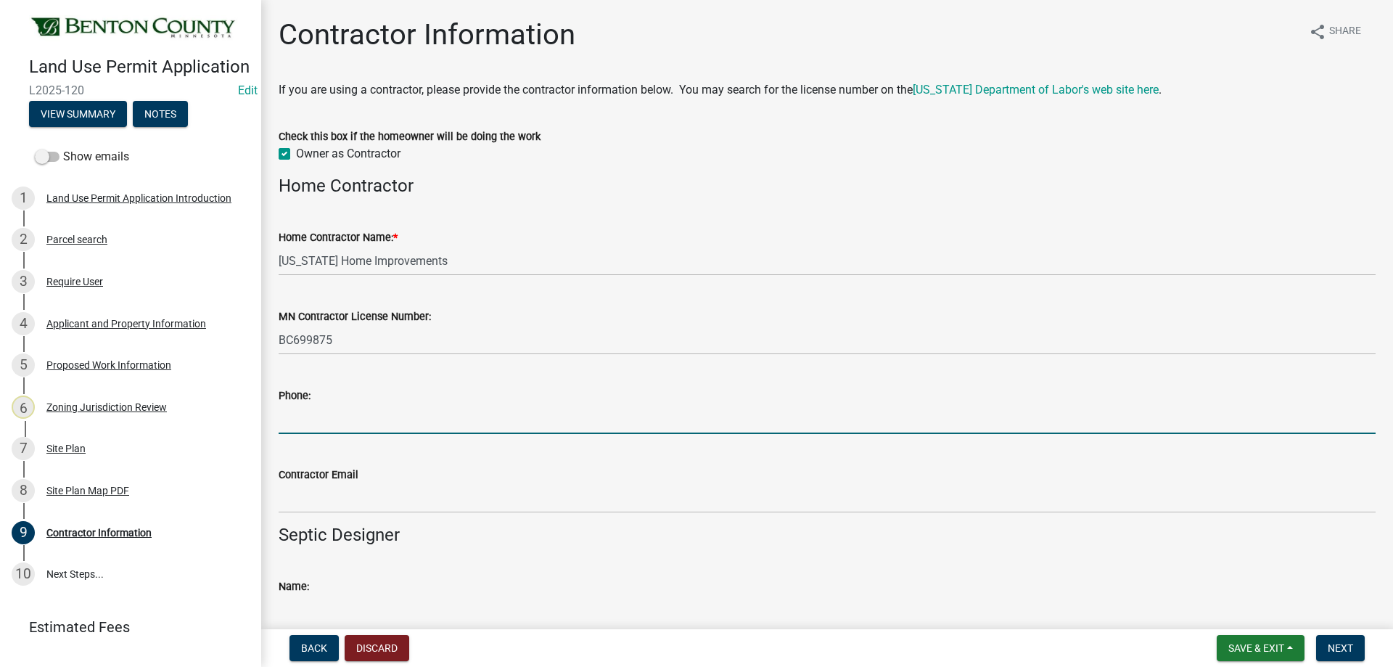
click at [305, 432] on input "Phone:" at bounding box center [827, 419] width 1097 height 30
paste input "3207613224"
type input "3207613224"
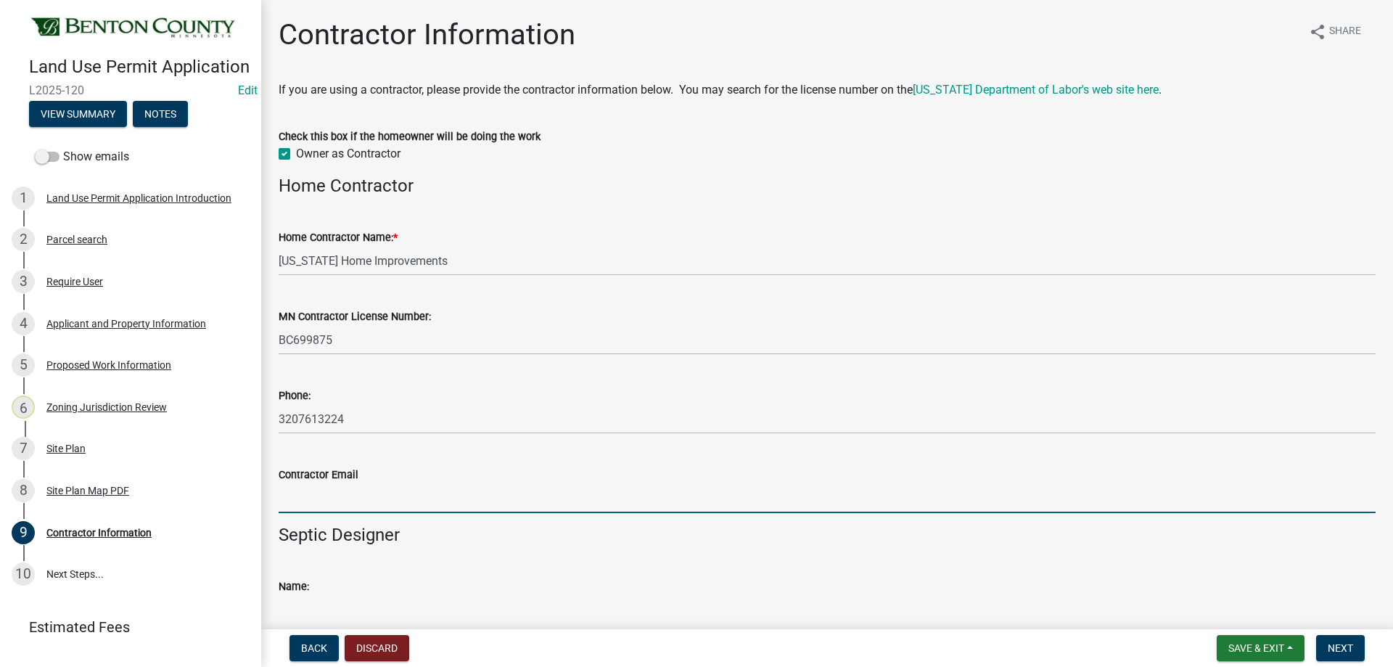
click at [324, 496] on input "Contractor Email" at bounding box center [827, 498] width 1097 height 30
paste input "[PERSON_NAME][EMAIL_ADDRESS][DOMAIN_NAME]"
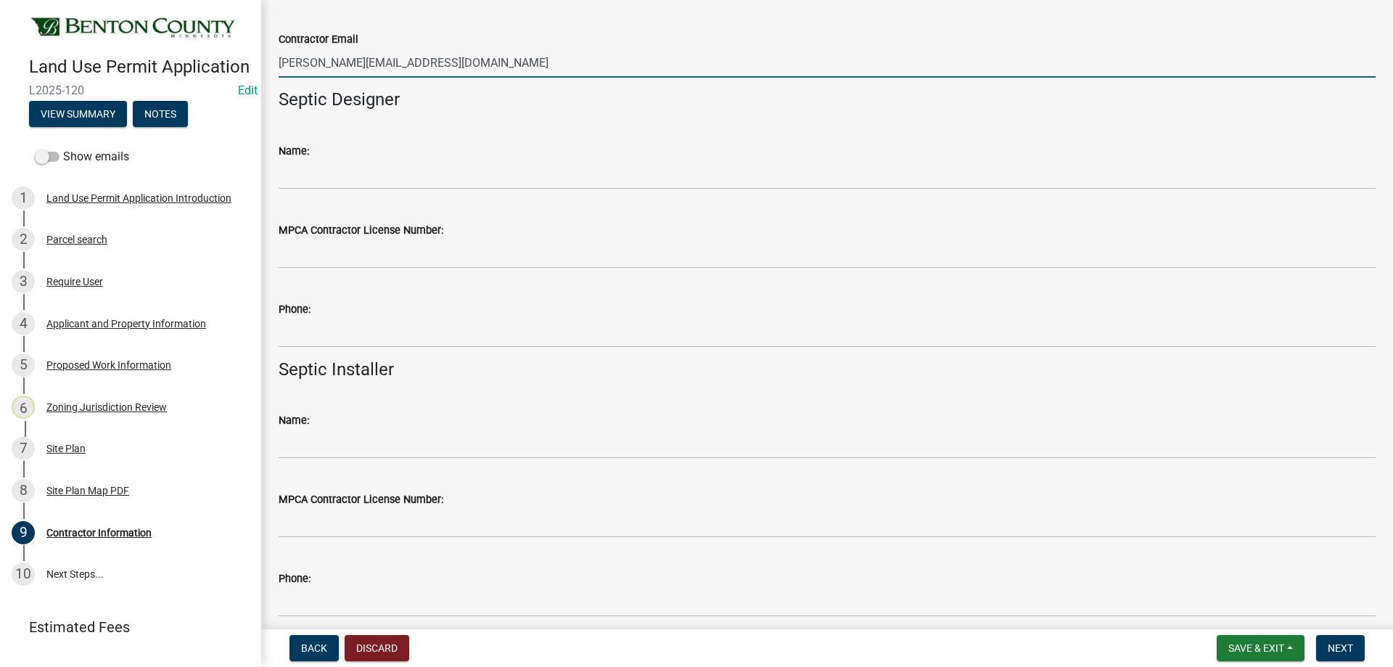
scroll to position [497, 0]
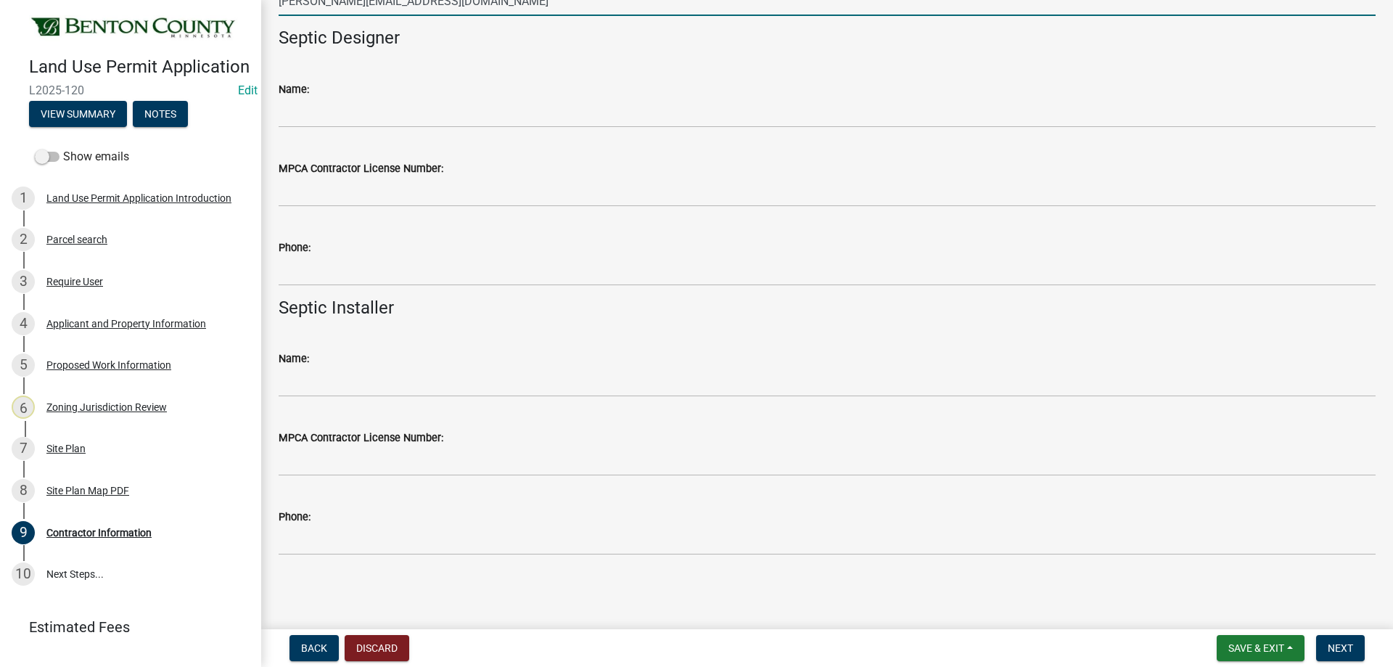
type input "[PERSON_NAME][EMAIL_ADDRESS][DOMAIN_NAME]"
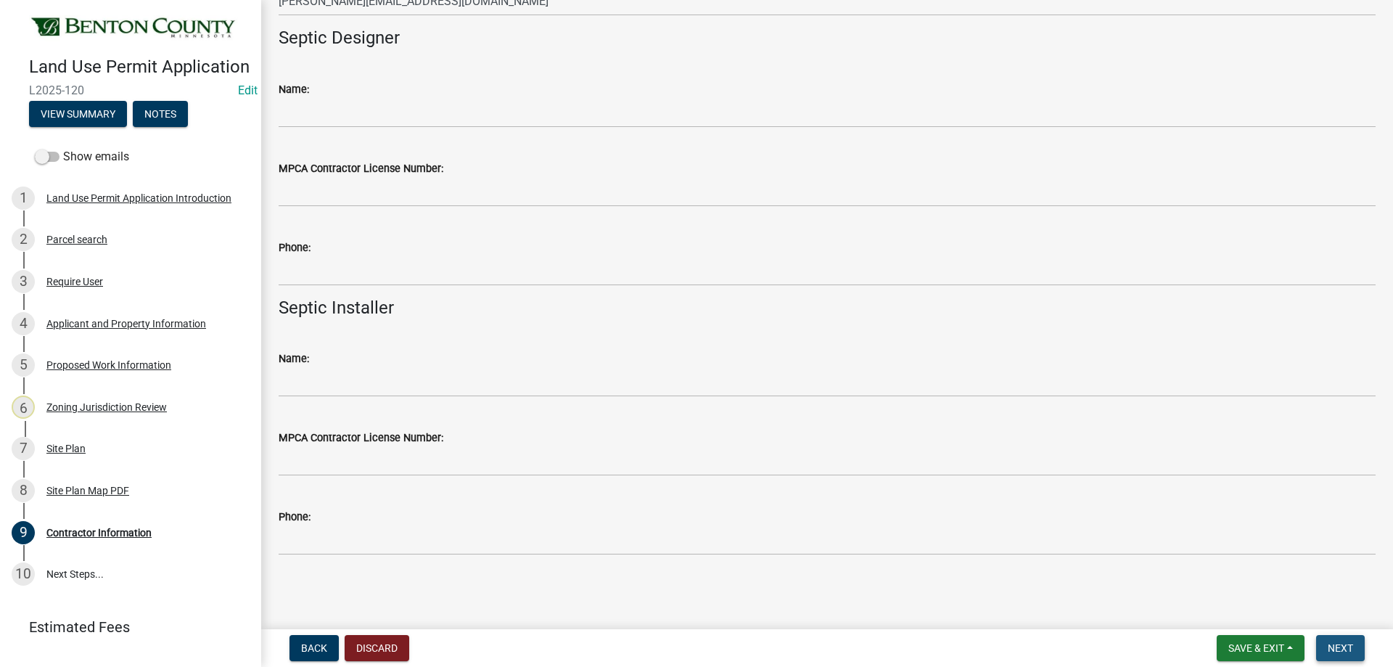
click at [1347, 639] on button "Next" at bounding box center [1340, 648] width 49 height 26
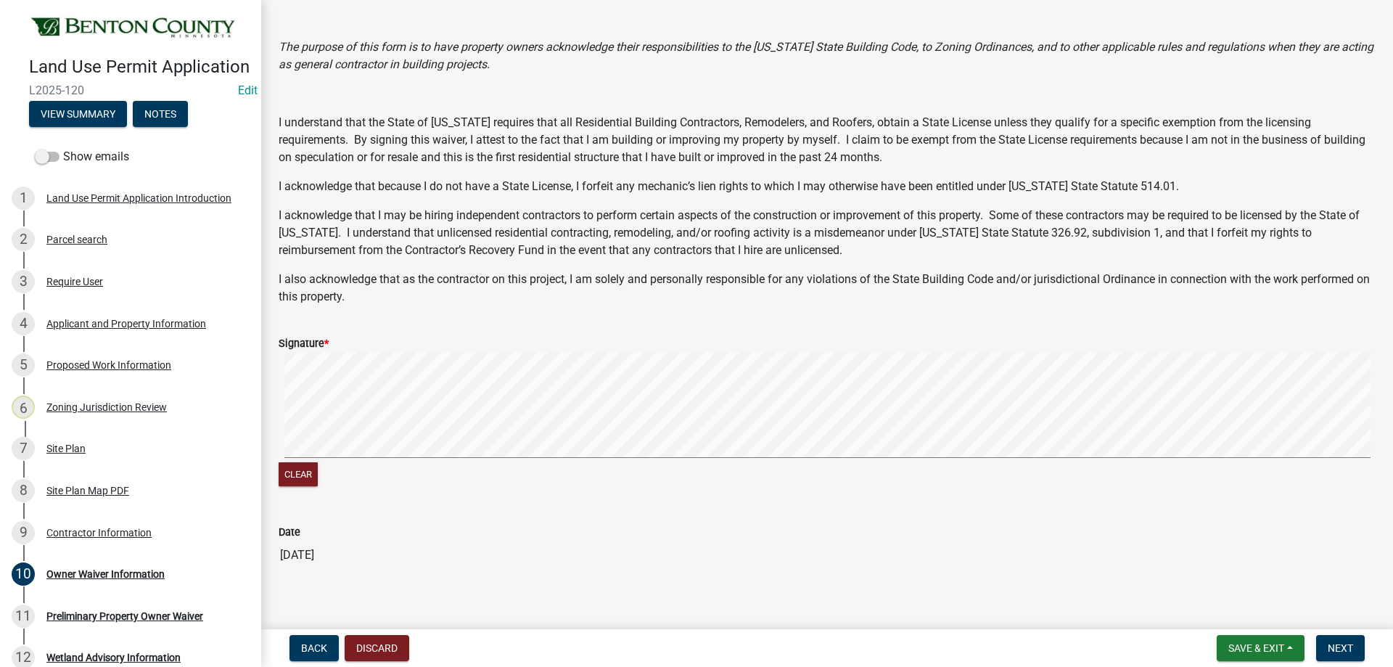
scroll to position [144, 0]
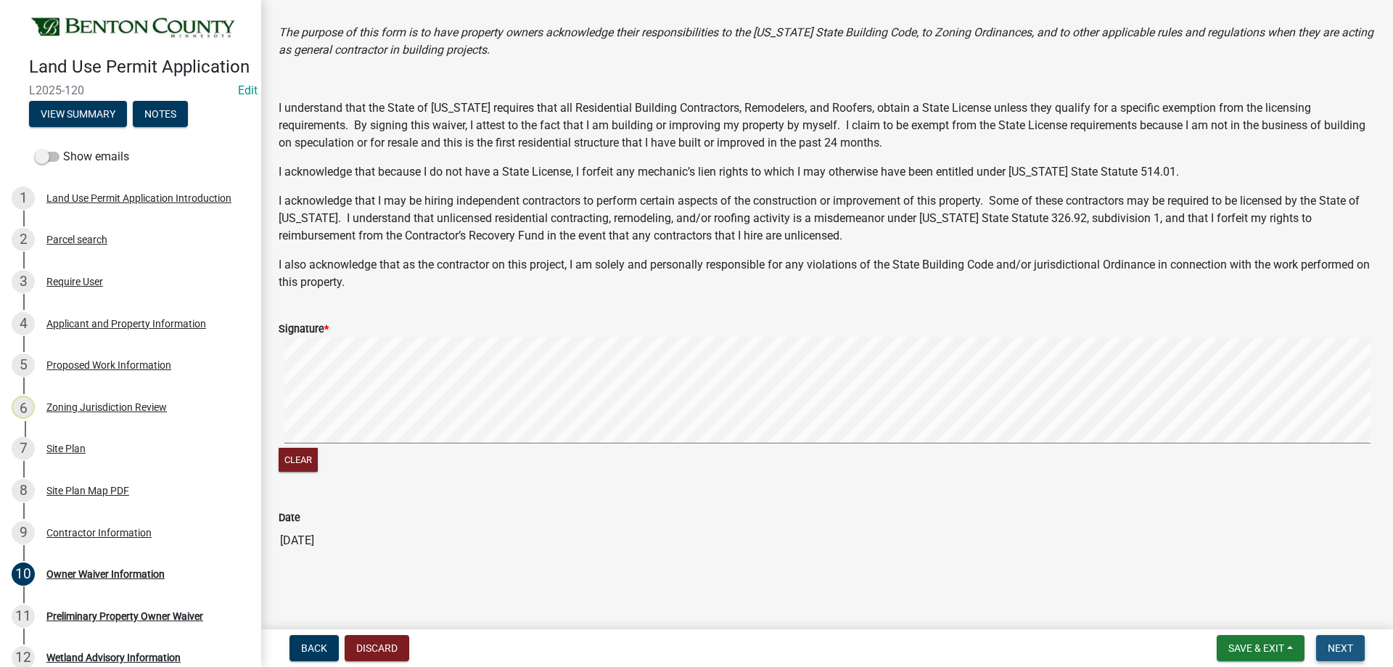
click at [1352, 638] on button "Next" at bounding box center [1340, 648] width 49 height 26
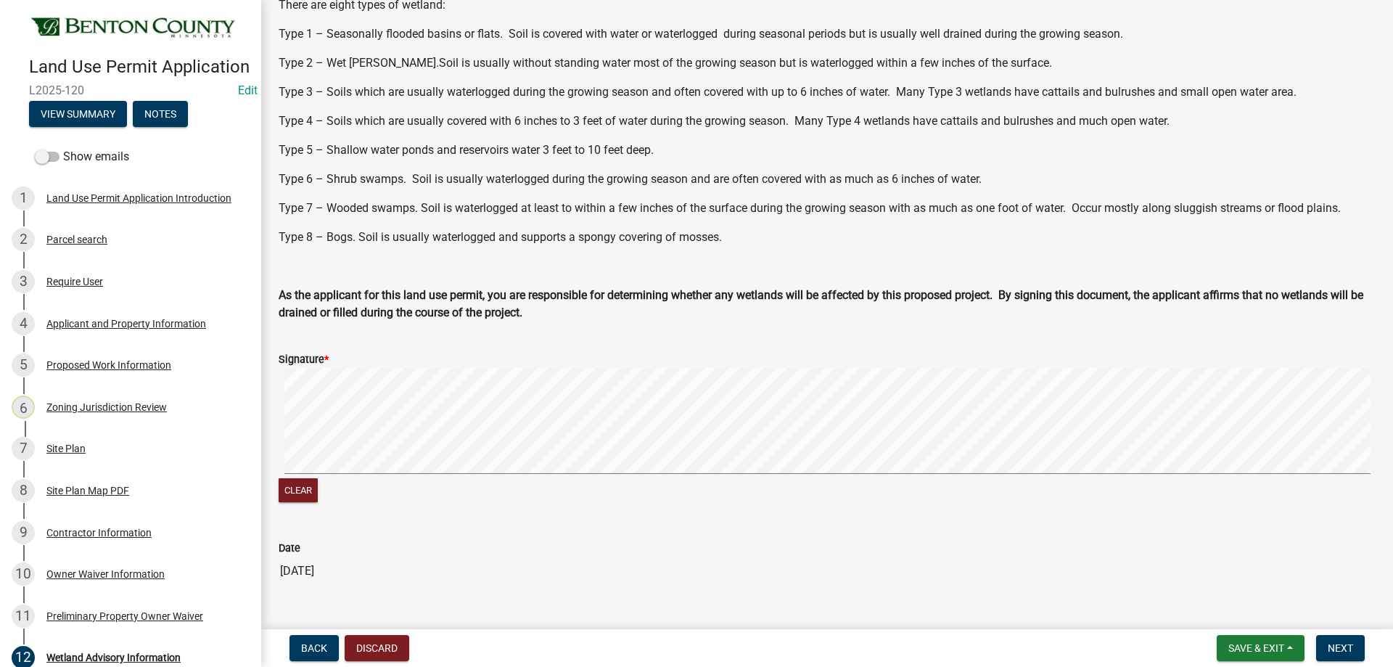
scroll to position [363, 0]
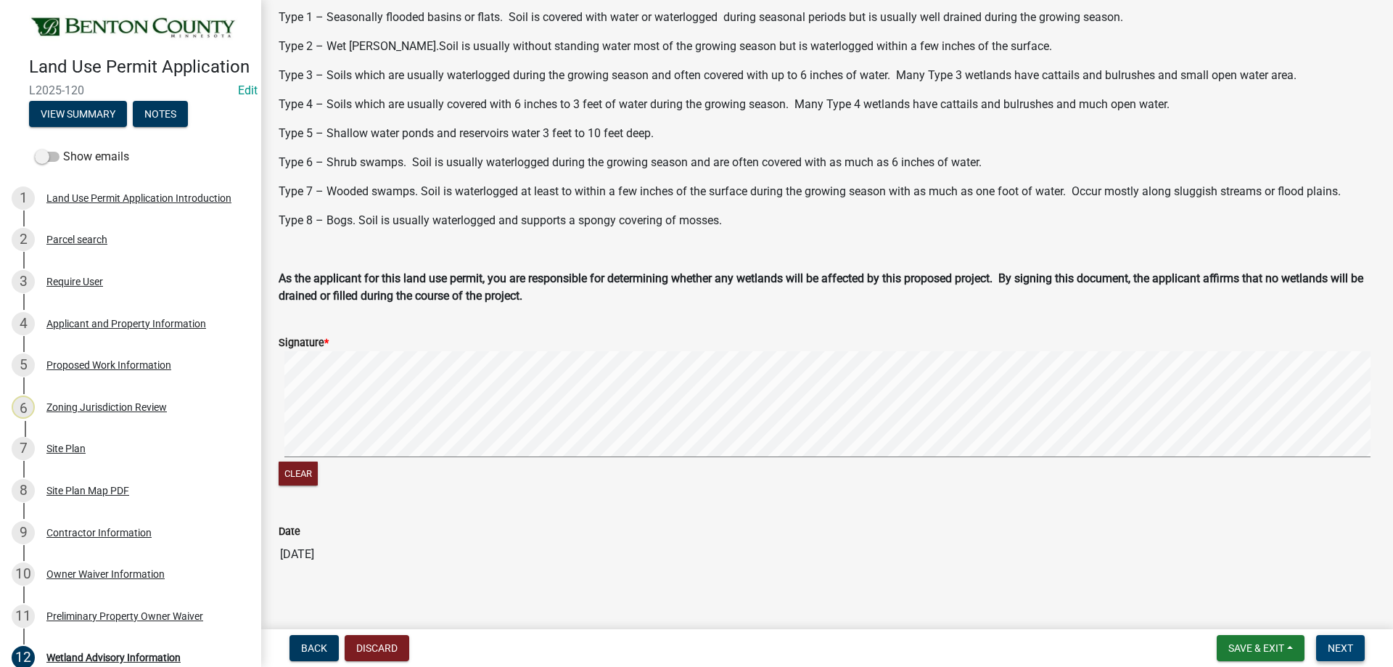
click at [1332, 652] on span "Next" at bounding box center [1340, 648] width 25 height 12
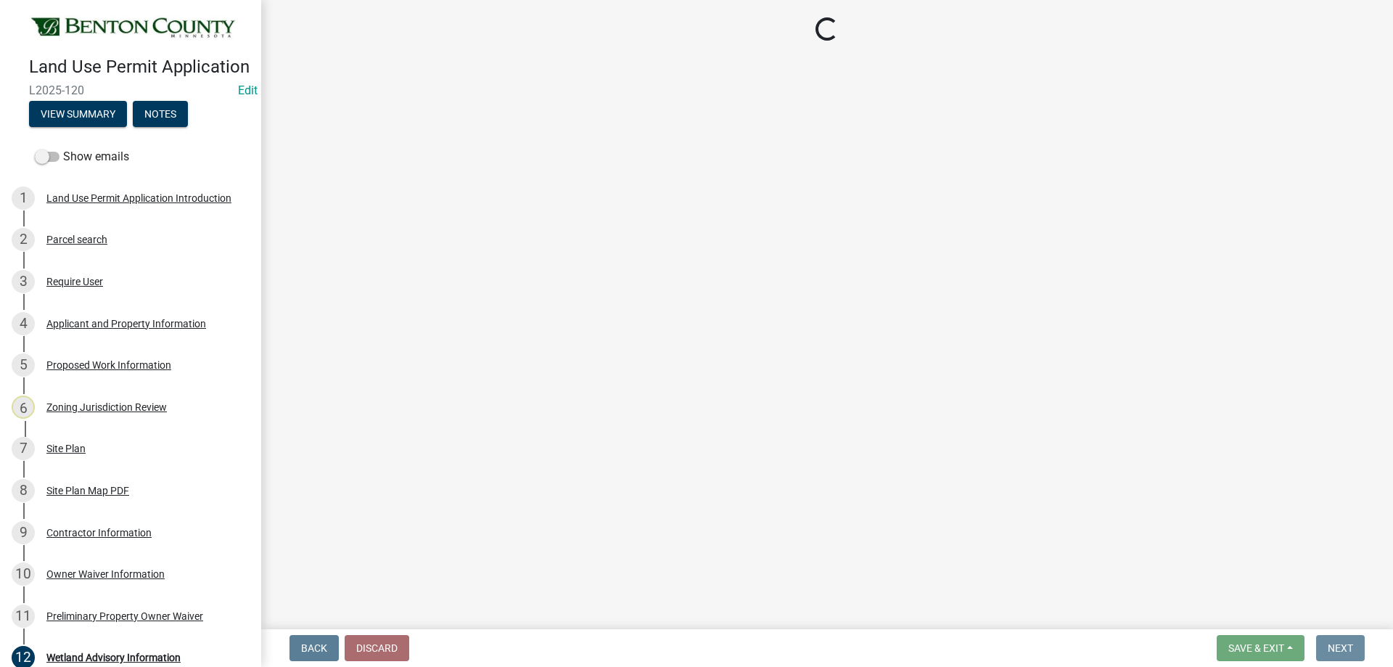
scroll to position [0, 0]
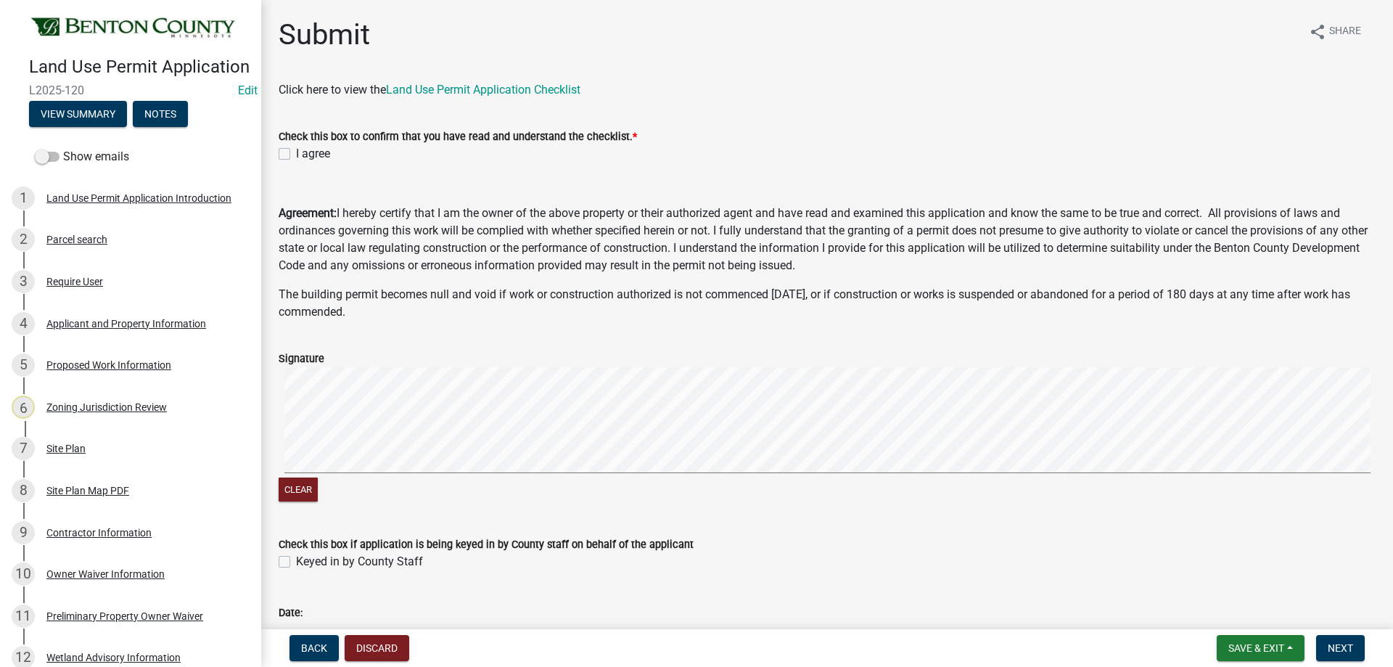
drag, startPoint x: 282, startPoint y: 562, endPoint x: 286, endPoint y: 534, distance: 27.9
click at [296, 559] on label "Keyed in by County Staff" at bounding box center [359, 561] width 127 height 17
click at [296, 559] on input "Keyed in by County Staff" at bounding box center [300, 557] width 9 height 9
checkbox input "true"
click at [296, 150] on label "I agree" at bounding box center [313, 153] width 34 height 17
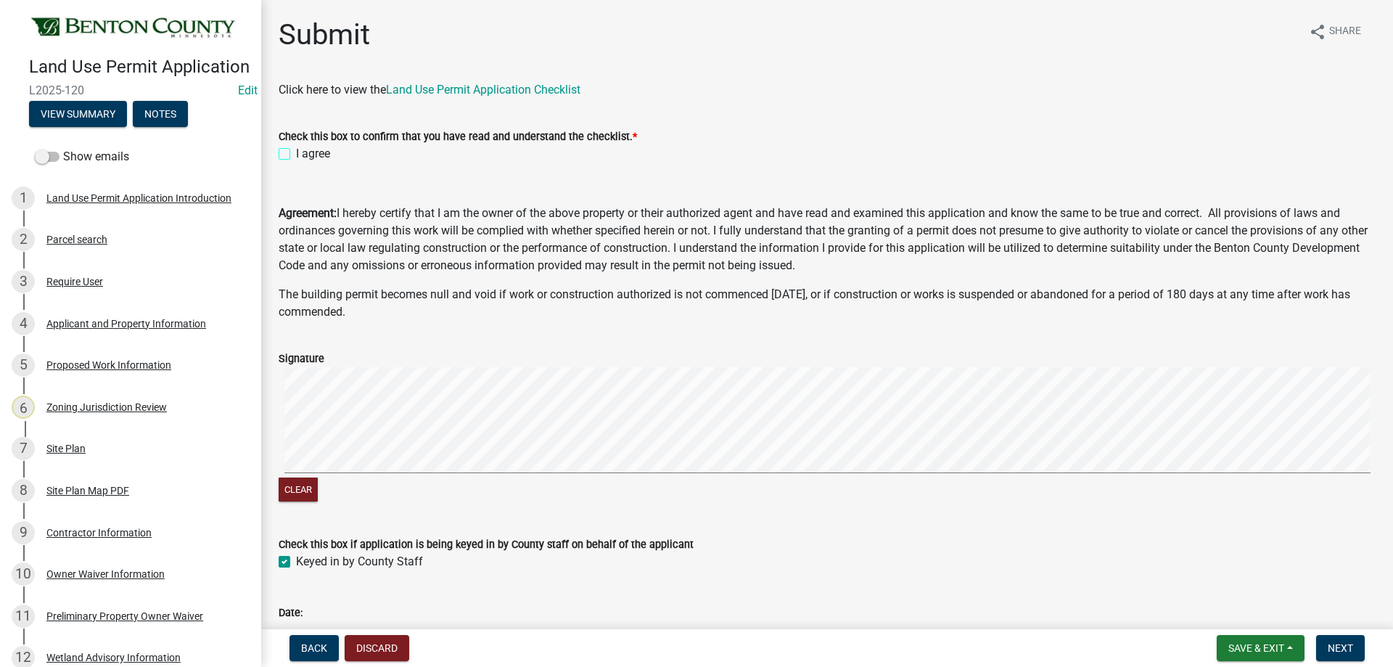
click at [296, 150] on input "I agree" at bounding box center [300, 149] width 9 height 9
checkbox input "true"
drag, startPoint x: 1330, startPoint y: 640, endPoint x: 1312, endPoint y: 627, distance: 21.8
click at [1327, 638] on button "Next" at bounding box center [1340, 648] width 49 height 26
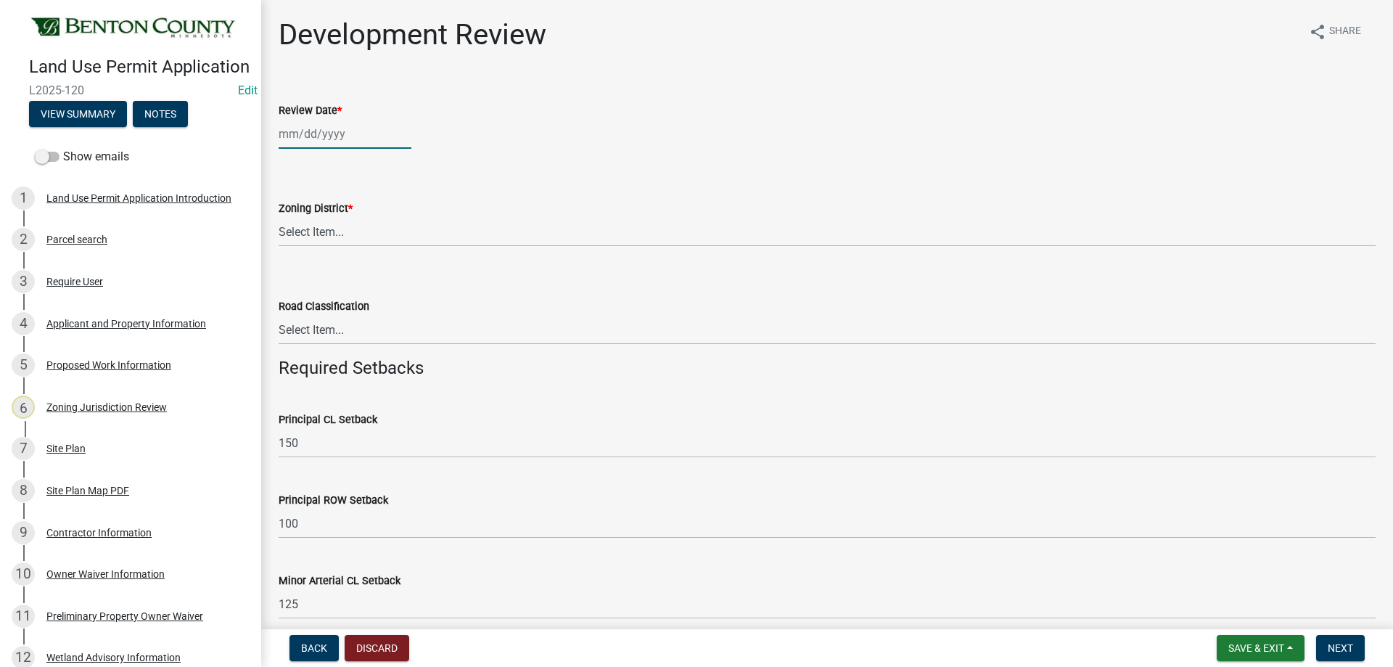
click at [304, 139] on div at bounding box center [345, 134] width 133 height 30
select select "8"
select select "2025"
click at [337, 279] on div "20" at bounding box center [339, 280] width 23 height 23
type input "[DATE]"
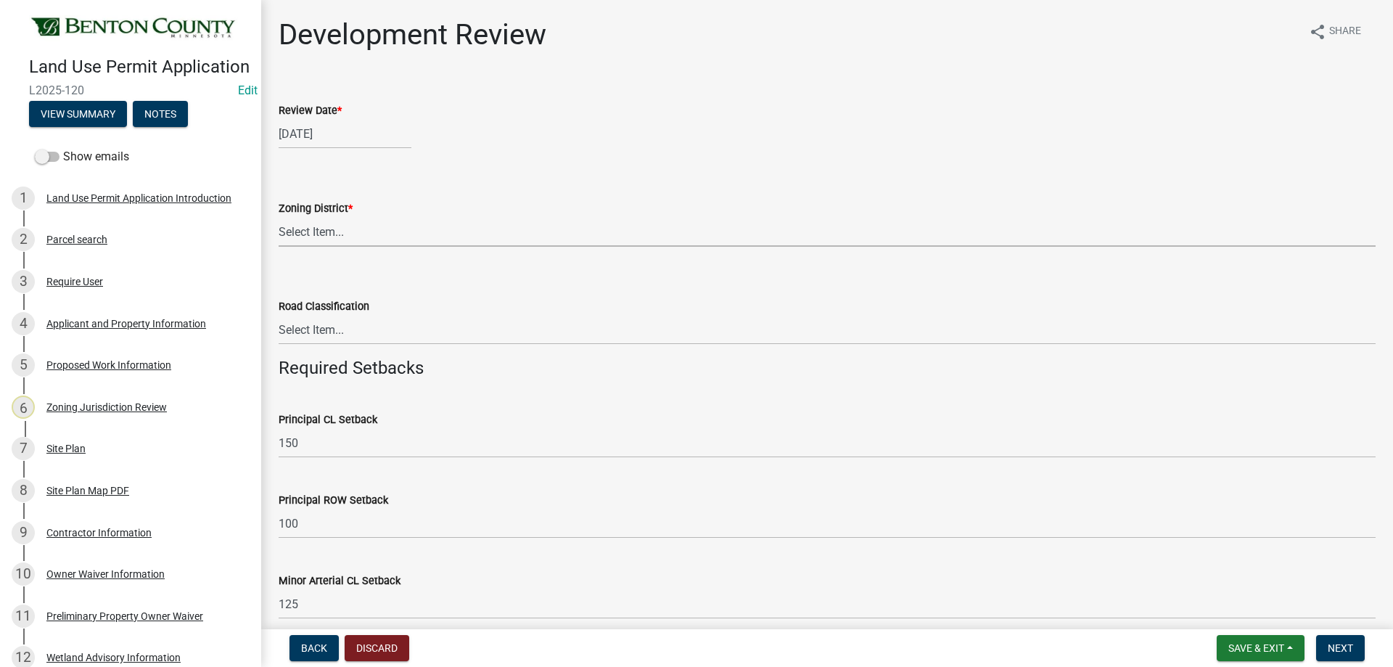
click at [319, 233] on select "Select Item... A B B-2 I-1 I-2 OSD/R-1 PUD R-1 R-2 R-3 R-3/MUD R-A R-S Sauk Rap…" at bounding box center [827, 232] width 1097 height 30
click at [279, 217] on select "Select Item... A B B-2 I-1 I-2 OSD/R-1 PUD R-1 R-2 R-3 R-3/MUD R-A R-S Sauk Rap…" at bounding box center [827, 232] width 1097 height 30
select select "6d002f12-aabf-4fa8-b3a5-c4d78807c6c6"
click at [343, 332] on select "Select Item... Principal [GEOGRAPHIC_DATA] completely within a cluster subdivis…" at bounding box center [827, 330] width 1097 height 30
click at [279, 315] on select "Select Item... Principal [GEOGRAPHIC_DATA] completely within a cluster subdivis…" at bounding box center [827, 330] width 1097 height 30
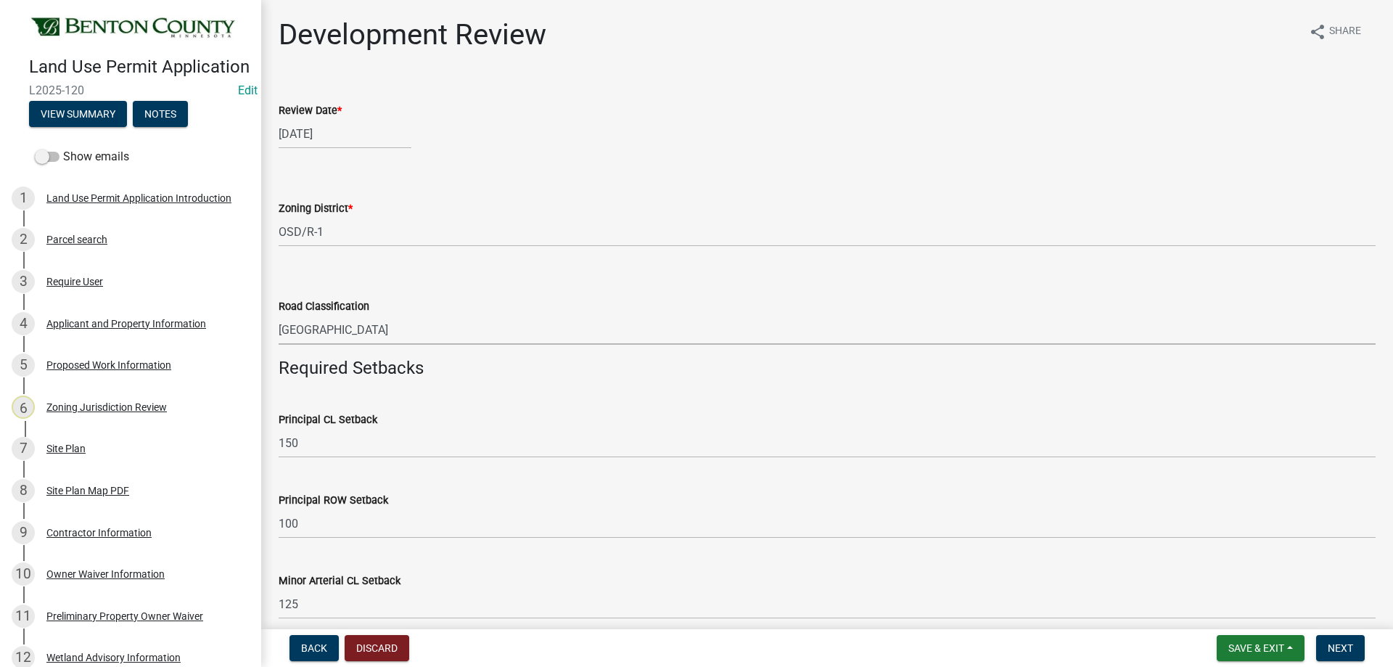
select select "0b2f72af-957f-4e5e-bc8d-0a492fb2505b"
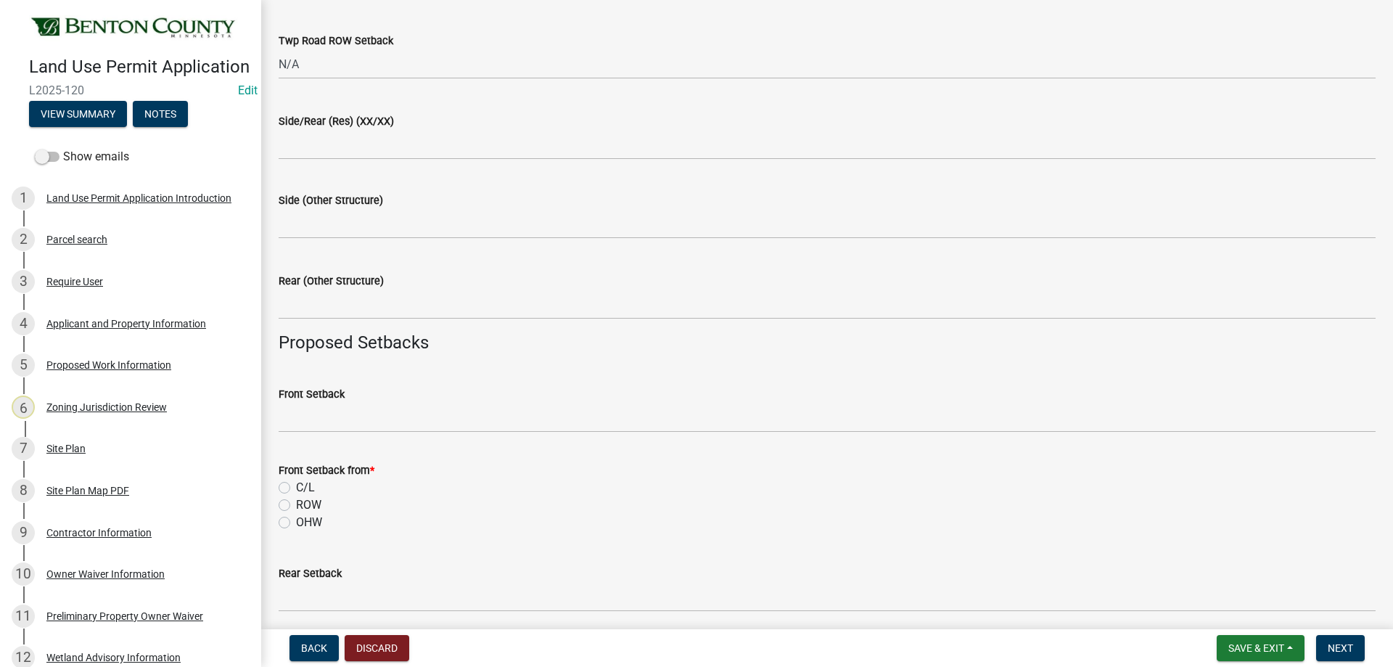
scroll to position [943, 0]
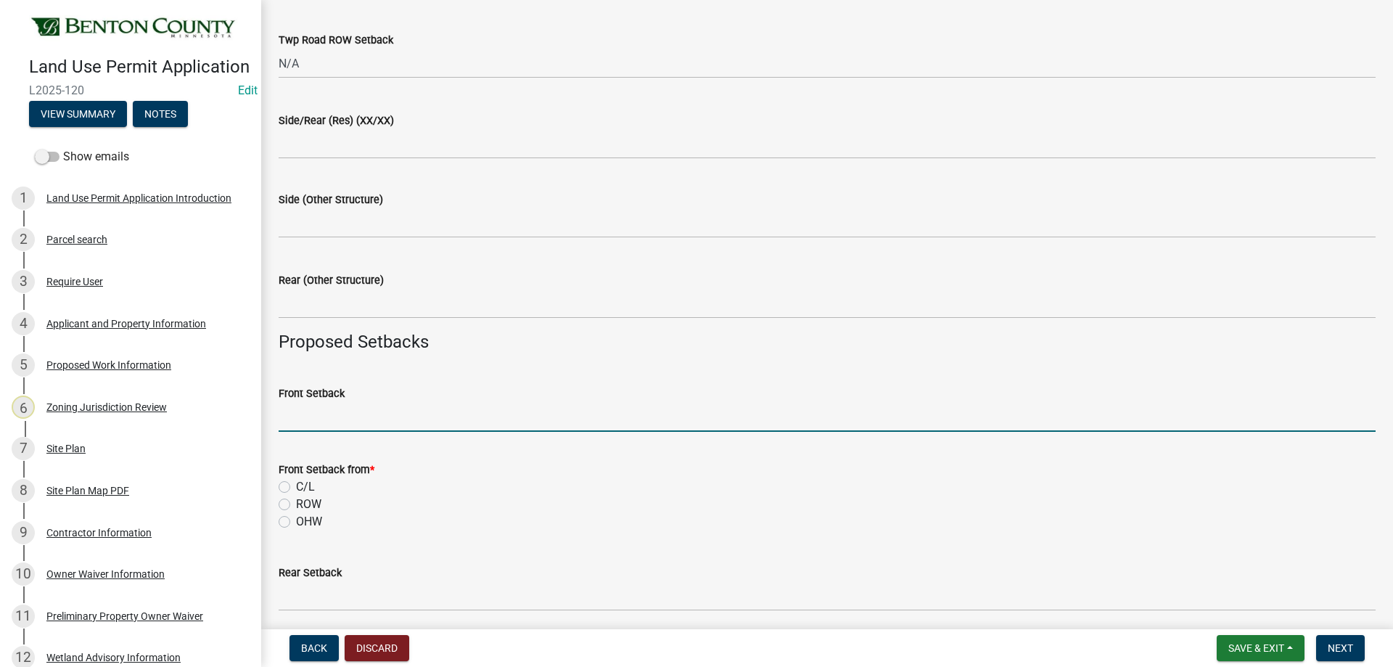
click at [342, 423] on input "Front Setback" at bounding box center [827, 417] width 1097 height 30
type input "187"
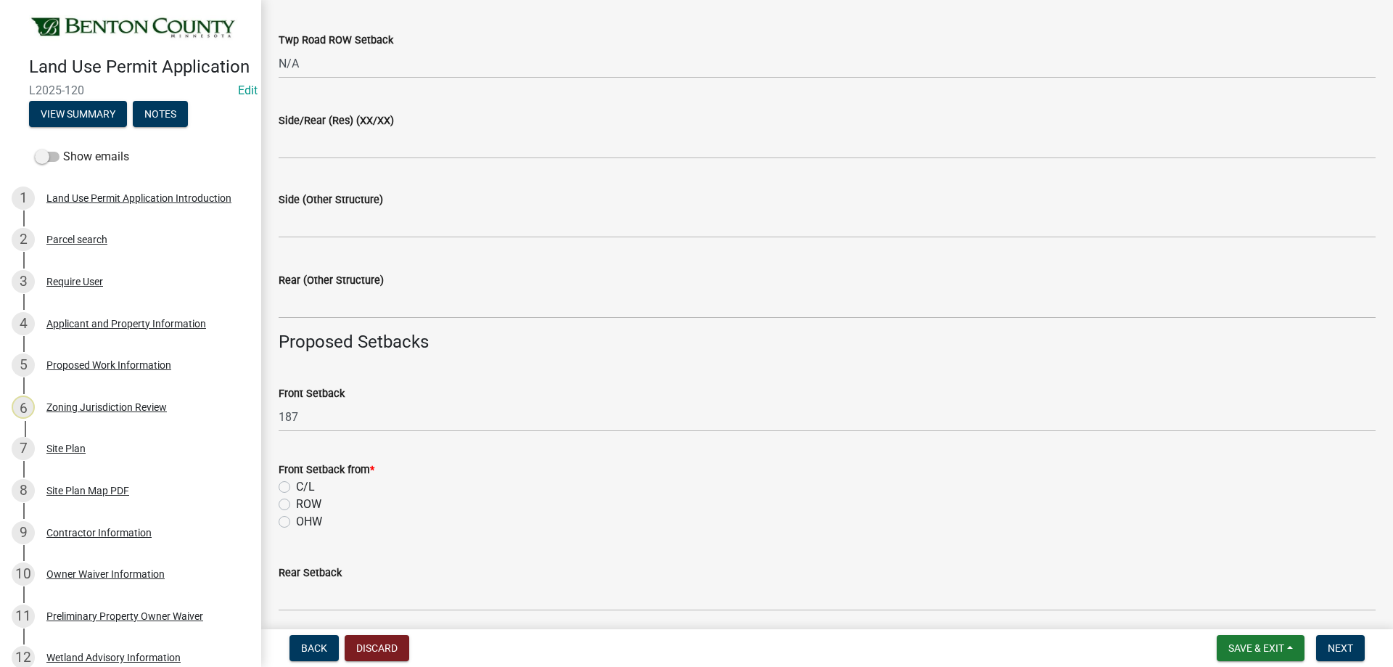
click at [296, 490] on label "C/L" at bounding box center [305, 486] width 19 height 17
click at [296, 488] on input "C/L" at bounding box center [300, 482] width 9 height 9
radio input "true"
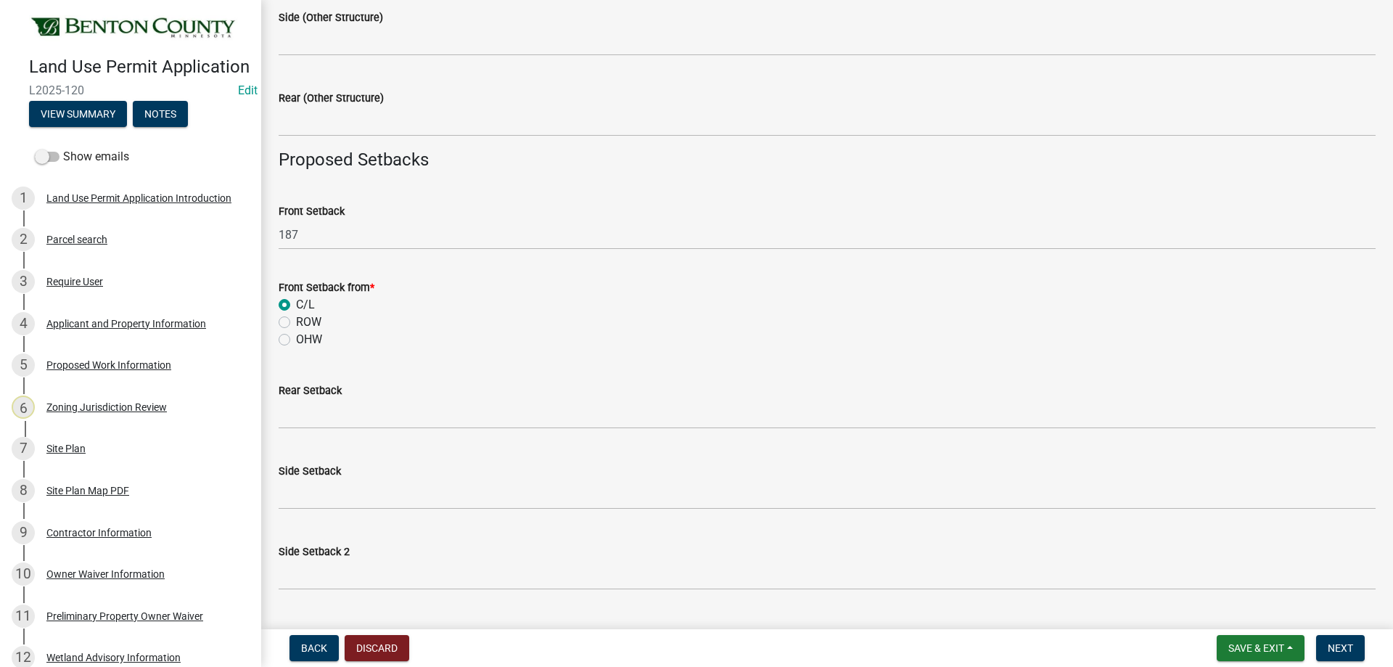
scroll to position [1161, 0]
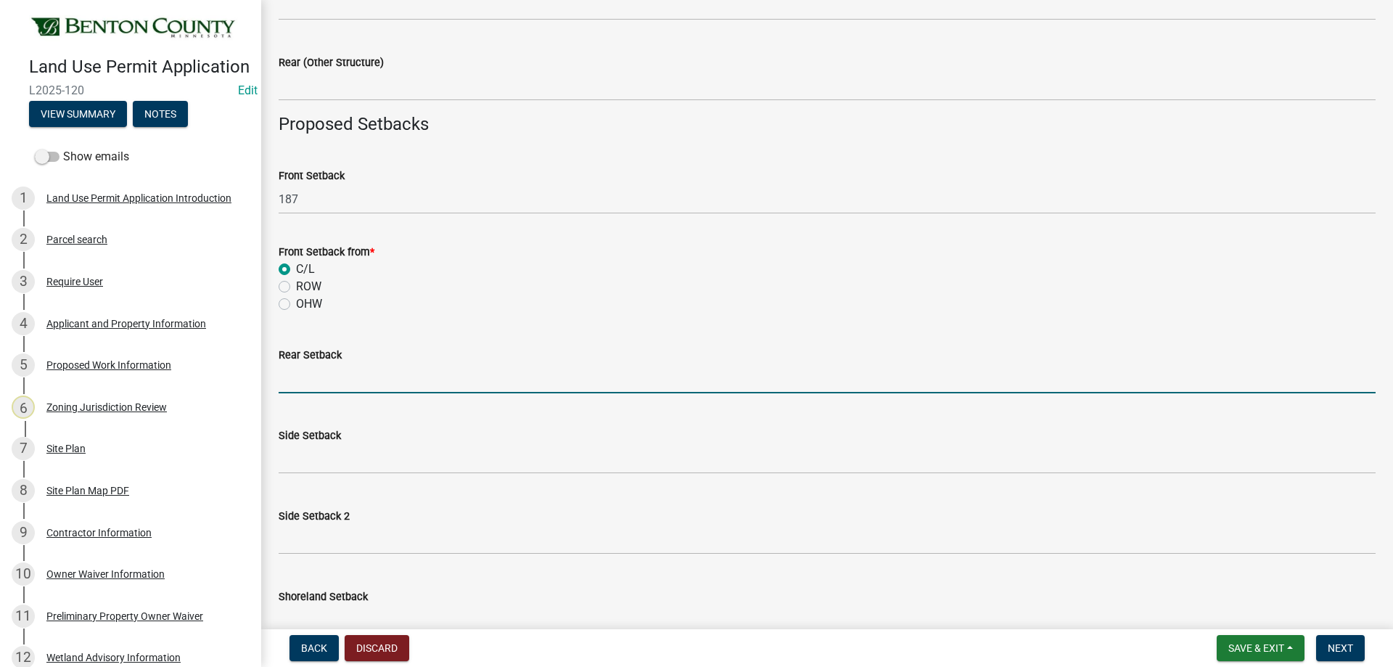
click at [299, 380] on input "text" at bounding box center [827, 378] width 1097 height 30
type input "262"
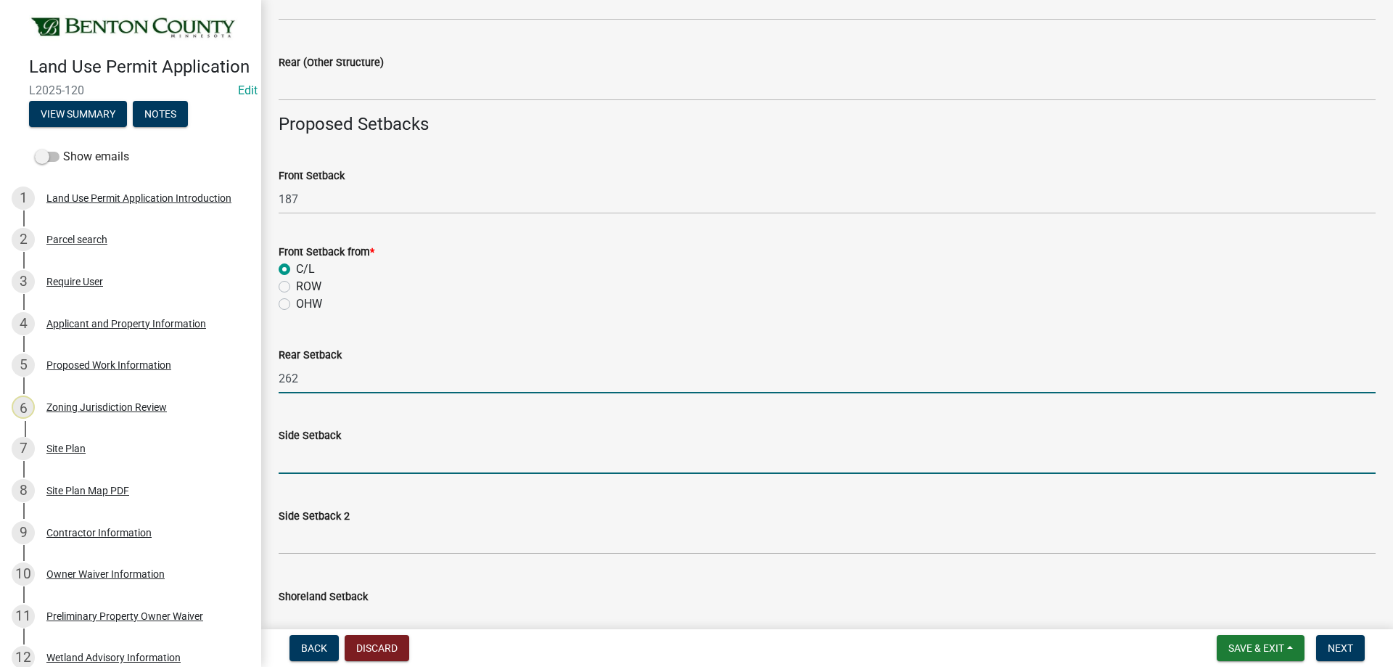
click at [313, 462] on input "text" at bounding box center [827, 459] width 1097 height 30
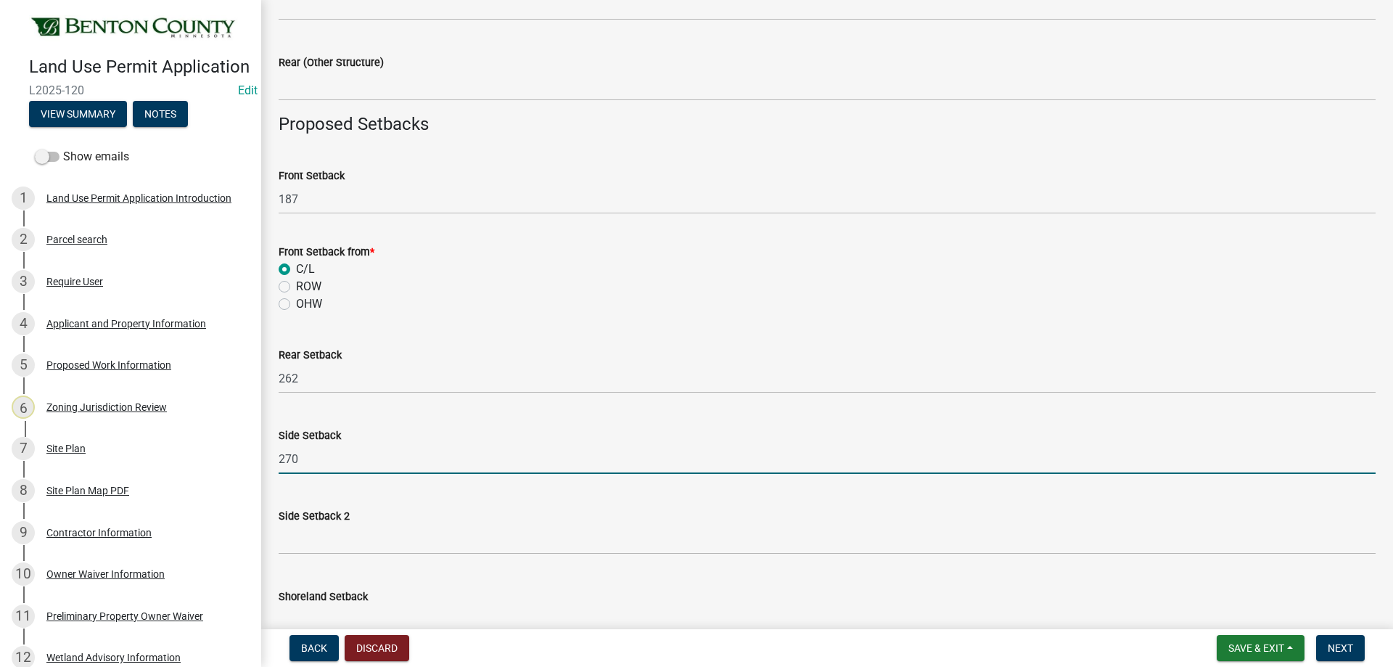
type input "270"
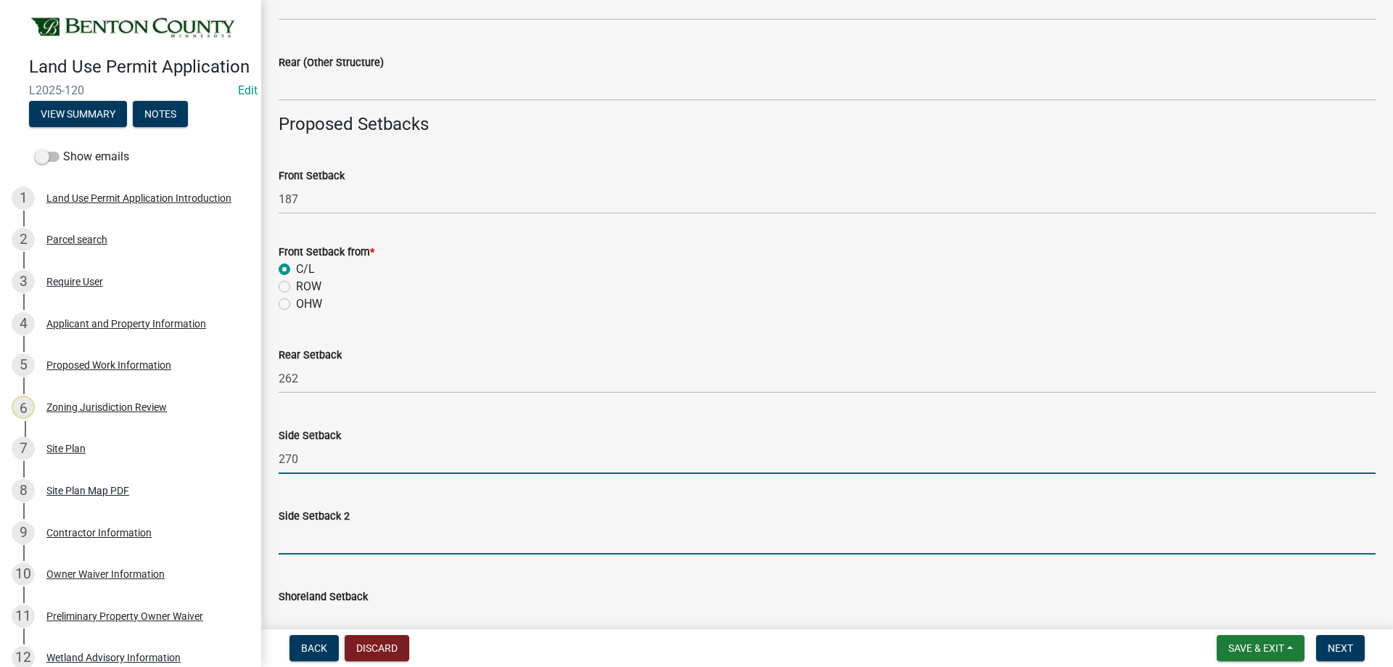
click at [338, 542] on input "text" at bounding box center [827, 540] width 1097 height 30
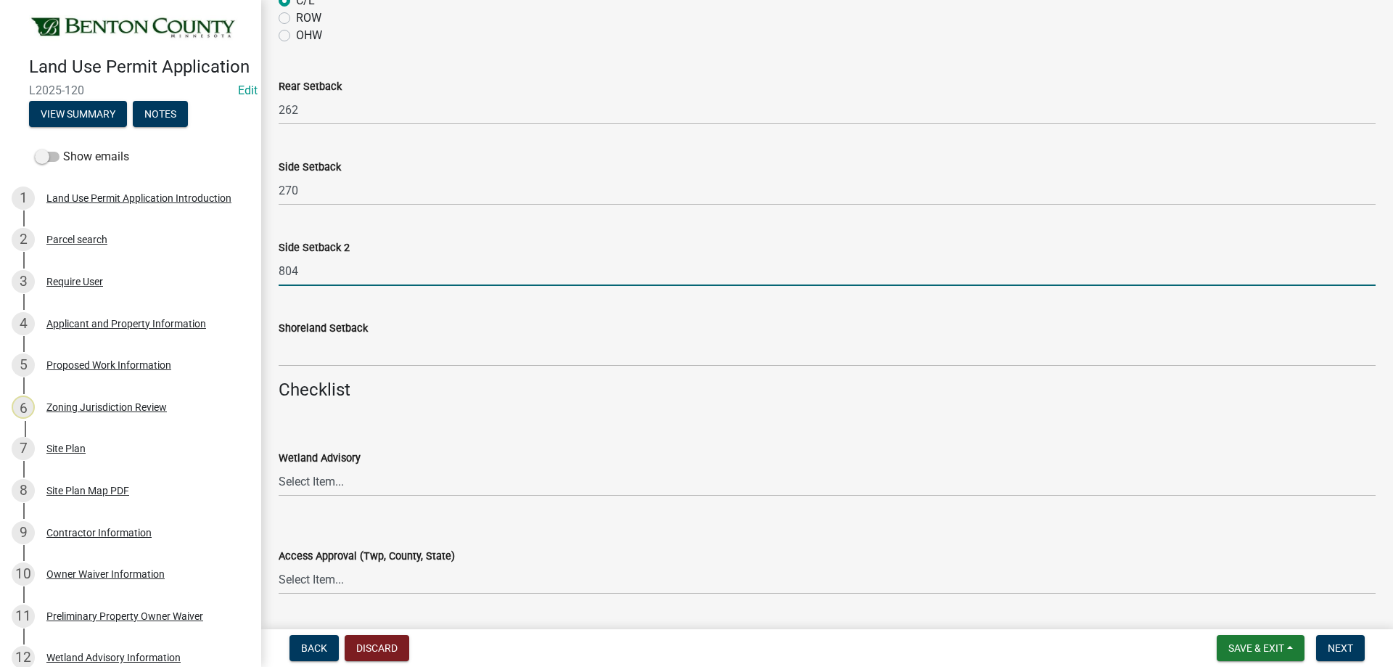
scroll to position [1451, 0]
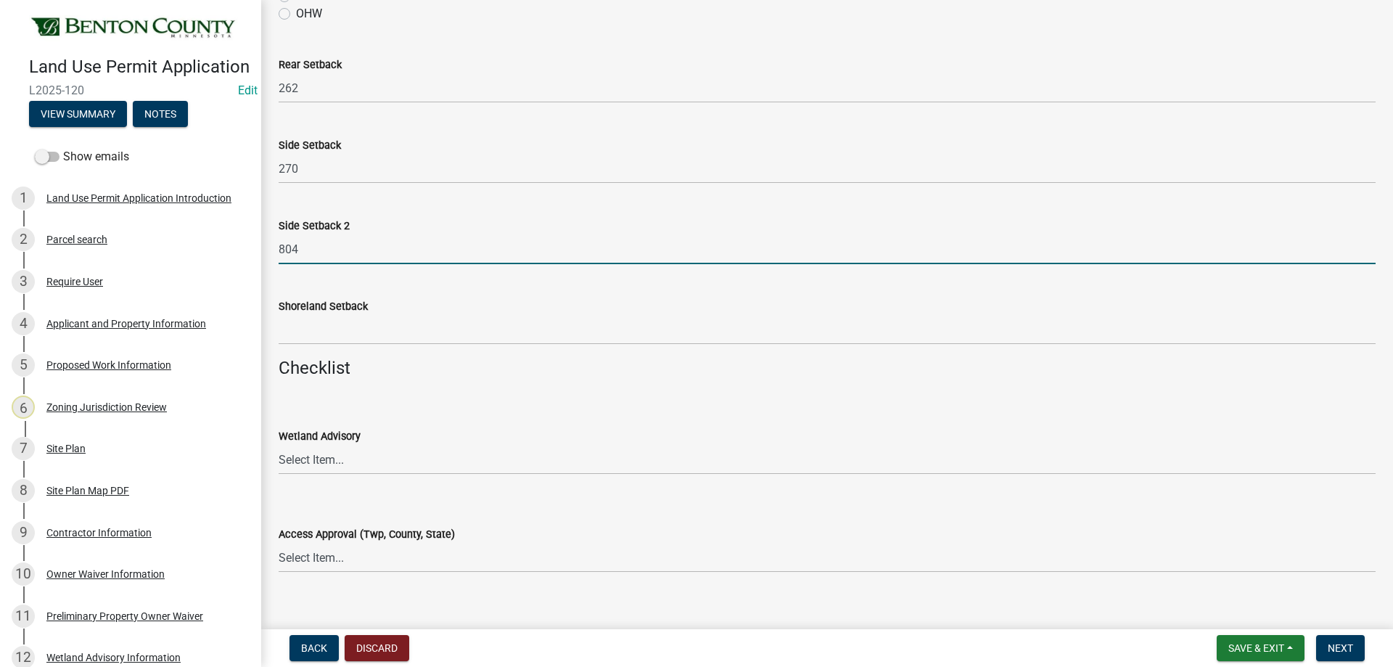
type input "804"
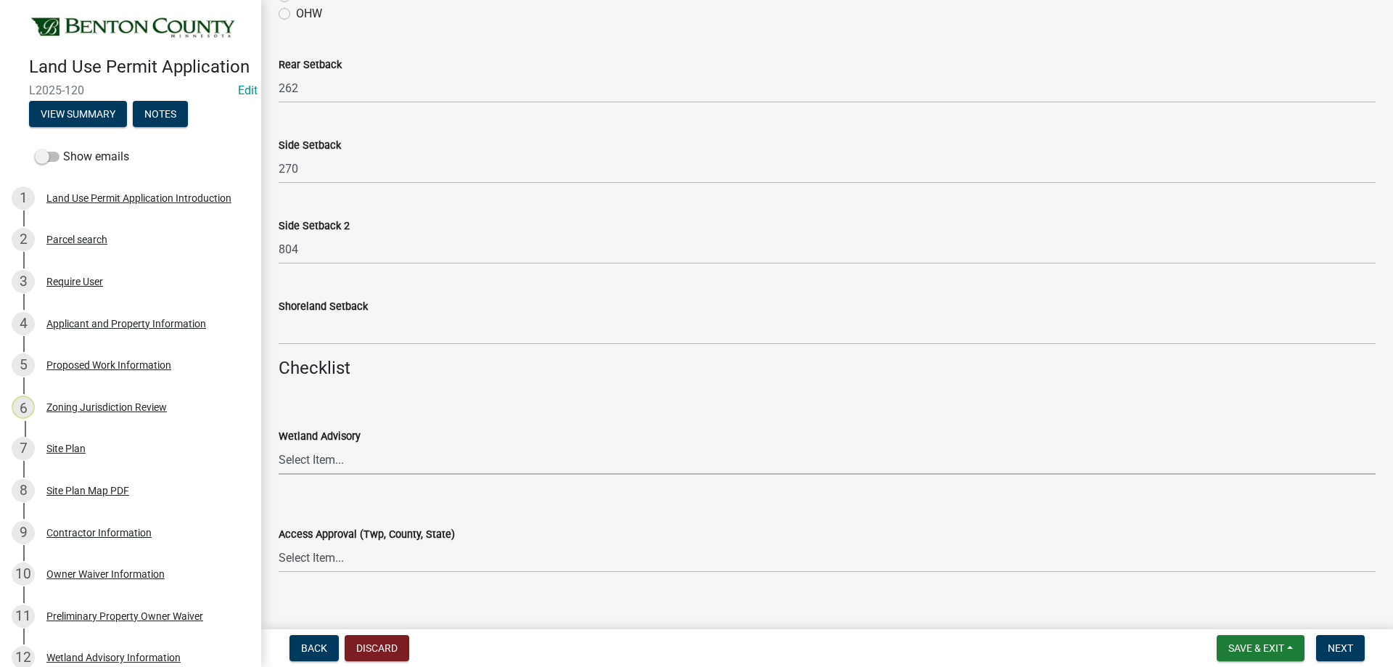
click at [301, 463] on select "Select Item... Yes No OK N/A" at bounding box center [827, 460] width 1097 height 30
click at [279, 445] on select "Select Item... Yes No OK N/A" at bounding box center [827, 460] width 1097 height 30
select select "886b3fcf-7535-4eb7-bda7-c47490aa8987"
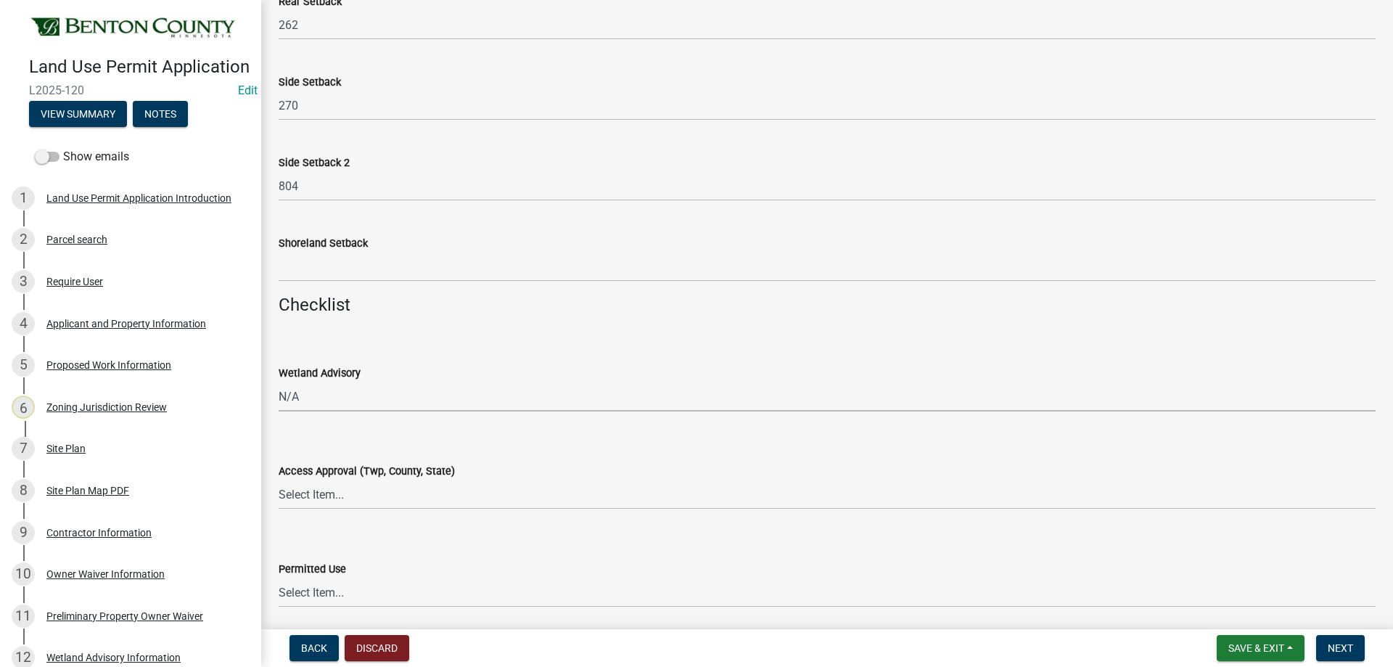
scroll to position [1596, 0]
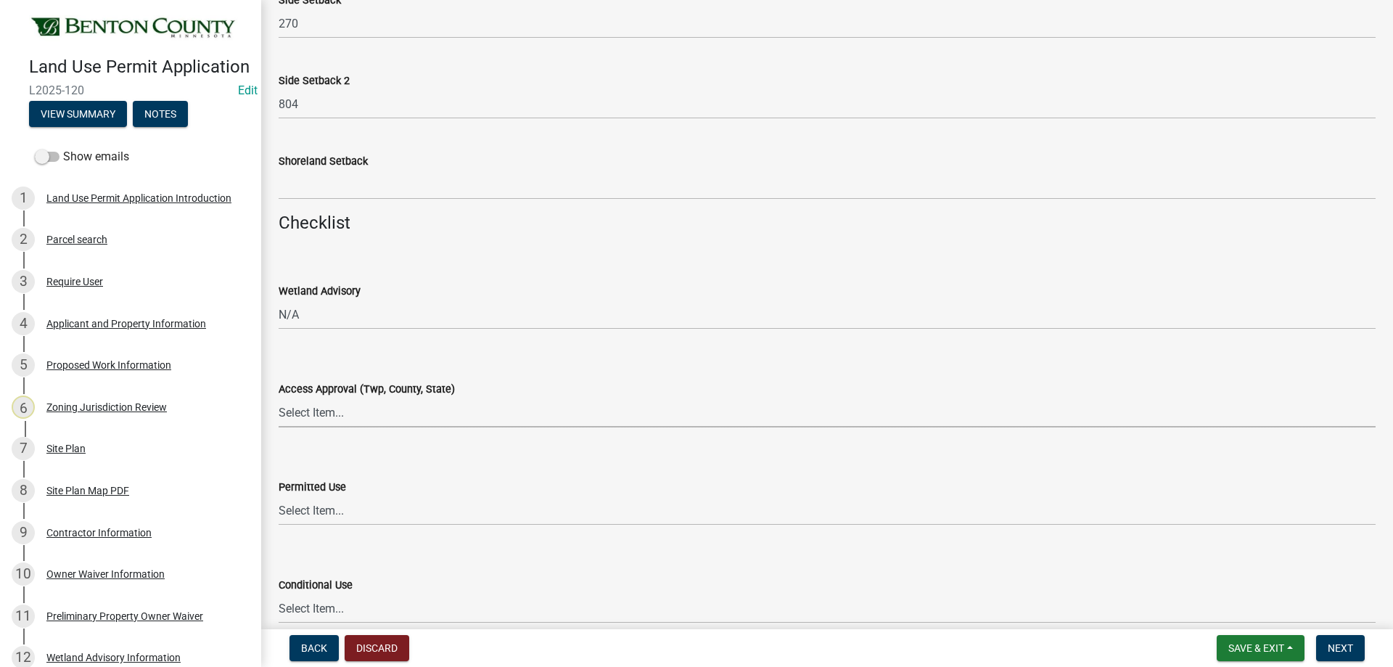
click at [306, 413] on select "Select Item... Yes No OK N/A" at bounding box center [827, 413] width 1097 height 30
click at [279, 398] on select "Select Item... Yes No OK N/A" at bounding box center [827, 413] width 1097 height 30
select select "29e042a6-806b-4b88-8ad4-222f55a74e1f"
click at [294, 515] on select "Select Item... Yes No OK N/A" at bounding box center [827, 511] width 1097 height 30
click at [279, 496] on select "Select Item... Yes No OK N/A" at bounding box center [827, 511] width 1097 height 30
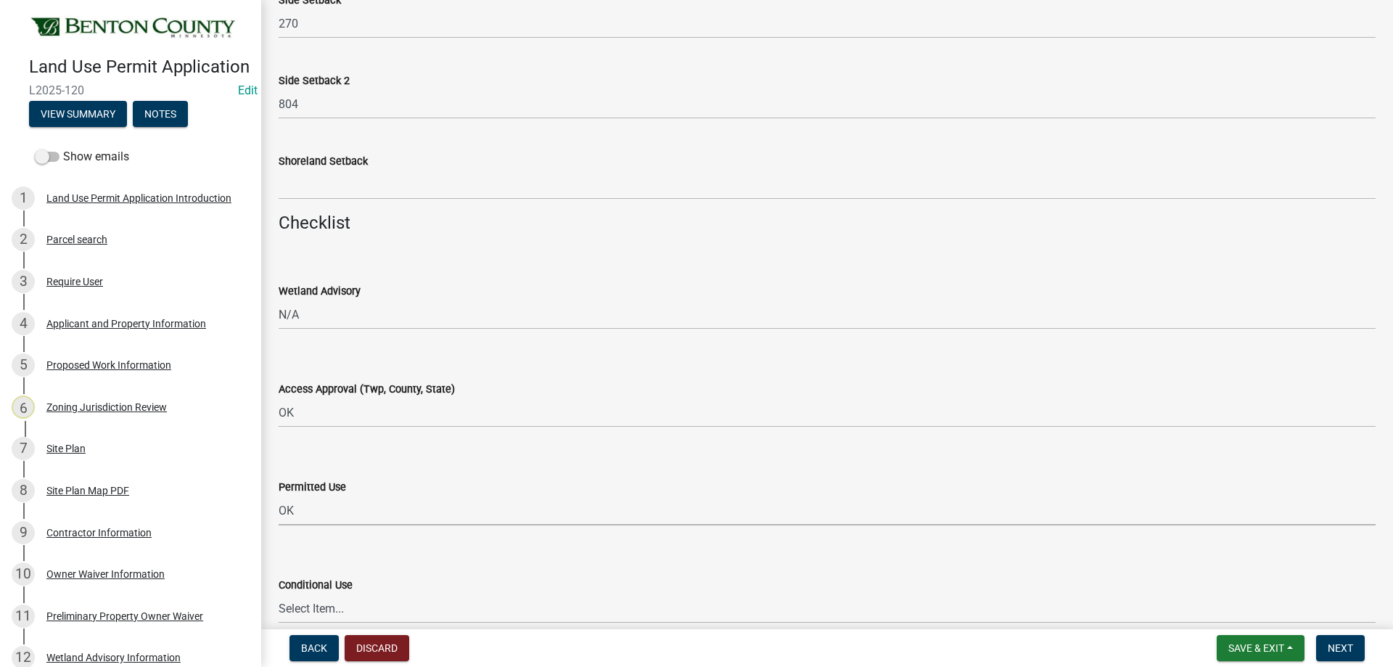
select select "29e042a6-806b-4b88-8ad4-222f55a74e1f"
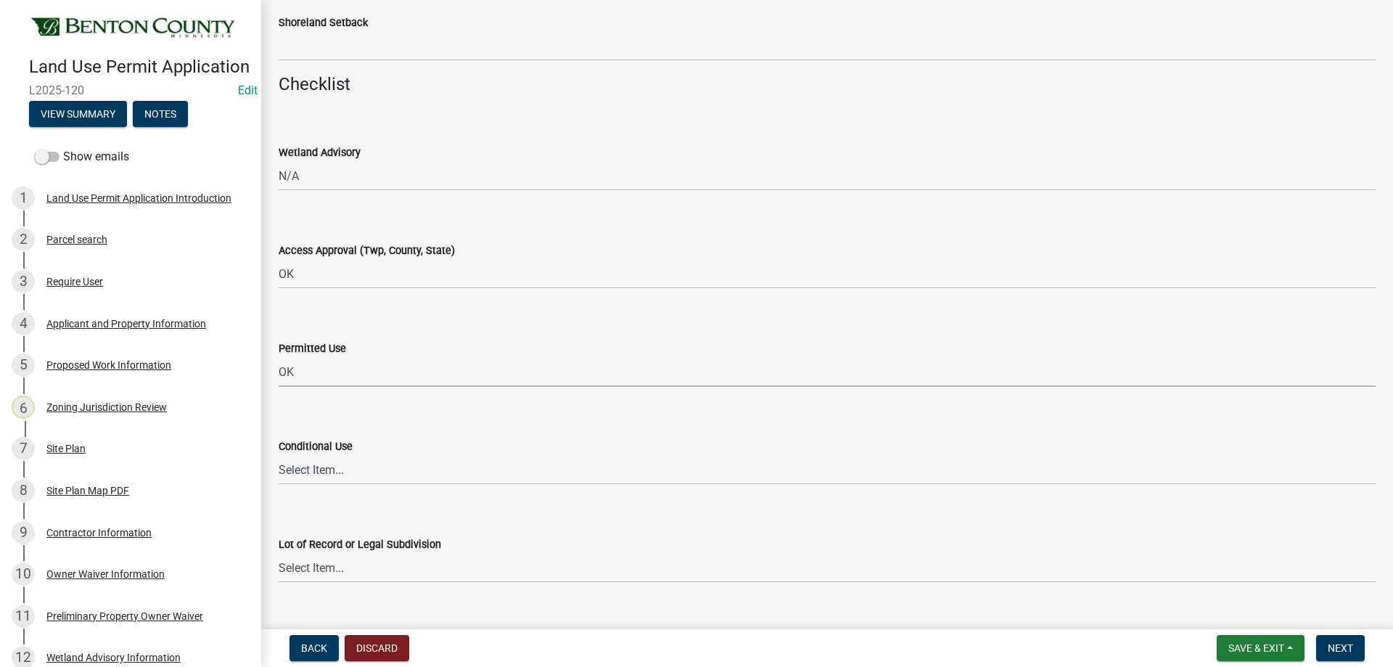
scroll to position [1741, 0]
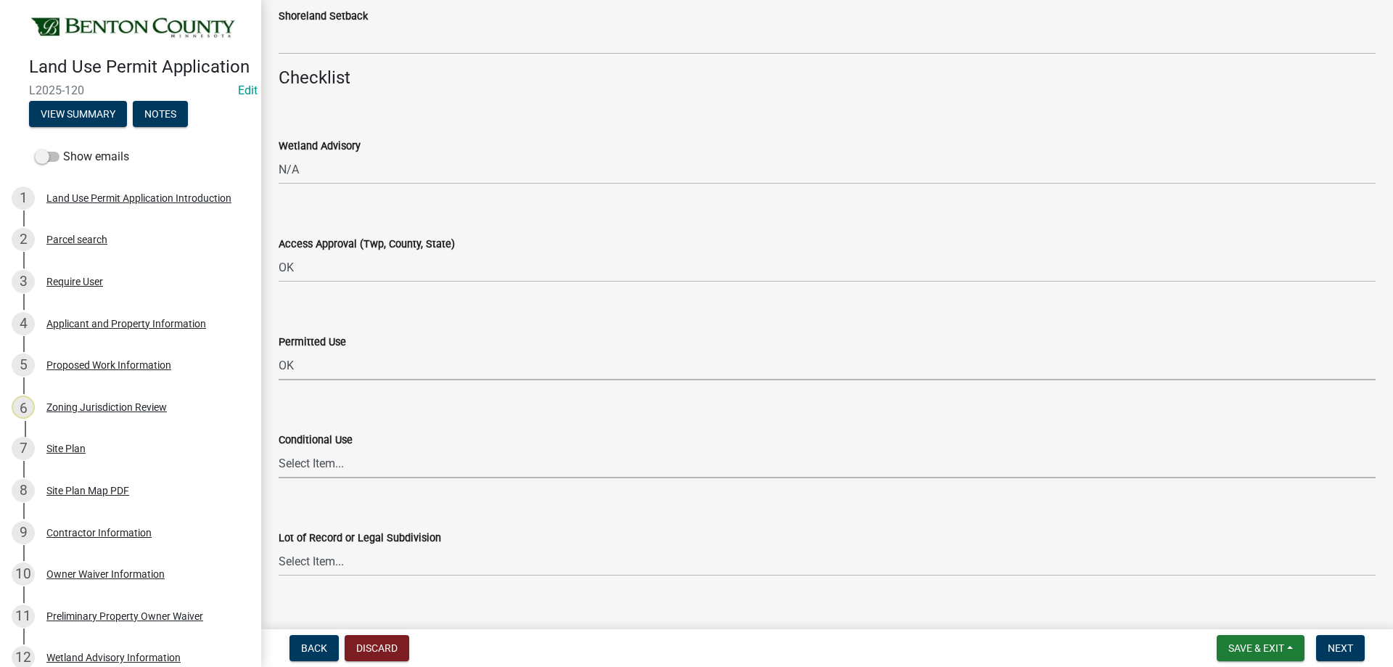
click at [291, 468] on select "Select Item... Yes No OK N/A" at bounding box center [827, 463] width 1097 height 30
click at [279, 448] on select "Select Item... Yes No OK N/A" at bounding box center [827, 463] width 1097 height 30
select select "886b3fcf-7535-4eb7-bda7-c47490aa8987"
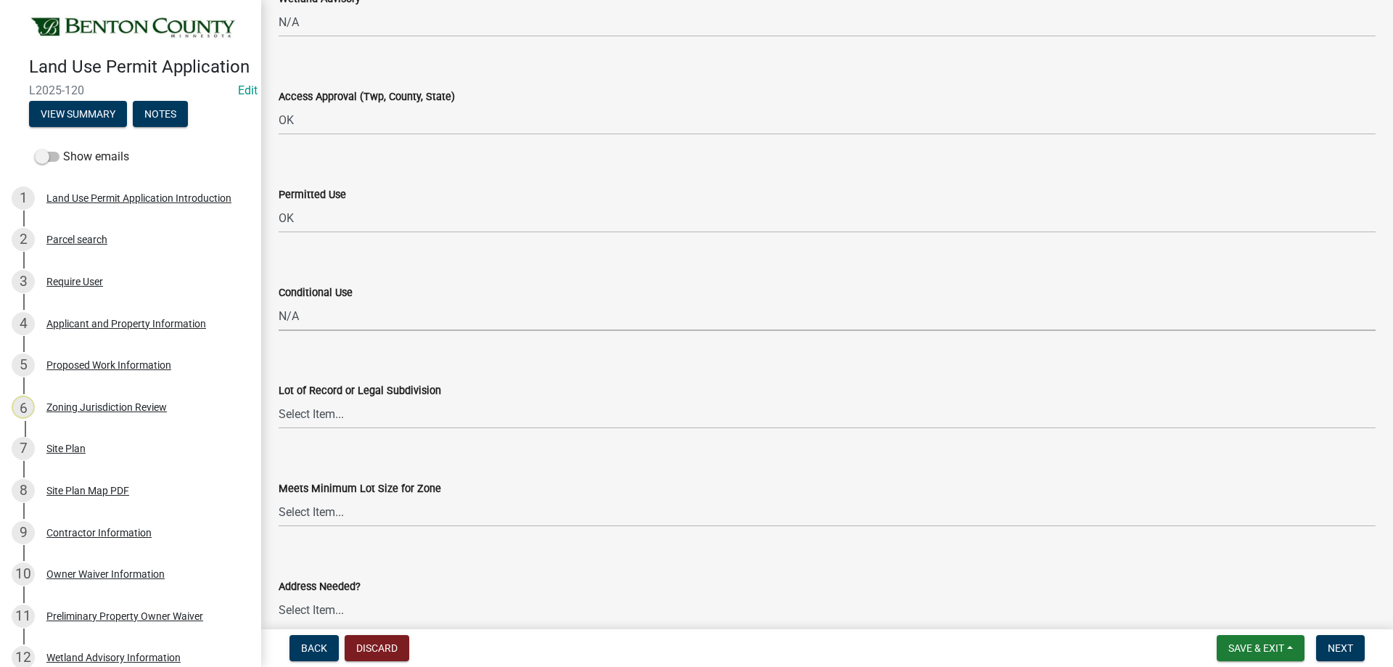
scroll to position [1959, 0]
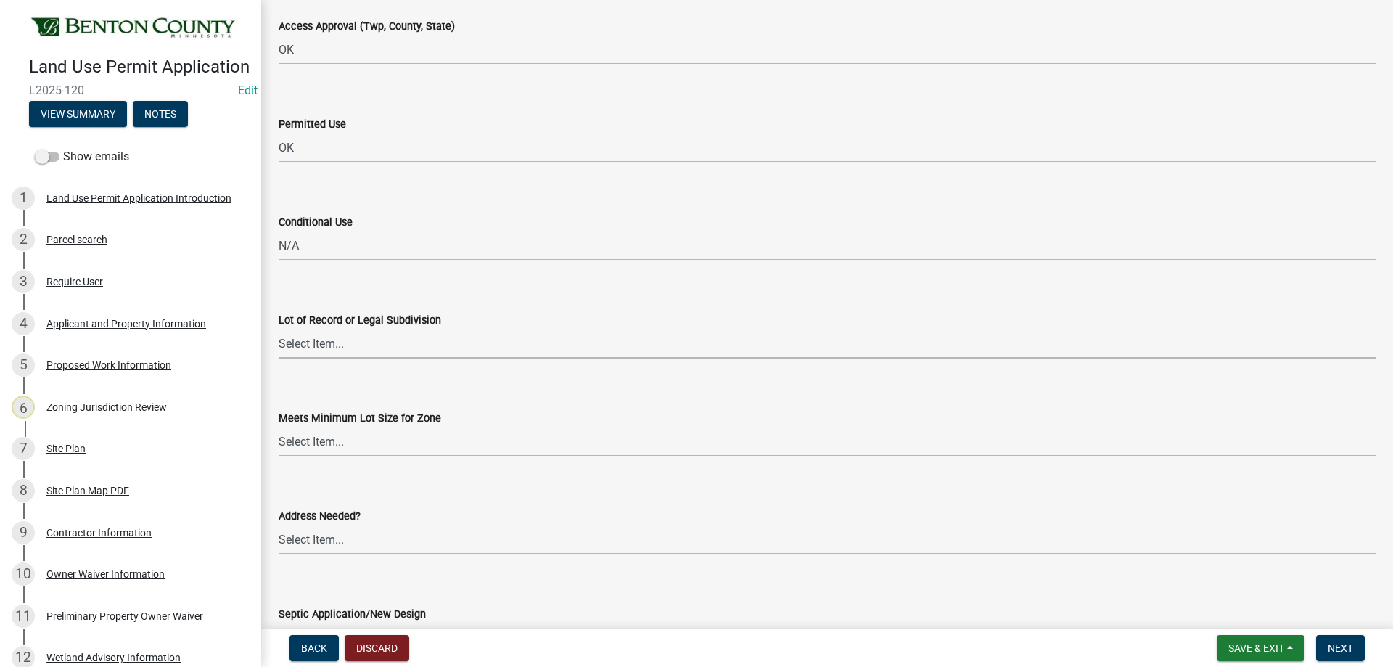
click at [317, 336] on select "Select Item... Yes No OK N/A" at bounding box center [827, 344] width 1097 height 30
click at [279, 329] on select "Select Item... Yes No OK N/A" at bounding box center [827, 344] width 1097 height 30
select select "29e042a6-806b-4b88-8ad4-222f55a74e1f"
click at [297, 440] on select "Select Item... Yes No OK N/A" at bounding box center [827, 442] width 1097 height 30
click at [279, 427] on select "Select Item... Yes No OK N/A" at bounding box center [827, 442] width 1097 height 30
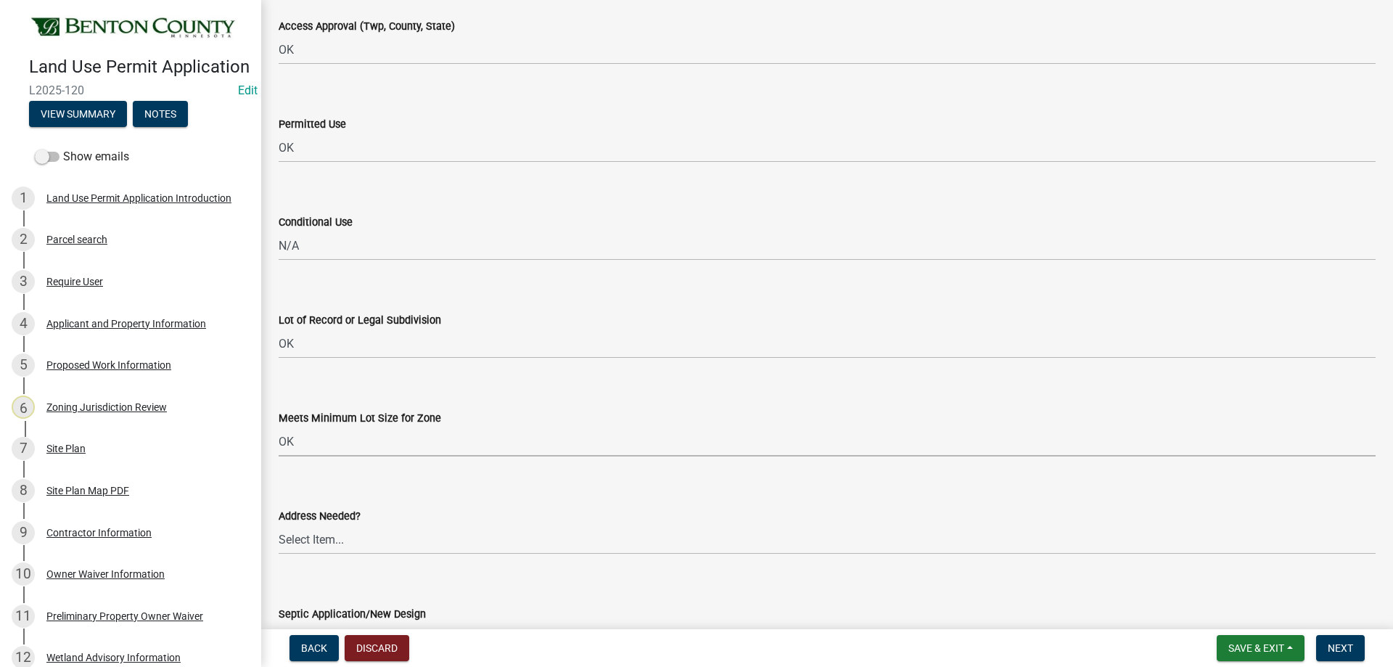
select select "29e042a6-806b-4b88-8ad4-222f55a74e1f"
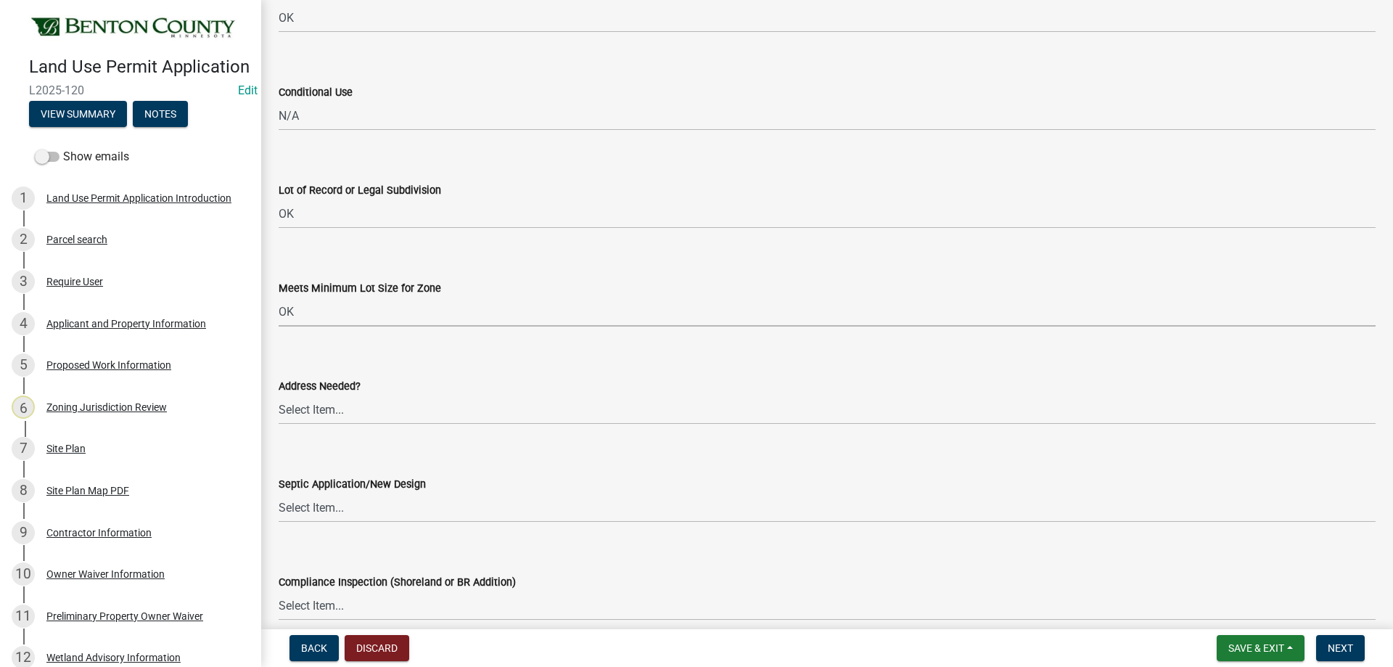
scroll to position [2104, 0]
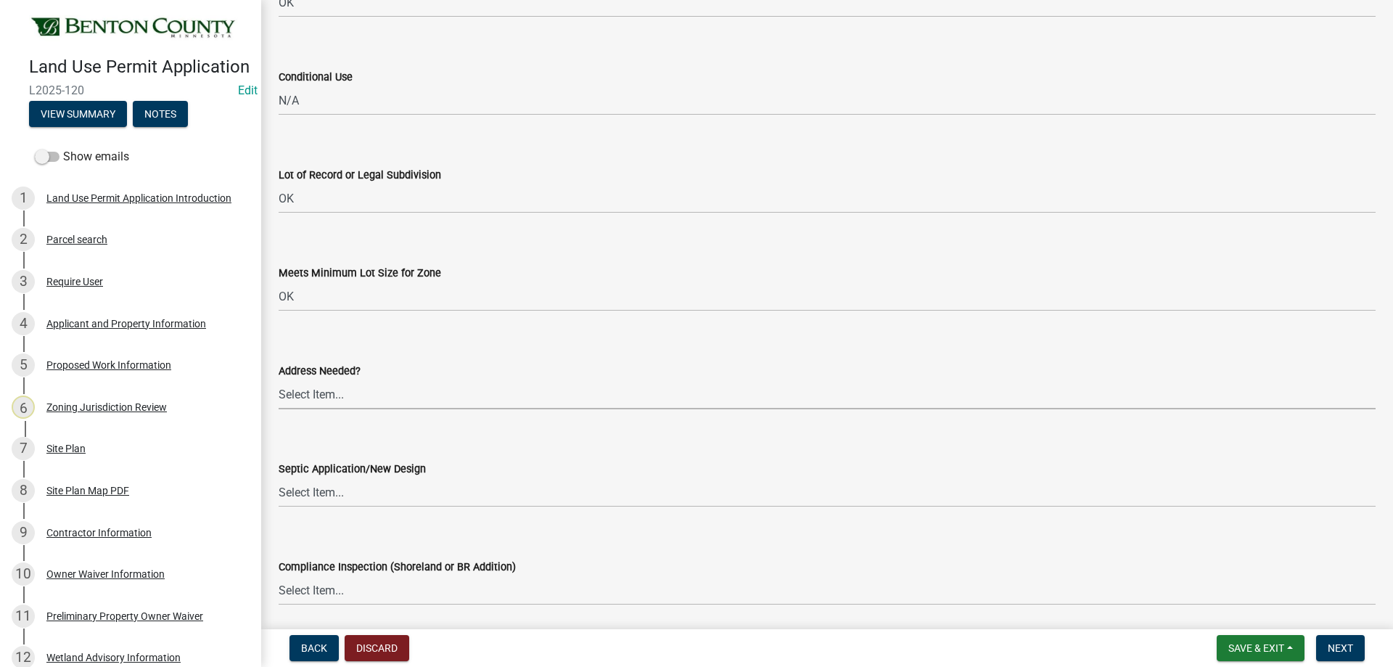
click at [292, 399] on select "Select Item... Yes No OK N/A" at bounding box center [827, 394] width 1097 height 30
click at [279, 379] on select "Select Item... Yes No OK N/A" at bounding box center [827, 394] width 1097 height 30
select select "886b3fcf-7535-4eb7-bda7-c47490aa8987"
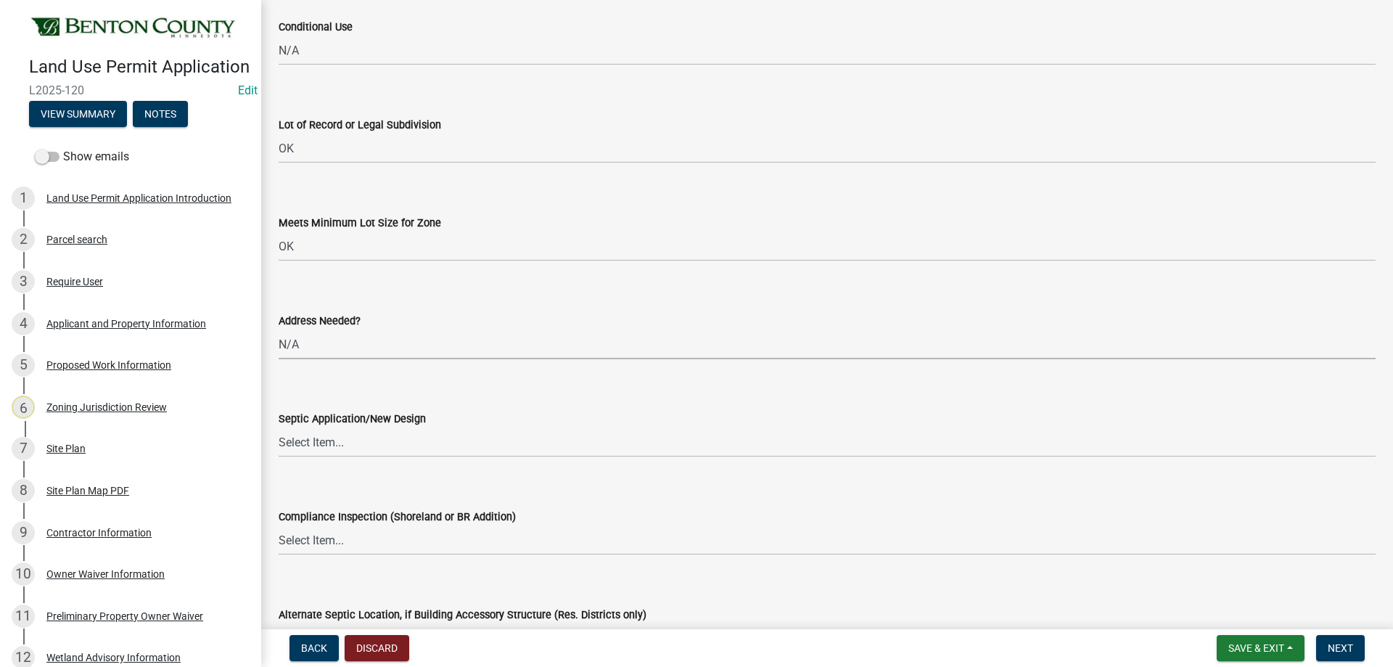
scroll to position [2177, 0]
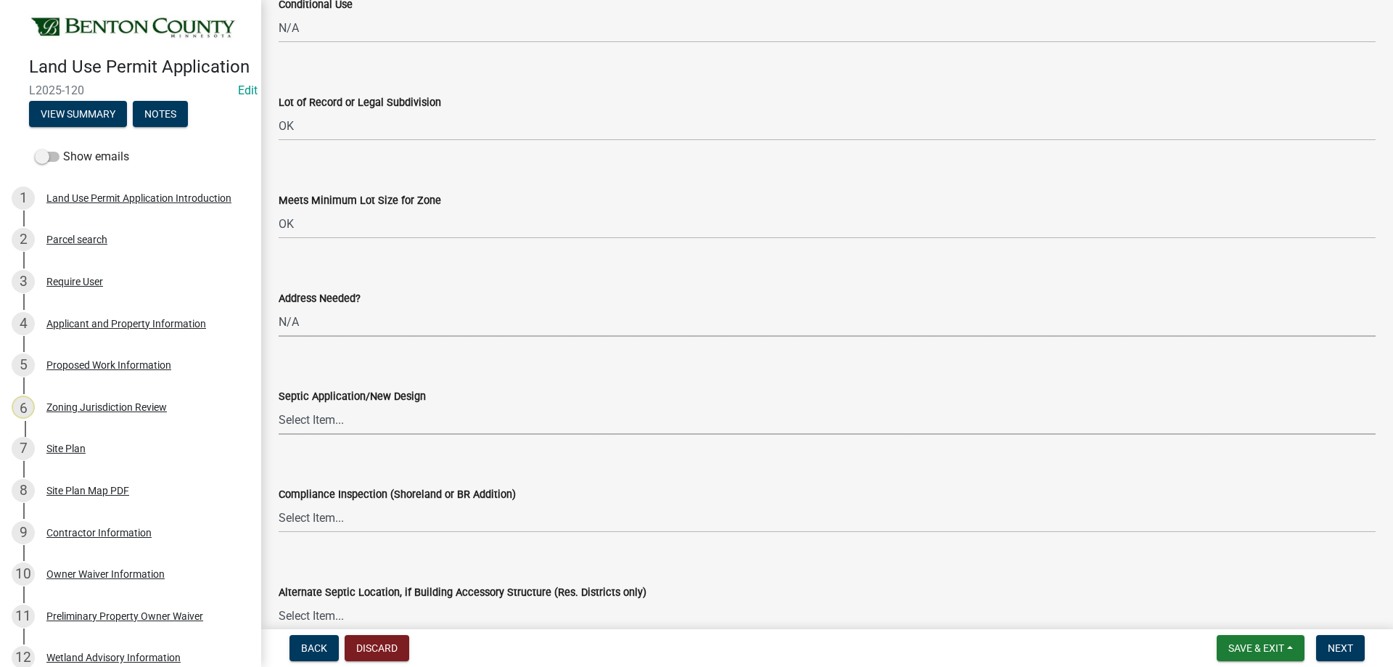
click at [312, 429] on select "Select Item... Yes No OK N/A" at bounding box center [827, 420] width 1097 height 30
click at [279, 405] on select "Select Item... Yes No OK N/A" at bounding box center [827, 420] width 1097 height 30
select select "886b3fcf-7535-4eb7-bda7-c47490aa8987"
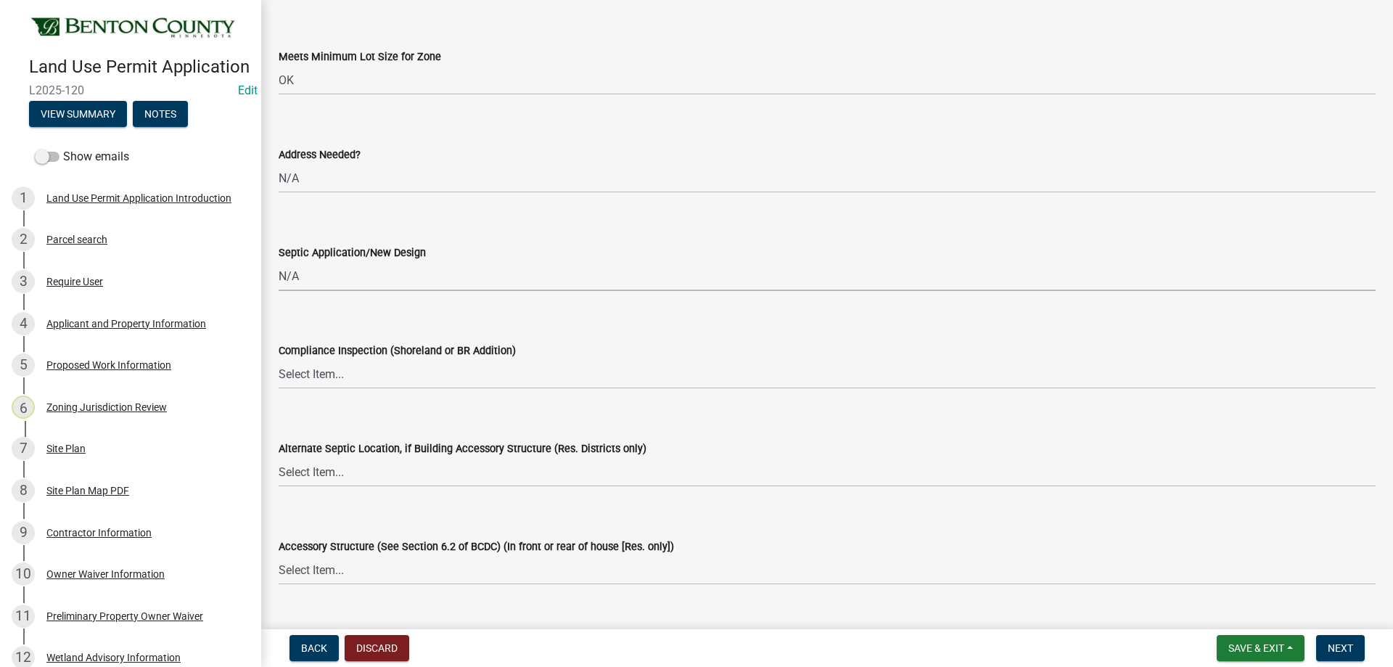
scroll to position [2322, 0]
click at [311, 358] on select "Select Item... Yes No OK N/A" at bounding box center [827, 373] width 1097 height 30
click at [279, 358] on select "Select Item... Yes No OK N/A" at bounding box center [827, 373] width 1097 height 30
select select "886b3fcf-7535-4eb7-bda7-c47490aa8987"
click at [297, 468] on select "Select Item... Yes No OK N/A" at bounding box center [827, 471] width 1097 height 30
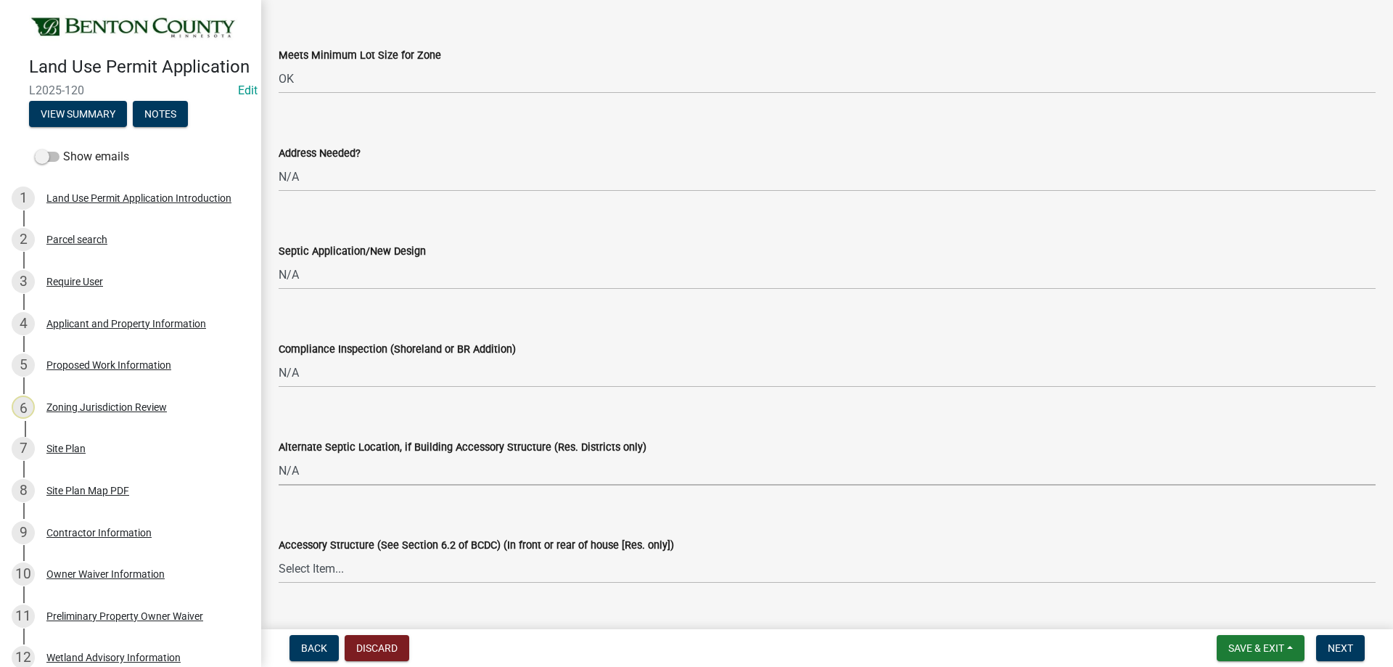
click at [279, 456] on select "Select Item... Yes No OK N/A" at bounding box center [827, 471] width 1097 height 30
select select "886b3fcf-7535-4eb7-bda7-c47490aa8987"
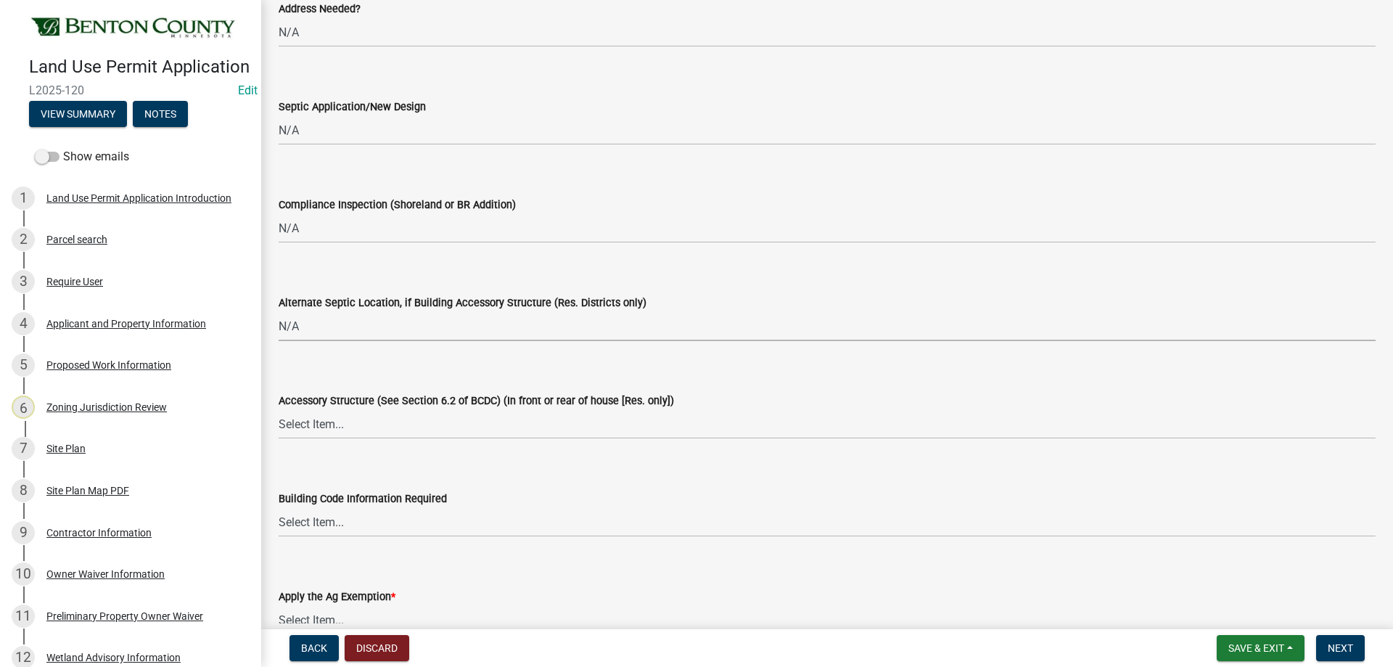
scroll to position [2467, 0]
click at [321, 424] on select "Select Item... Yes No OK N/A" at bounding box center [827, 423] width 1097 height 30
click at [279, 408] on select "Select Item... Yes No OK N/A" at bounding box center [827, 423] width 1097 height 30
select select "886b3fcf-7535-4eb7-bda7-c47490aa8987"
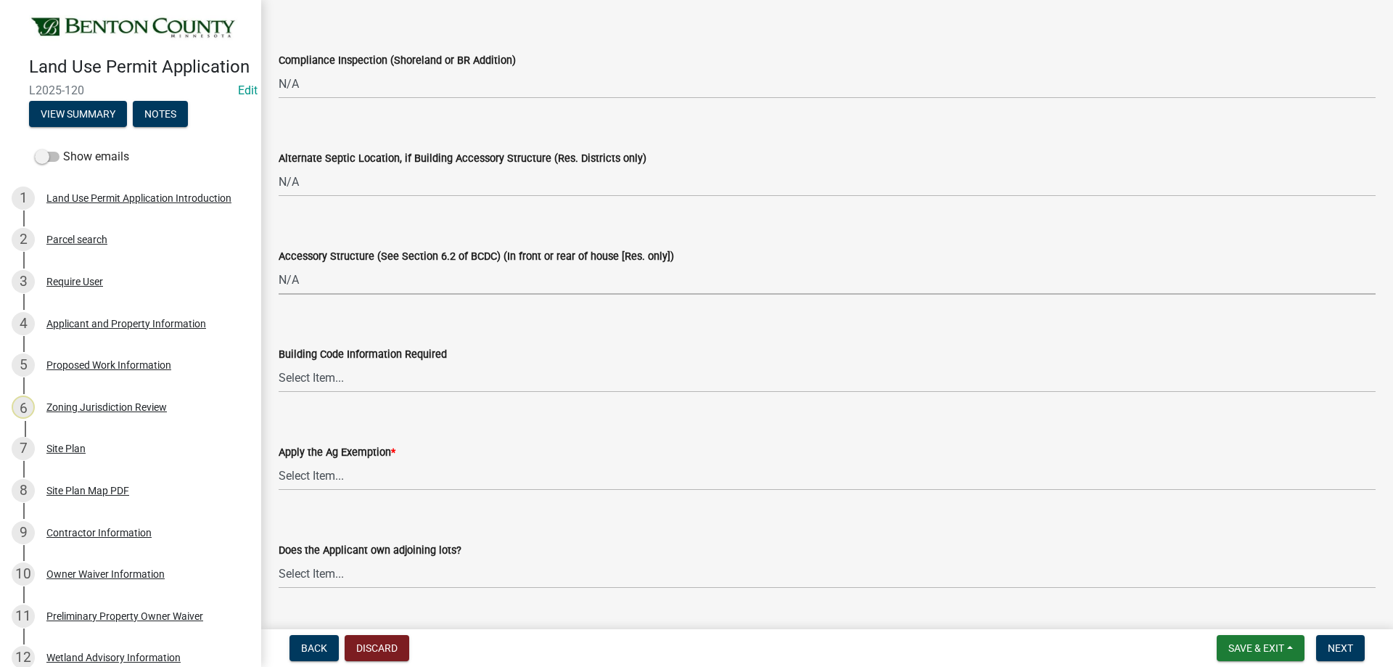
scroll to position [2612, 0]
click at [320, 379] on select "Select Item... Yes No OK N/A" at bounding box center [827, 376] width 1097 height 30
click at [279, 361] on select "Select Item... Yes No OK N/A" at bounding box center [827, 376] width 1097 height 30
select select "72748fc4-3f0a-45e2-b467-dc37e2b15731"
click at [290, 490] on wm-data-entity-input "Apply the Ag Exemption * Select Item... Yes No" at bounding box center [827, 453] width 1097 height 98
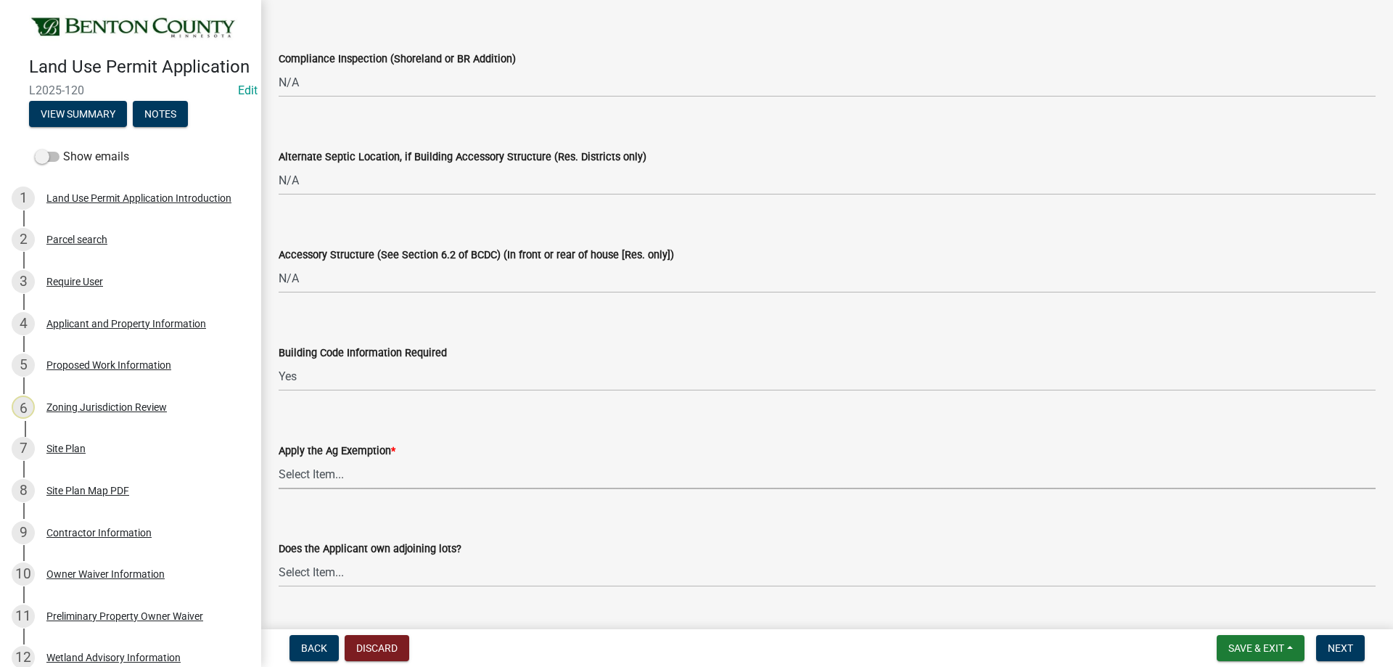
click at [294, 472] on select "Select Item... Yes No" at bounding box center [827, 474] width 1097 height 30
click at [279, 459] on select "Select Item... Yes No" at bounding box center [827, 474] width 1097 height 30
select select "523f7e88-fc73-440c-a56f-38c702f7ffe1"
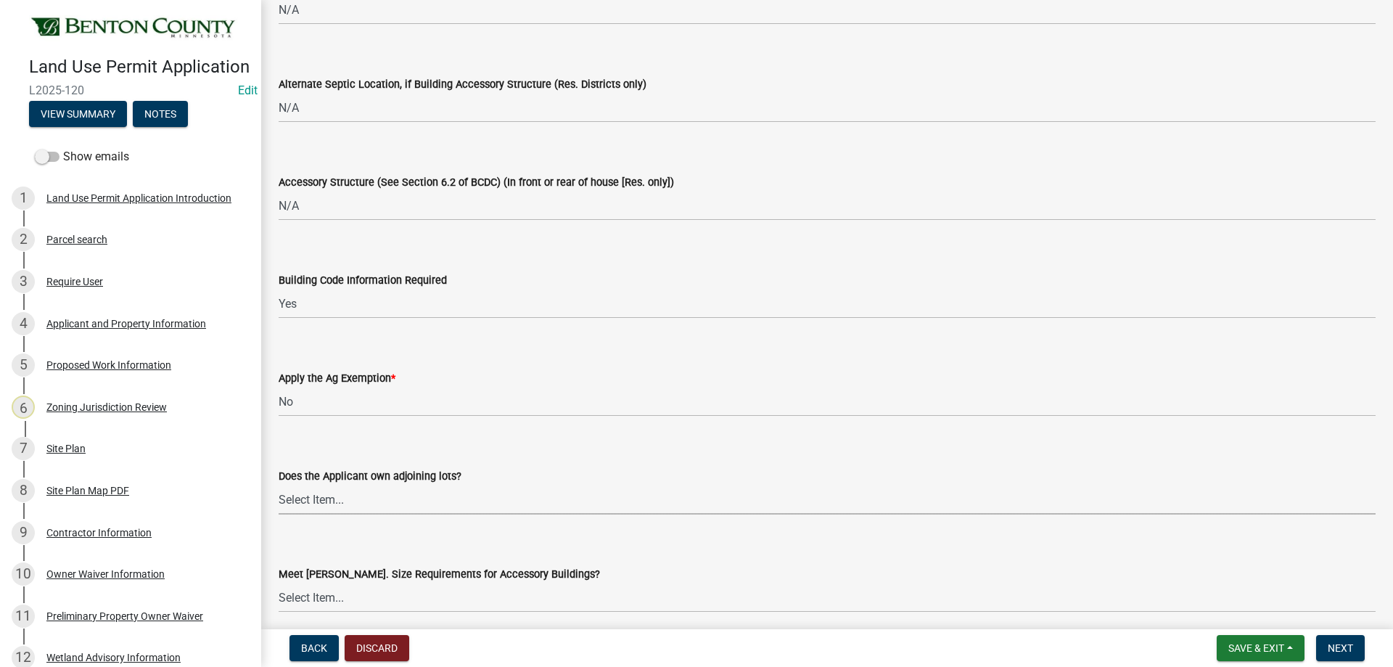
click at [303, 497] on select "Select Item... Yes No OK N/A" at bounding box center [827, 500] width 1097 height 30
click at [279, 485] on select "Select Item... Yes No OK N/A" at bounding box center [827, 500] width 1097 height 30
select select "445341f5-2b7a-4e9a-a8a7-43788b572440"
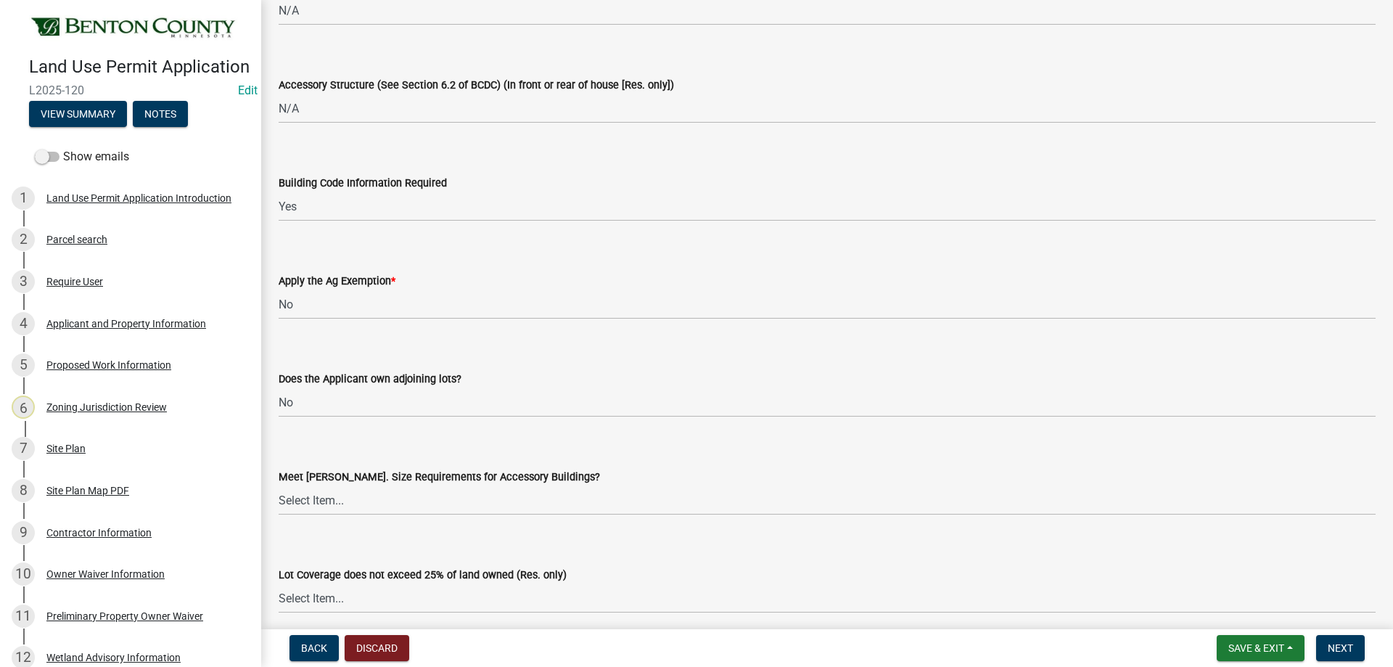
scroll to position [2830, 0]
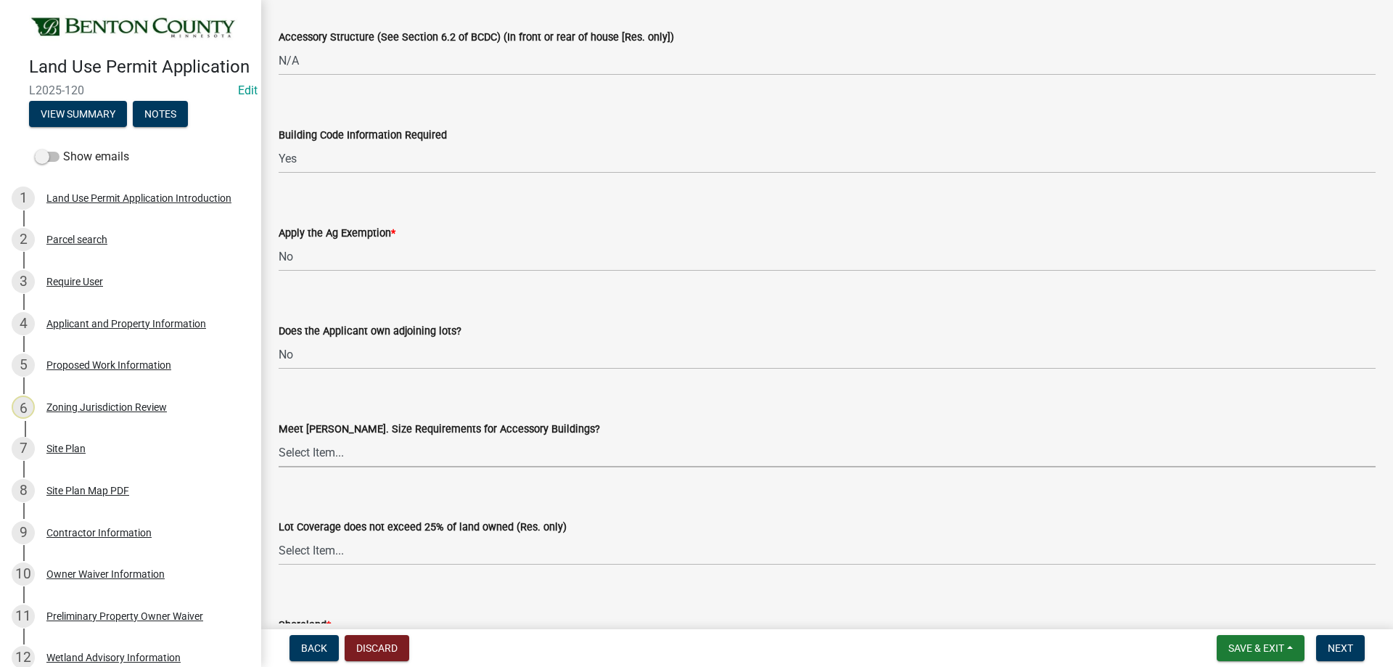
click at [360, 453] on select "Select Item... Yes No OK N/A" at bounding box center [827, 452] width 1097 height 30
click at [279, 437] on select "Select Item... Yes No OK N/A" at bounding box center [827, 452] width 1097 height 30
select select "29e042a6-806b-4b88-8ad4-222f55a74e1f"
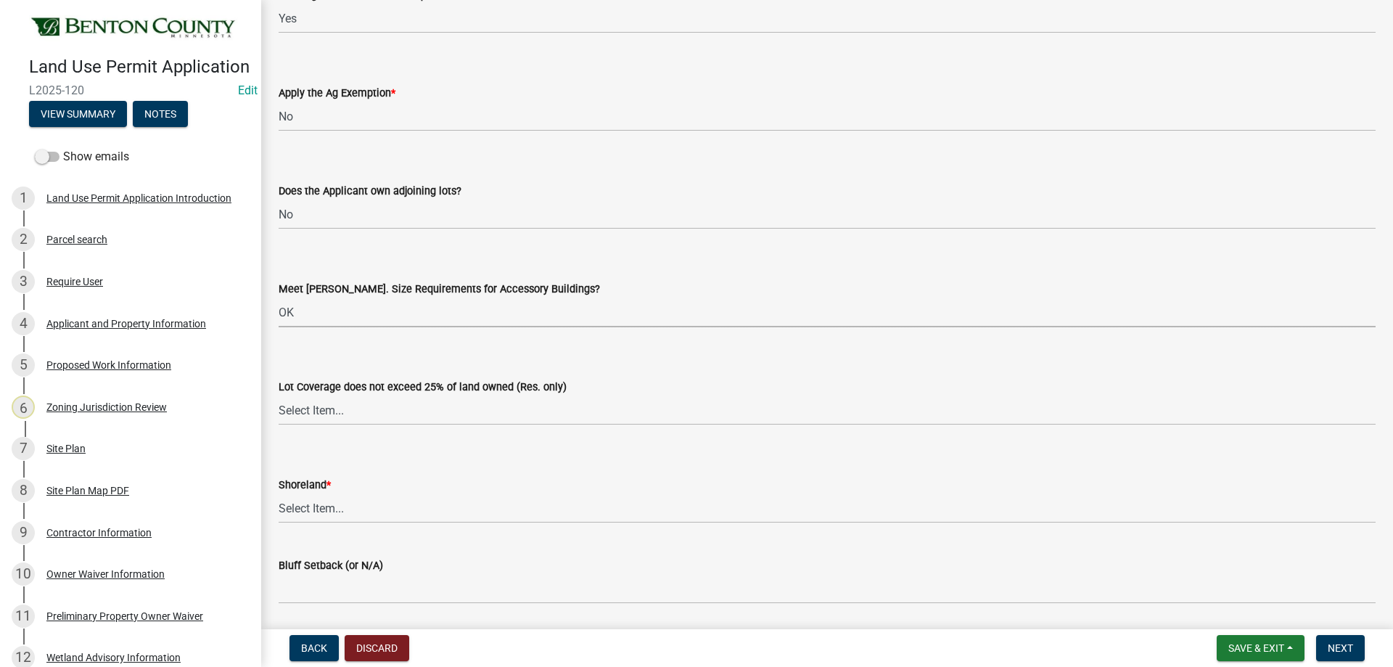
scroll to position [2975, 0]
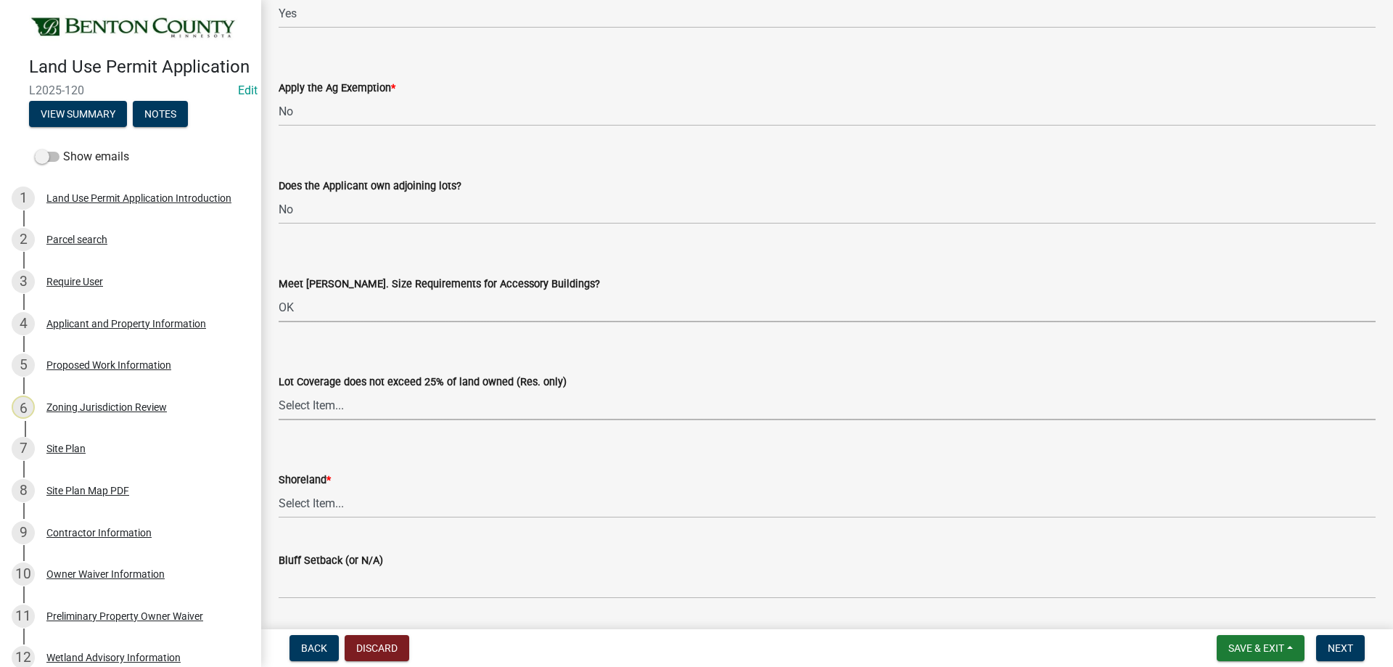
drag, startPoint x: 339, startPoint y: 404, endPoint x: 337, endPoint y: 413, distance: 8.8
click at [339, 404] on select "Select Item... Yes No OK N/A" at bounding box center [827, 405] width 1097 height 30
click at [279, 390] on select "Select Item... Yes No OK N/A" at bounding box center [827, 405] width 1097 height 30
select select "29e042a6-806b-4b88-8ad4-222f55a74e1f"
click at [311, 504] on select "Select Item... Yes No OK N/A" at bounding box center [827, 503] width 1097 height 30
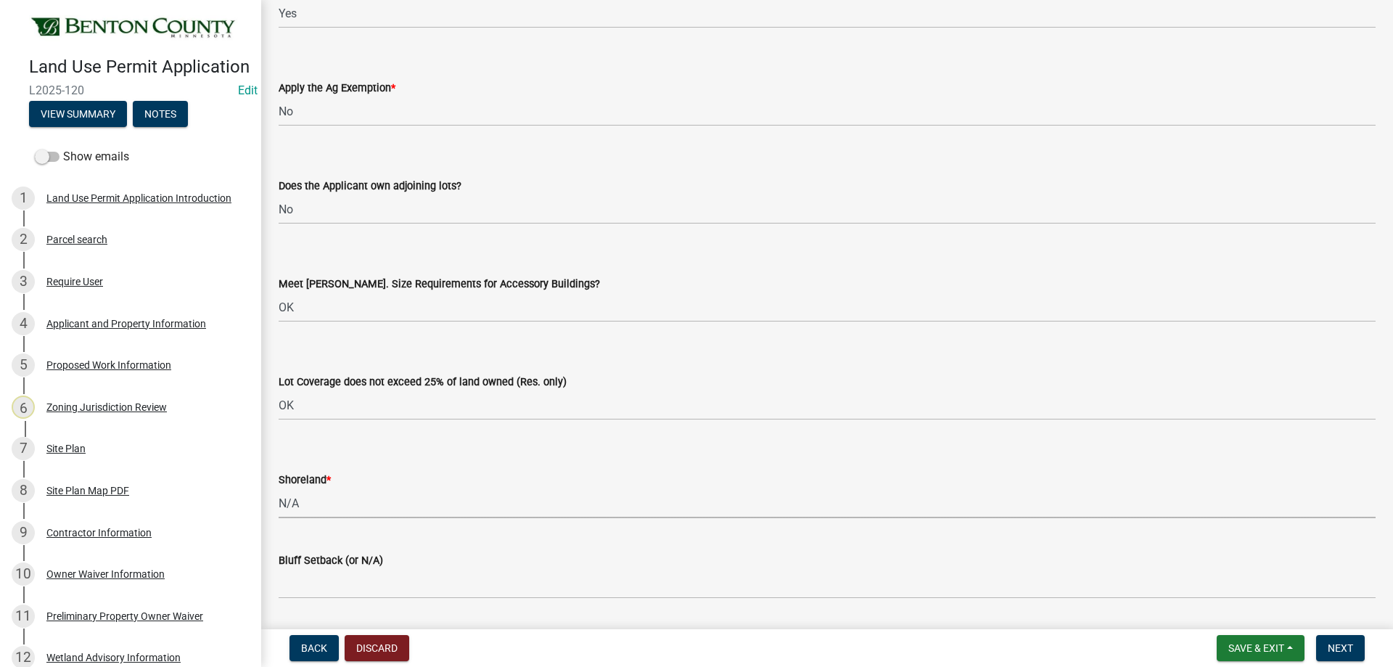
click at [279, 488] on select "Select Item... Yes No OK N/A" at bounding box center [827, 503] width 1097 height 30
select select "886b3fcf-7535-4eb7-bda7-c47490aa8987"
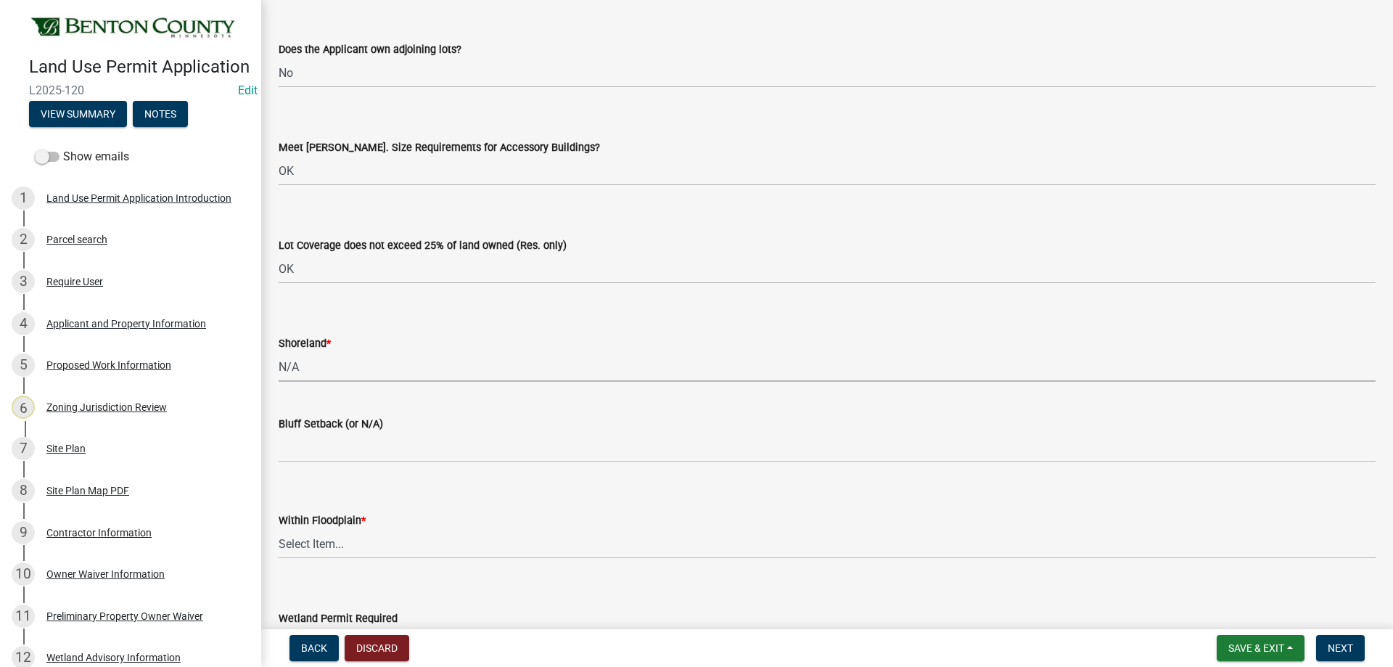
scroll to position [3120, 0]
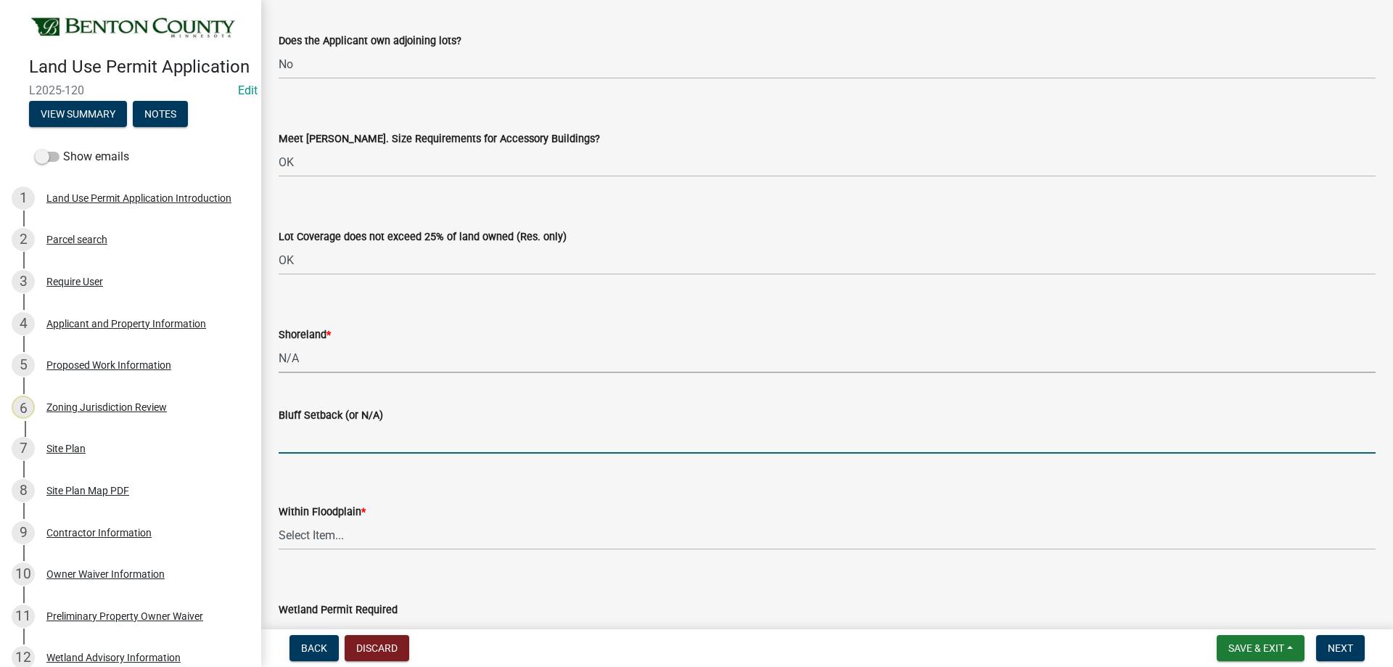
click at [321, 438] on input "Bluff Setback (or N/A)" at bounding box center [827, 439] width 1097 height 30
type input "N/A"
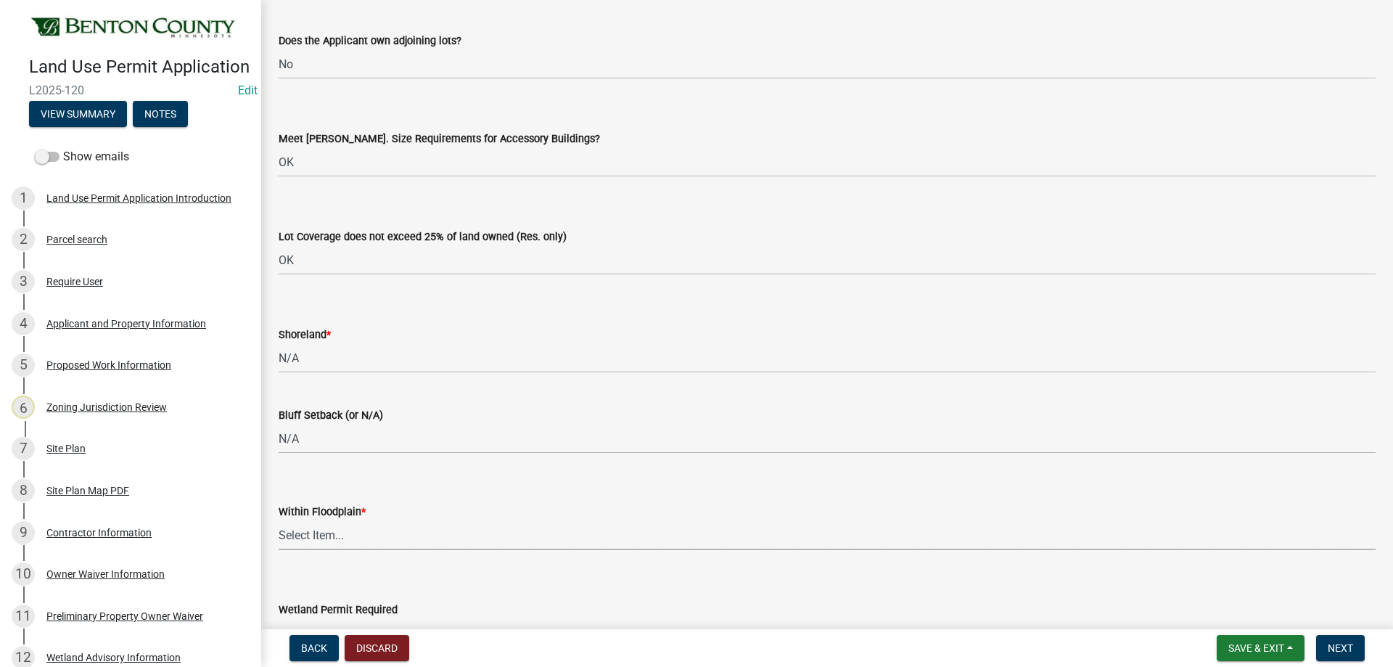
click at [363, 541] on select "Select Item... Yes No OK N/A" at bounding box center [827, 535] width 1097 height 30
click at [279, 520] on select "Select Item... Yes No OK N/A" at bounding box center [827, 535] width 1097 height 30
select select "886b3fcf-7535-4eb7-bda7-c47490aa8987"
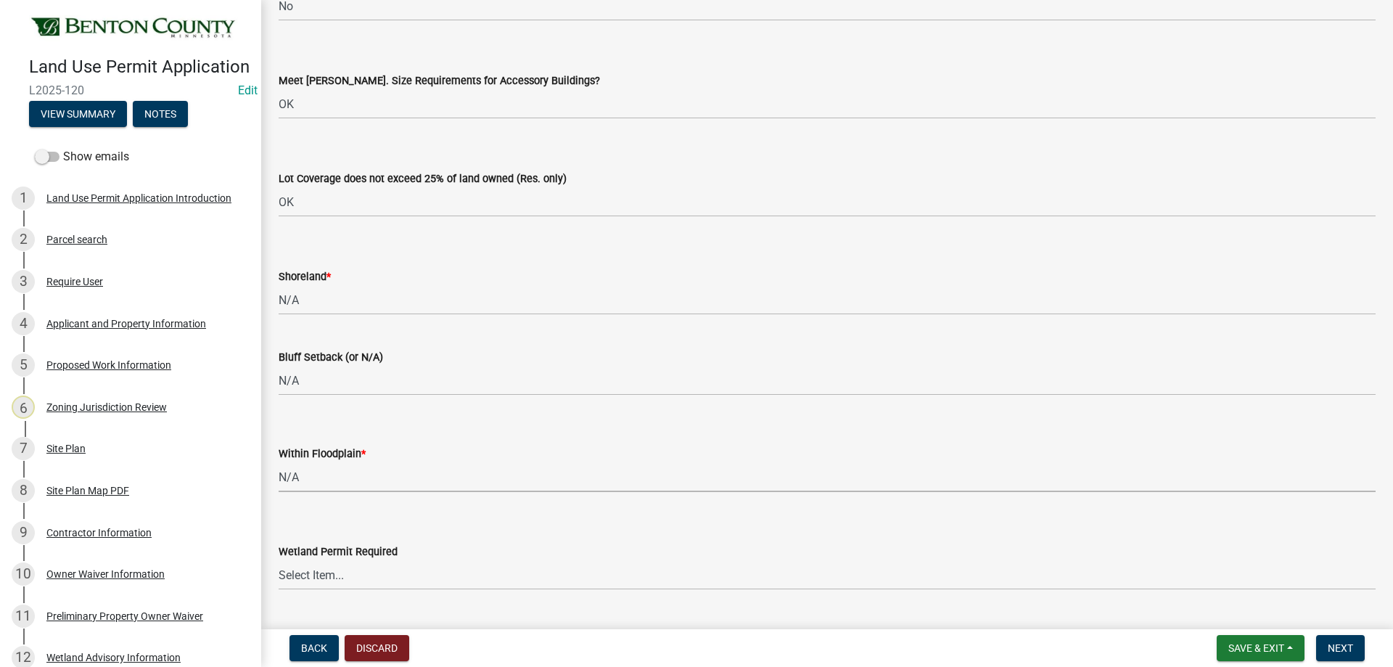
scroll to position [3265, 0]
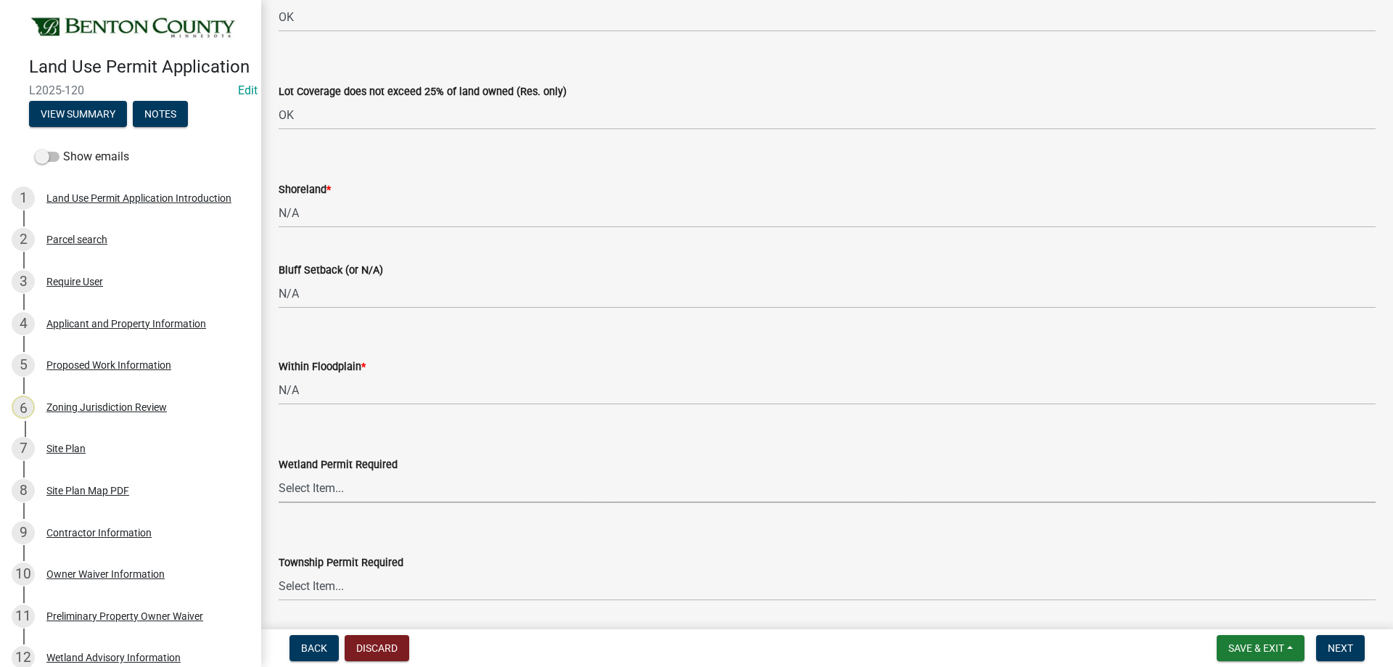
click at [328, 493] on select "Select Item... Yes No" at bounding box center [827, 488] width 1097 height 30
click at [279, 473] on select "Select Item... Yes No" at bounding box center [827, 488] width 1097 height 30
select select "58818da3-c200-45fa-b10d-5f5c42909306"
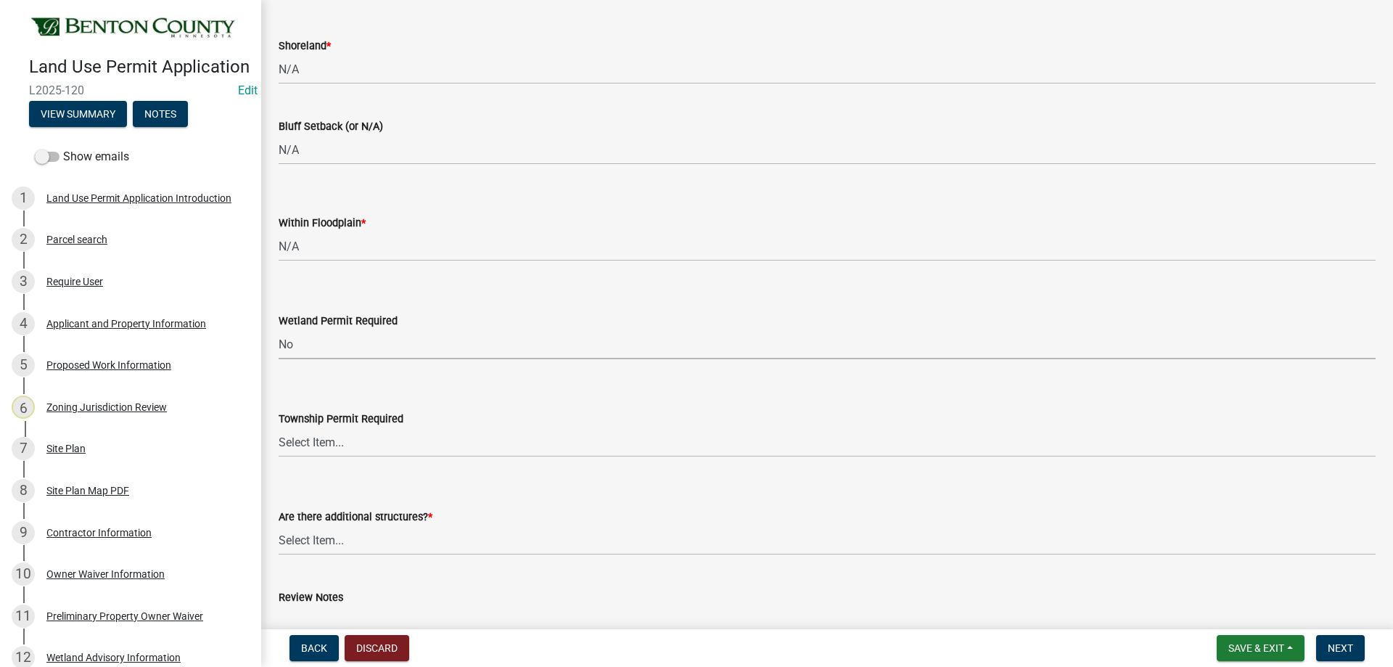
scroll to position [3410, 0]
click at [309, 432] on select "Select Item... Yes No" at bounding box center [827, 441] width 1097 height 30
click at [279, 426] on select "Select Item... Yes No" at bounding box center [827, 441] width 1097 height 30
select select "b3d485fe-2f4a-4244-ab71-e3ff68bf5b58"
click at [313, 544] on select "Select Item... Yes No" at bounding box center [827, 539] width 1097 height 30
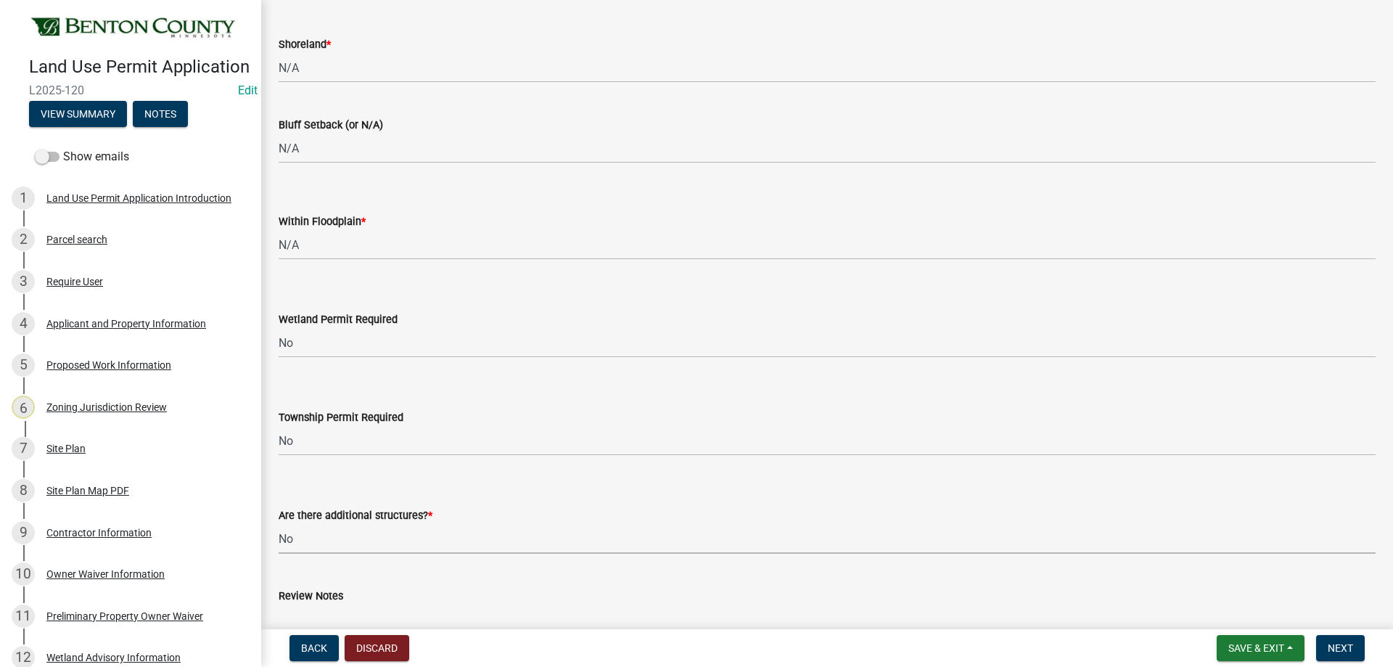
click at [279, 524] on select "Select Item... Yes No" at bounding box center [827, 539] width 1097 height 30
select select "3b637cc4-ed0a-4d27-997c-adf22bb05159"
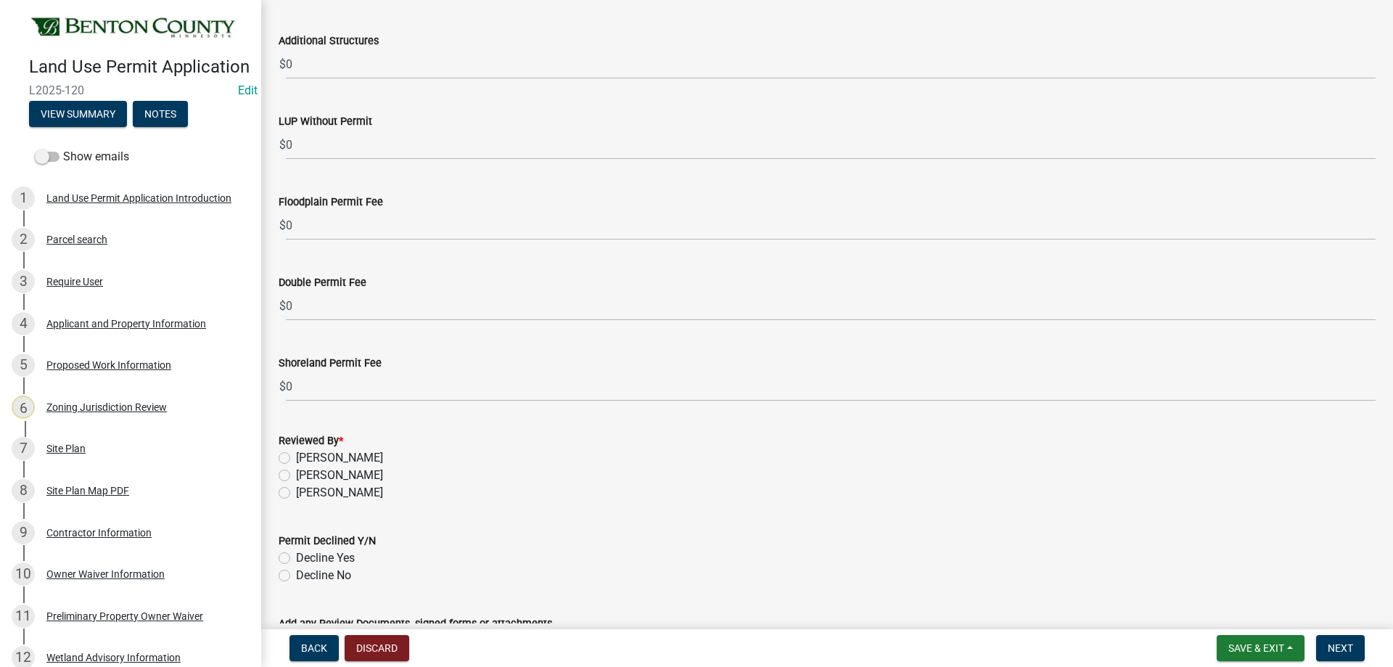
scroll to position [4281, 0]
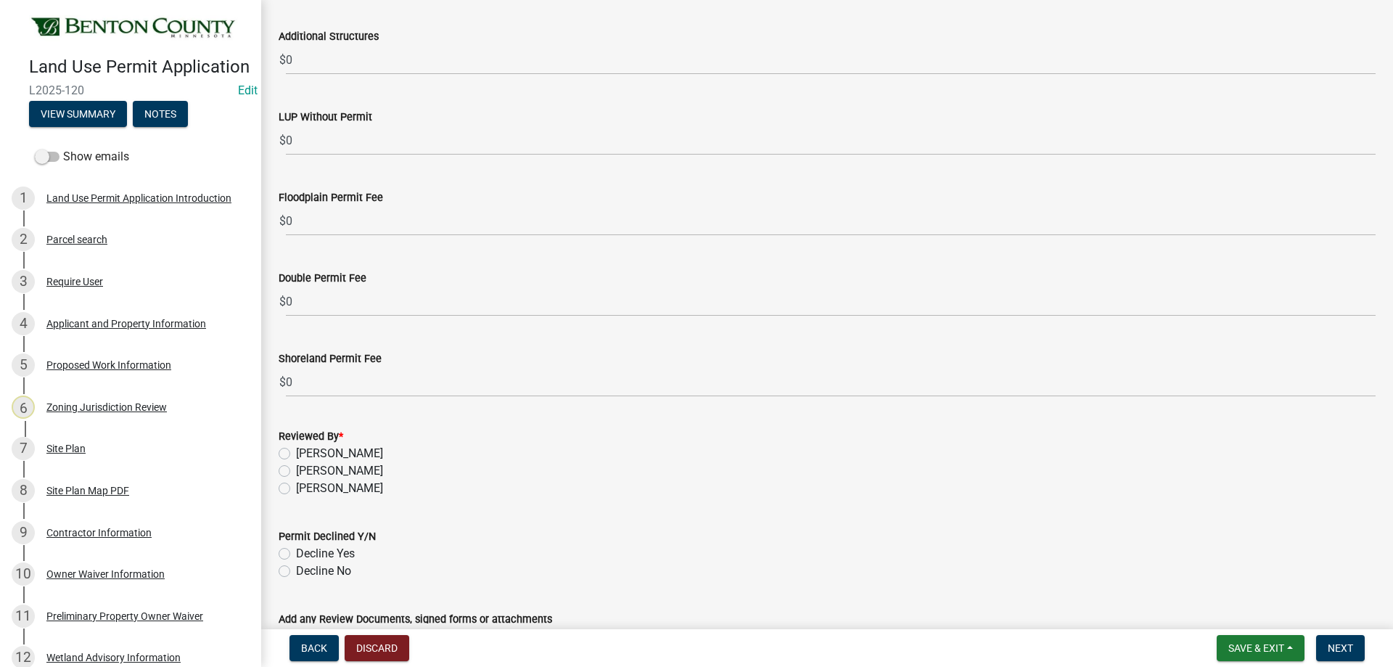
click at [296, 489] on label "[PERSON_NAME]" at bounding box center [339, 488] width 87 height 17
click at [296, 489] on input "[PERSON_NAME]" at bounding box center [300, 484] width 9 height 9
radio input "true"
click at [296, 574] on label "Decline No" at bounding box center [323, 570] width 55 height 17
click at [296, 572] on input "Decline No" at bounding box center [300, 566] width 9 height 9
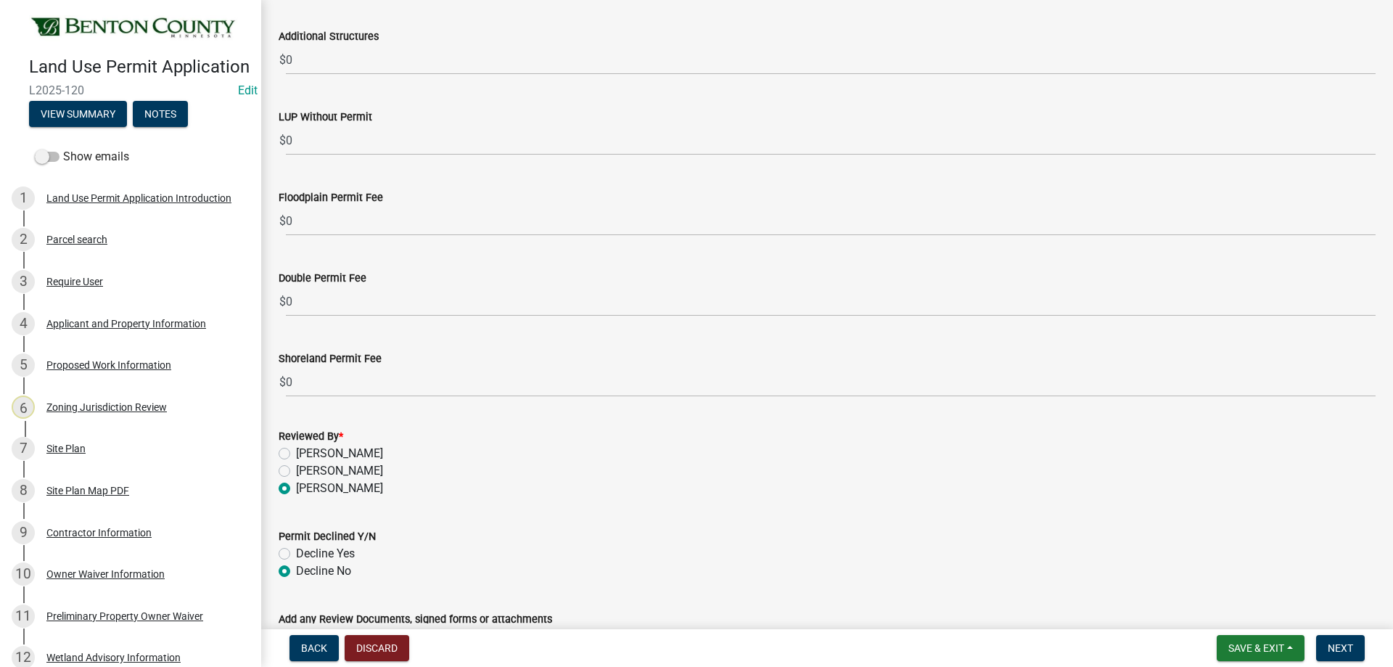
radio input "true"
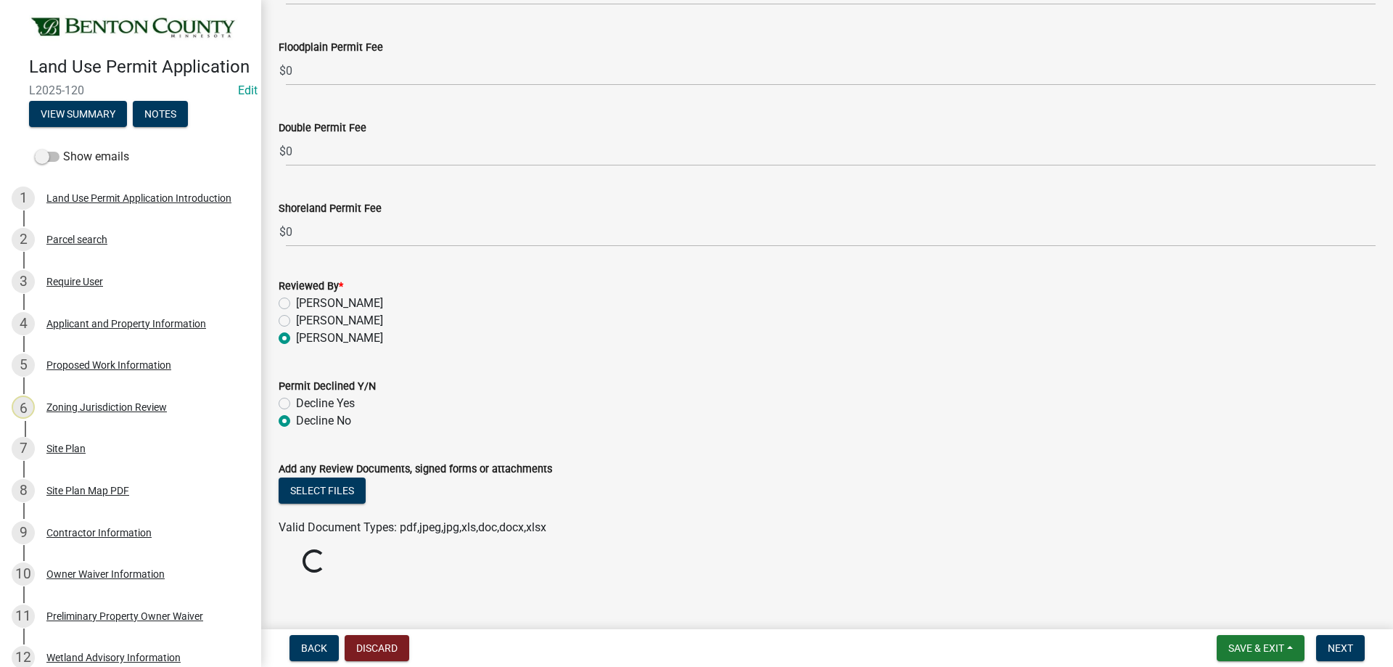
scroll to position [4439, 0]
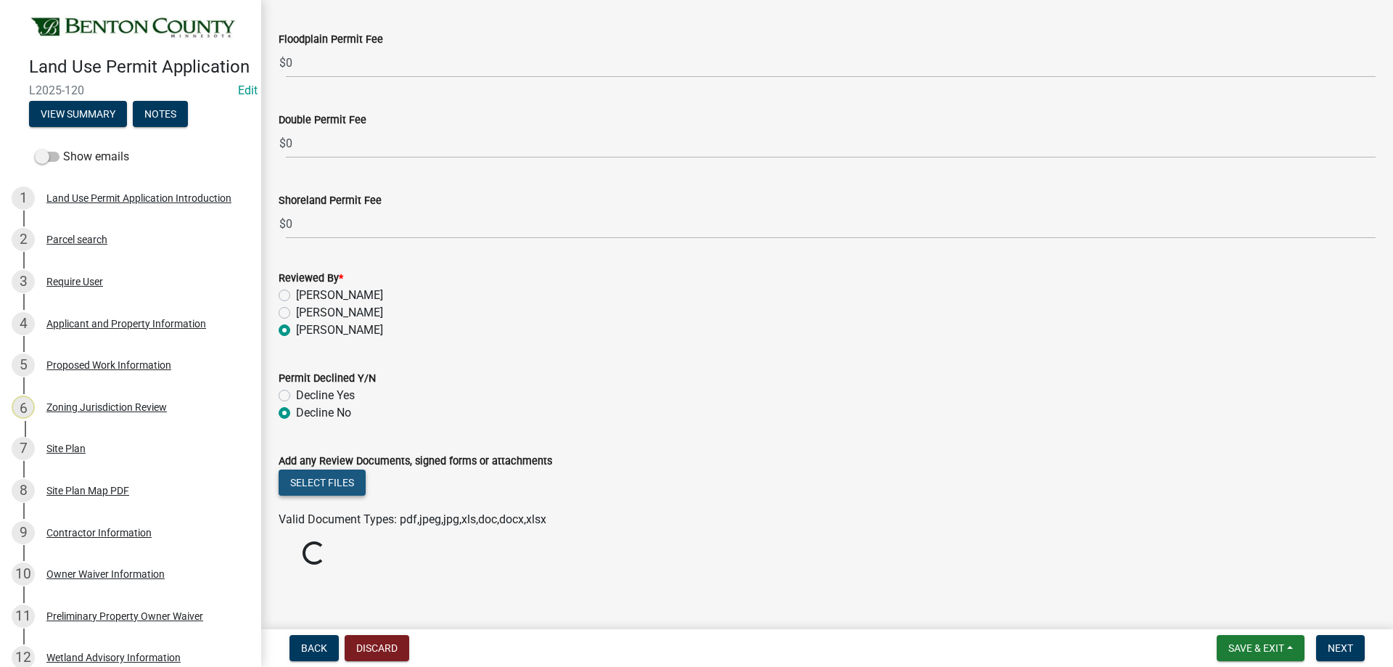
click at [317, 482] on button "Select files" at bounding box center [322, 482] width 87 height 26
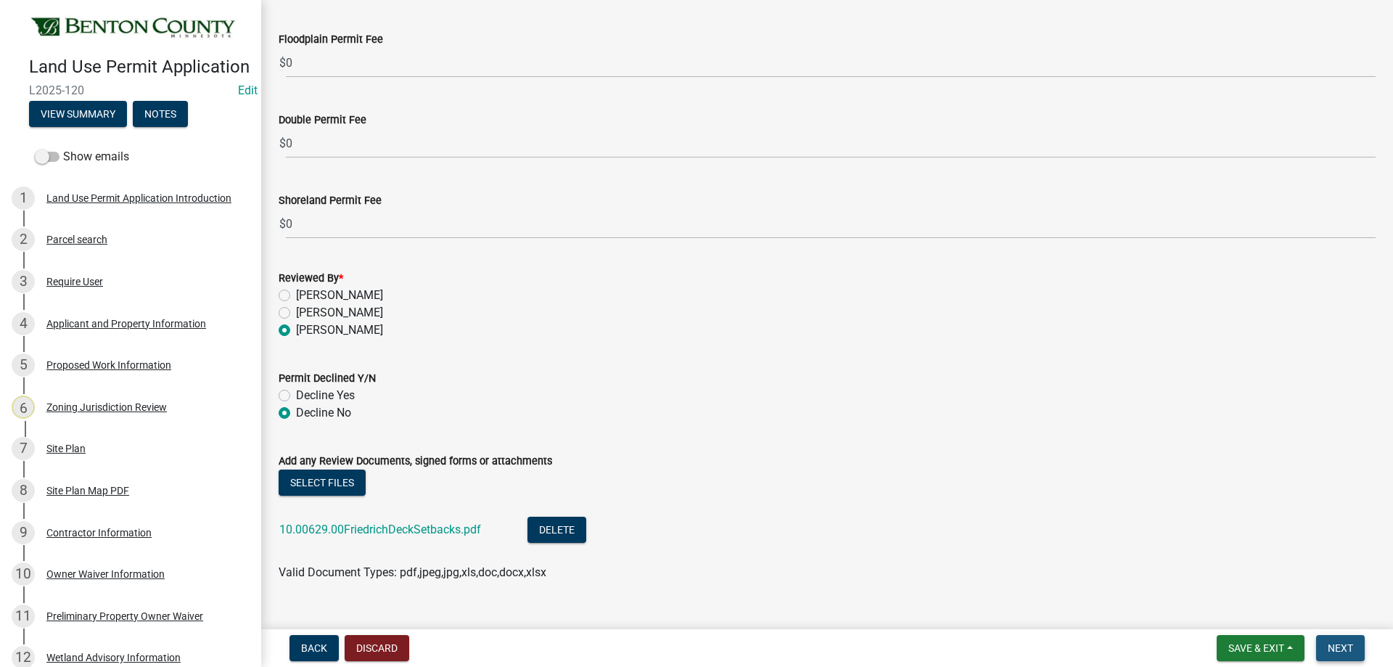
click at [1348, 650] on span "Next" at bounding box center [1340, 648] width 25 height 12
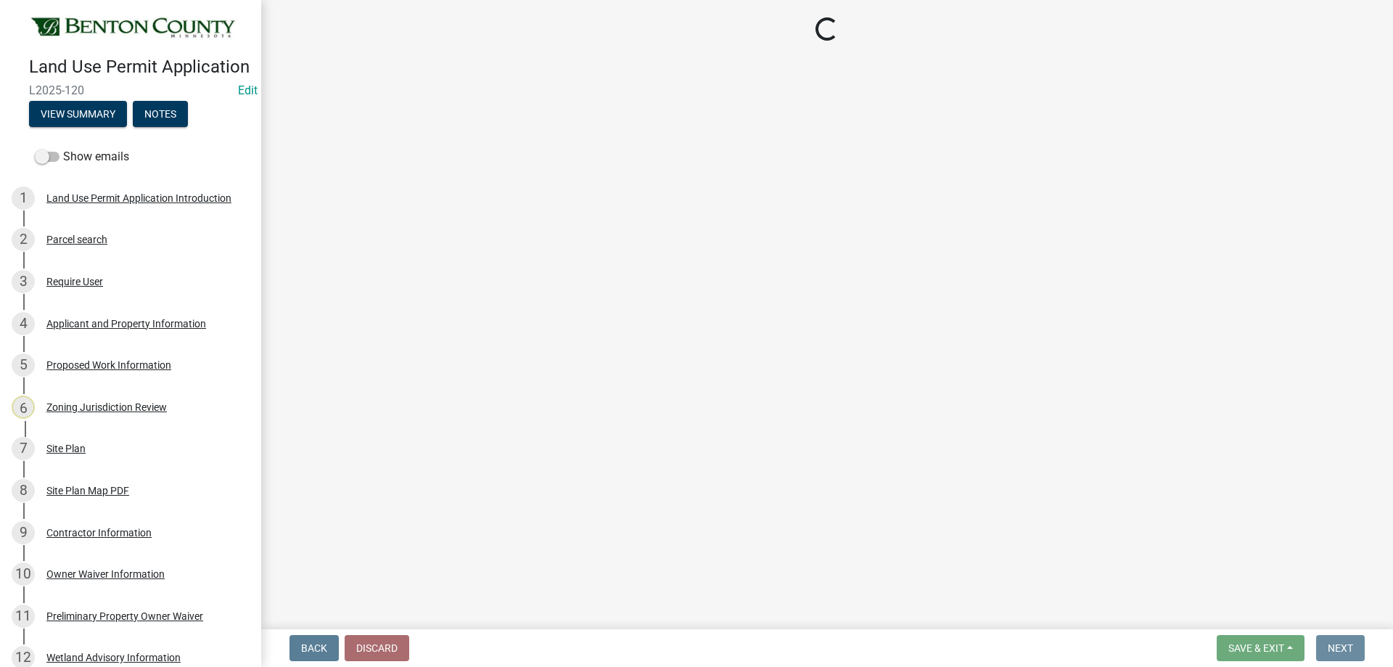
scroll to position [0, 0]
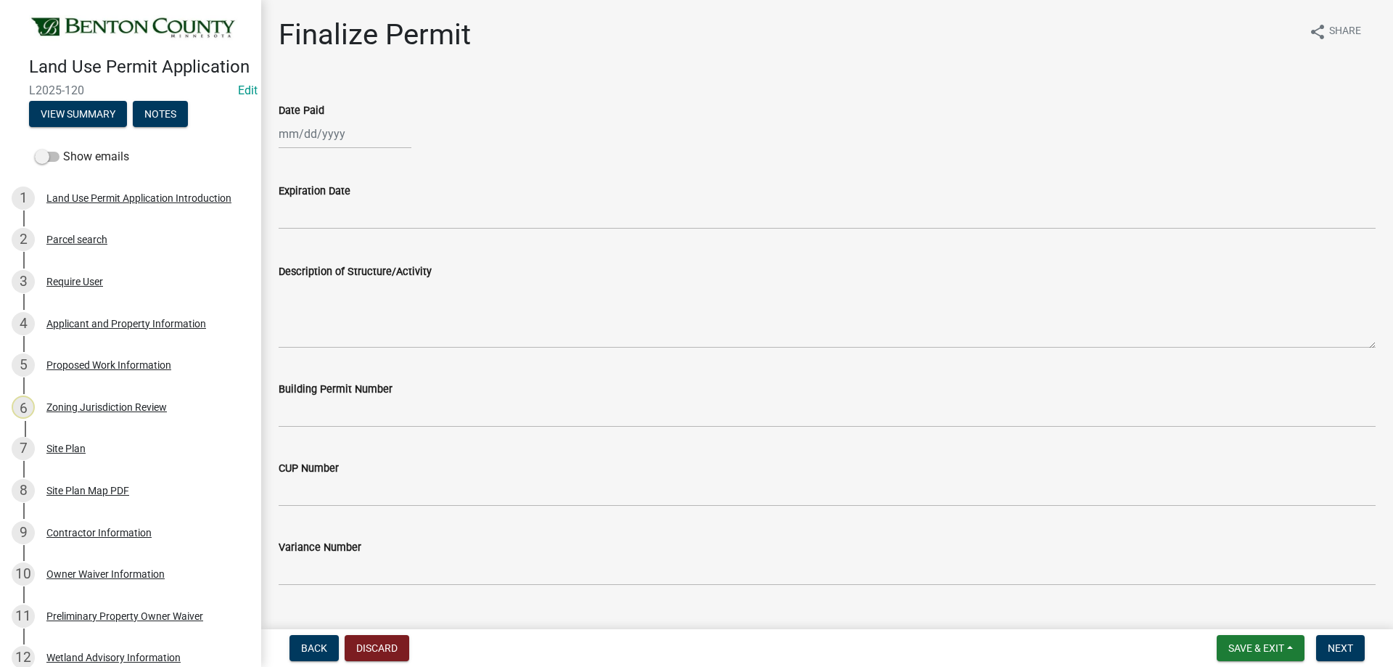
click at [433, 184] on div "Expiration Date" at bounding box center [827, 190] width 1097 height 17
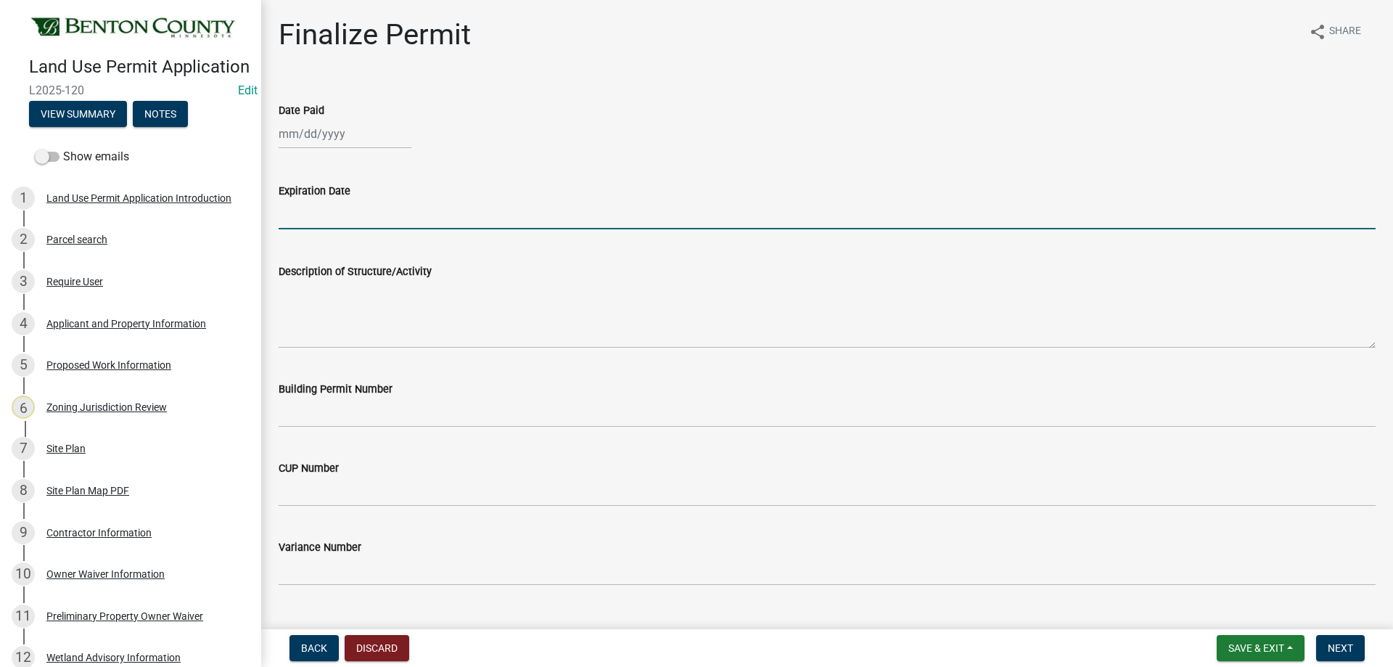
click at [386, 205] on input "Expiration Date" at bounding box center [827, 215] width 1097 height 30
paste input "Construction of a 16’x31’ Deck. MUST MEET MINIMUM REQUIRED PROPERTY SETBACKS: F…"
type input "Construction of a 16’x31’ Deck. MUST MEET MINIMUM REQUIRED PROPERTY SETBACKS: F…"
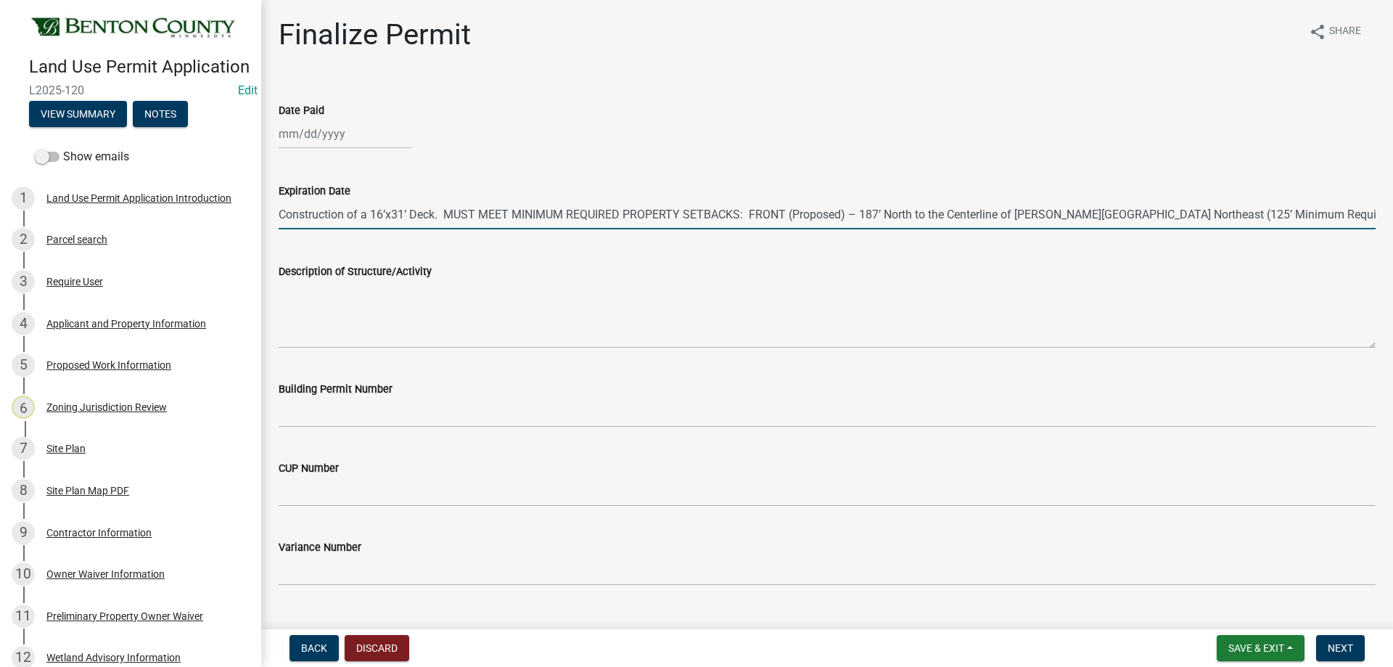
scroll to position [0, 2098]
click at [600, 210] on input "Construction of a 16’x31’ Deck. MUST MEET MINIMUM REQUIRED PROPERTY SETBACKS: F…" at bounding box center [827, 215] width 1097 height 30
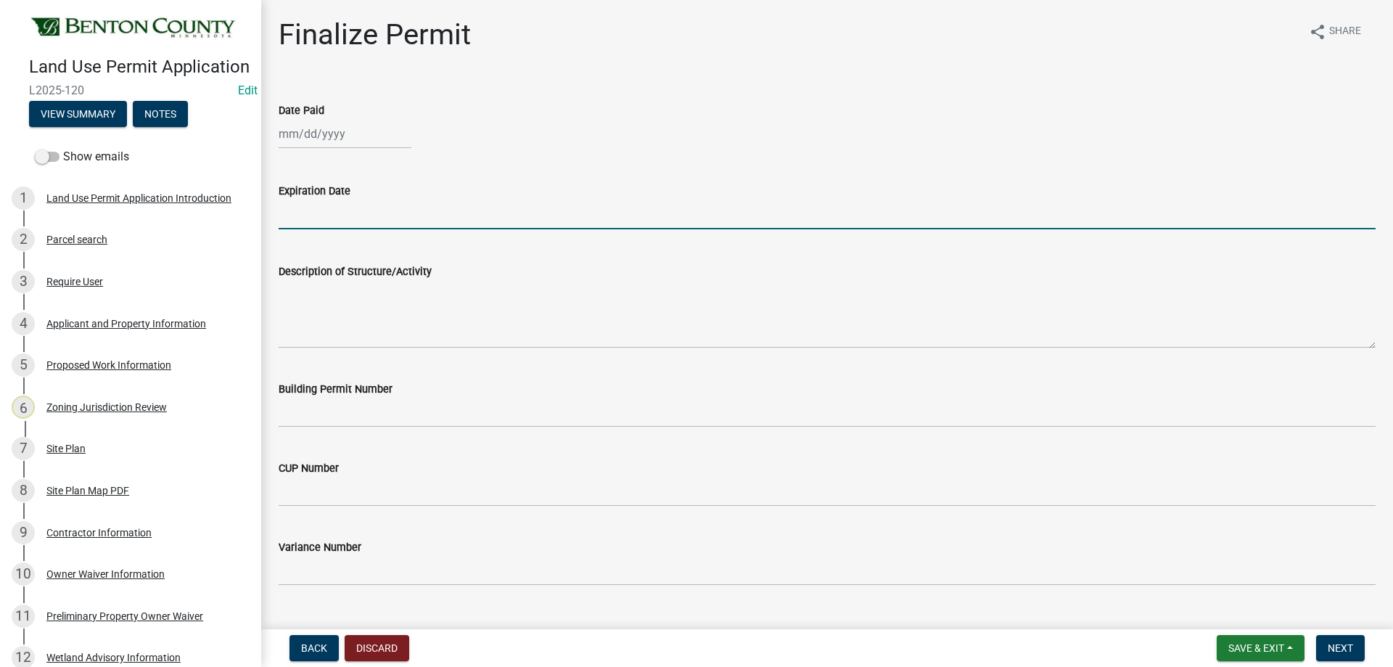
scroll to position [0, 0]
click at [348, 136] on div at bounding box center [345, 134] width 133 height 30
select select "8"
select select "2025"
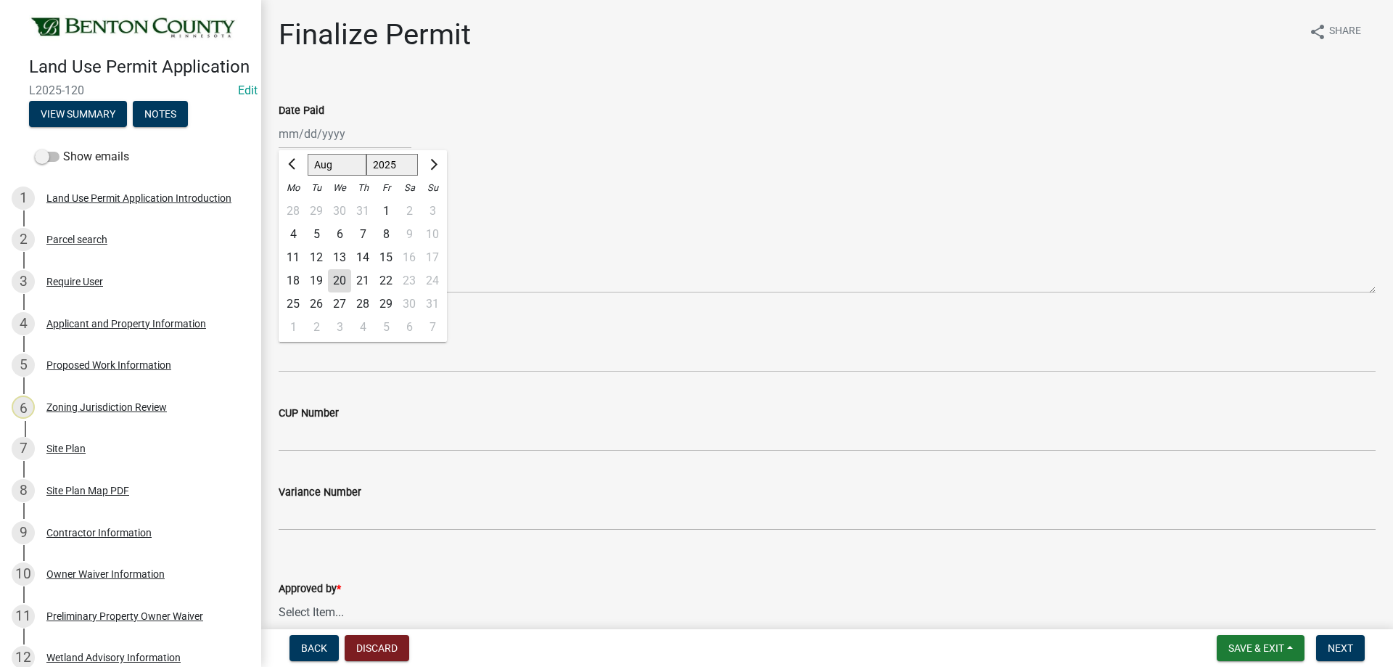
click at [338, 276] on div "20" at bounding box center [339, 280] width 23 height 23
type input "[DATE]"
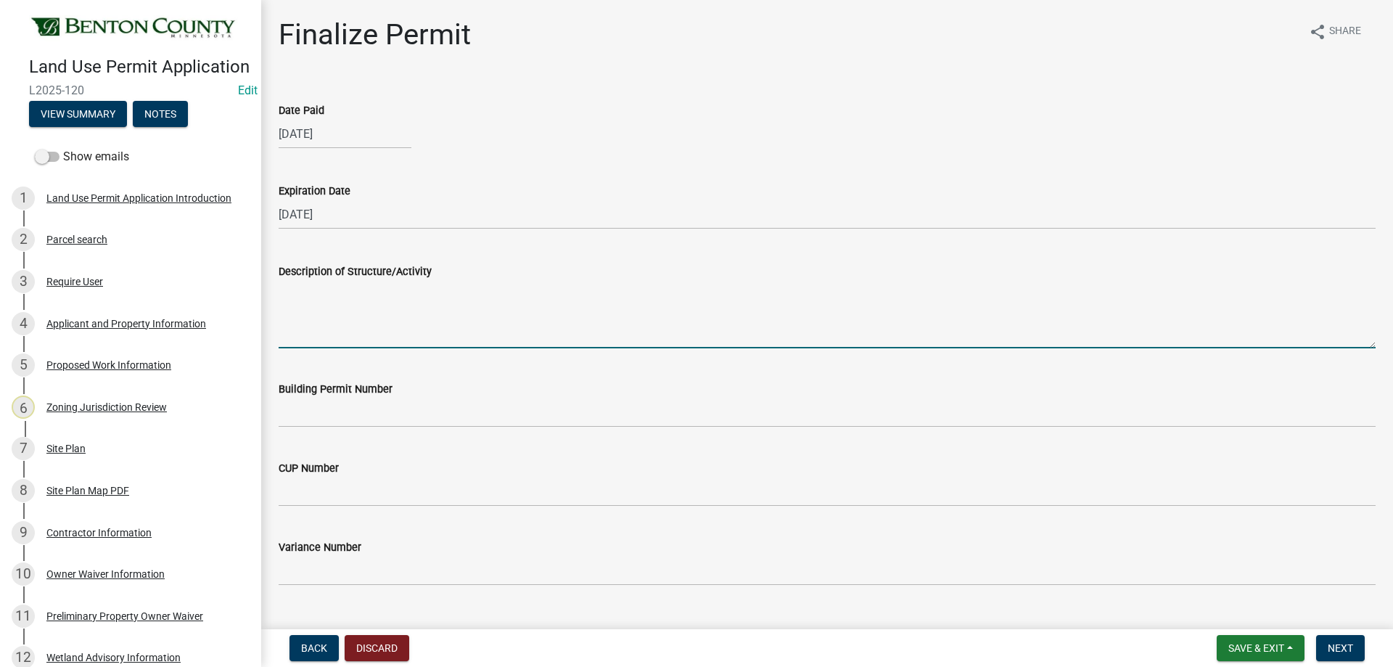
click at [308, 296] on textarea "Description of Structure/Activity" at bounding box center [827, 314] width 1097 height 68
paste textarea "Construction of a 16’x31’ Deck. MUST MEET MINIMUM REQUIRED PROPERTY SETBACKS: F…"
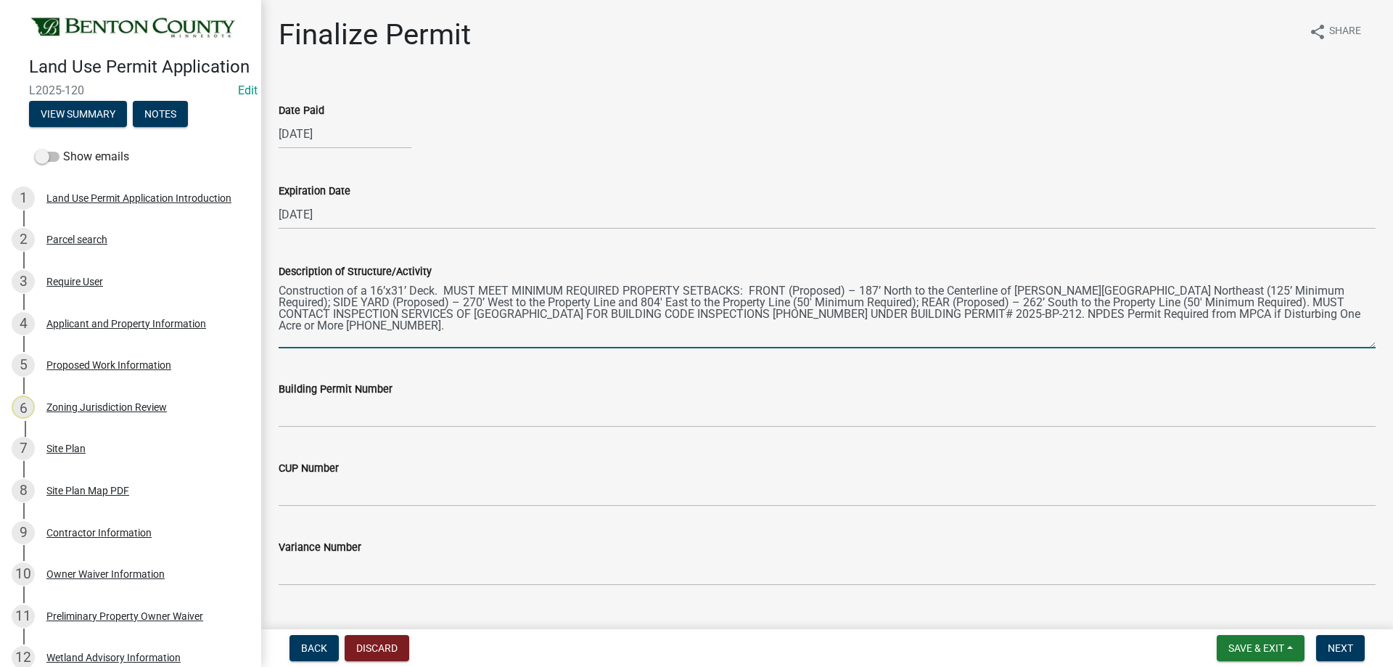
type textarea "Construction of a 16’x31’ Deck. MUST MEET MINIMUM REQUIRED PROPERTY SETBACKS: F…"
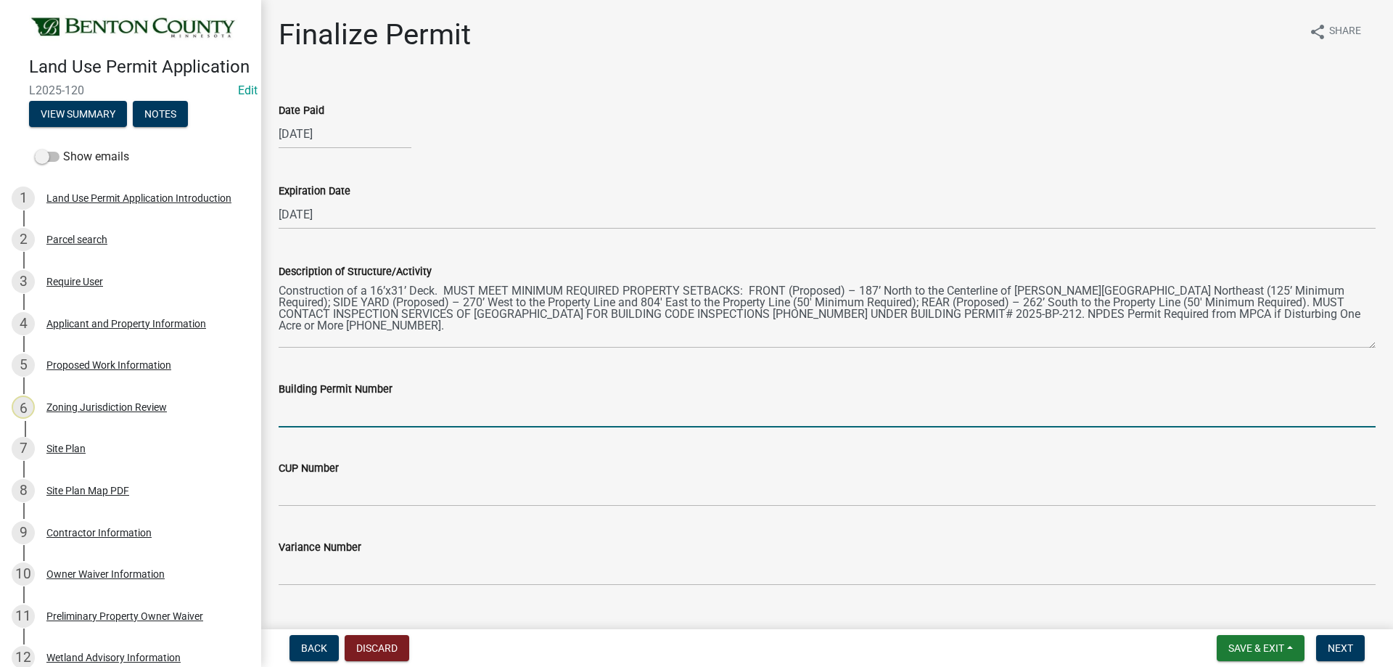
click at [318, 411] on input "Building Permit Number" at bounding box center [827, 413] width 1097 height 30
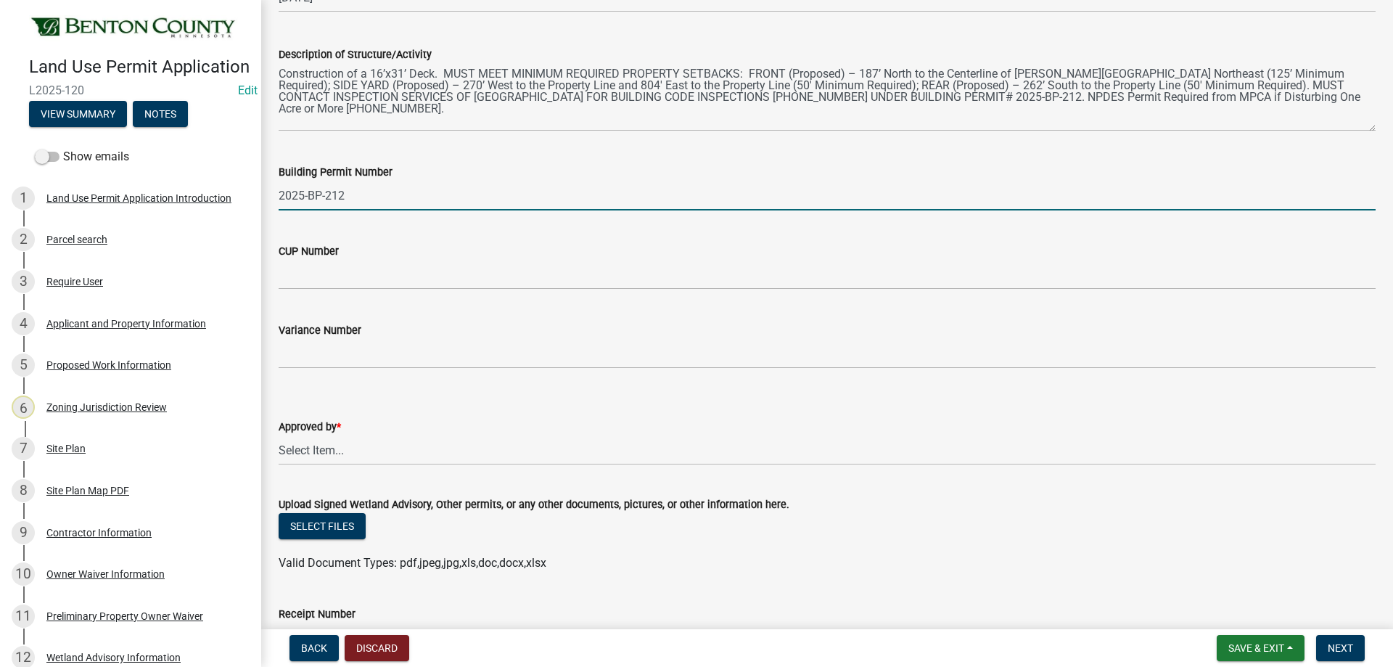
scroll to position [218, 0]
type input "2025-BP-212"
click at [351, 459] on select "Select Item... [PERSON_NAME] [PERSON_NAME] [PERSON_NAME]" at bounding box center [827, 450] width 1097 height 30
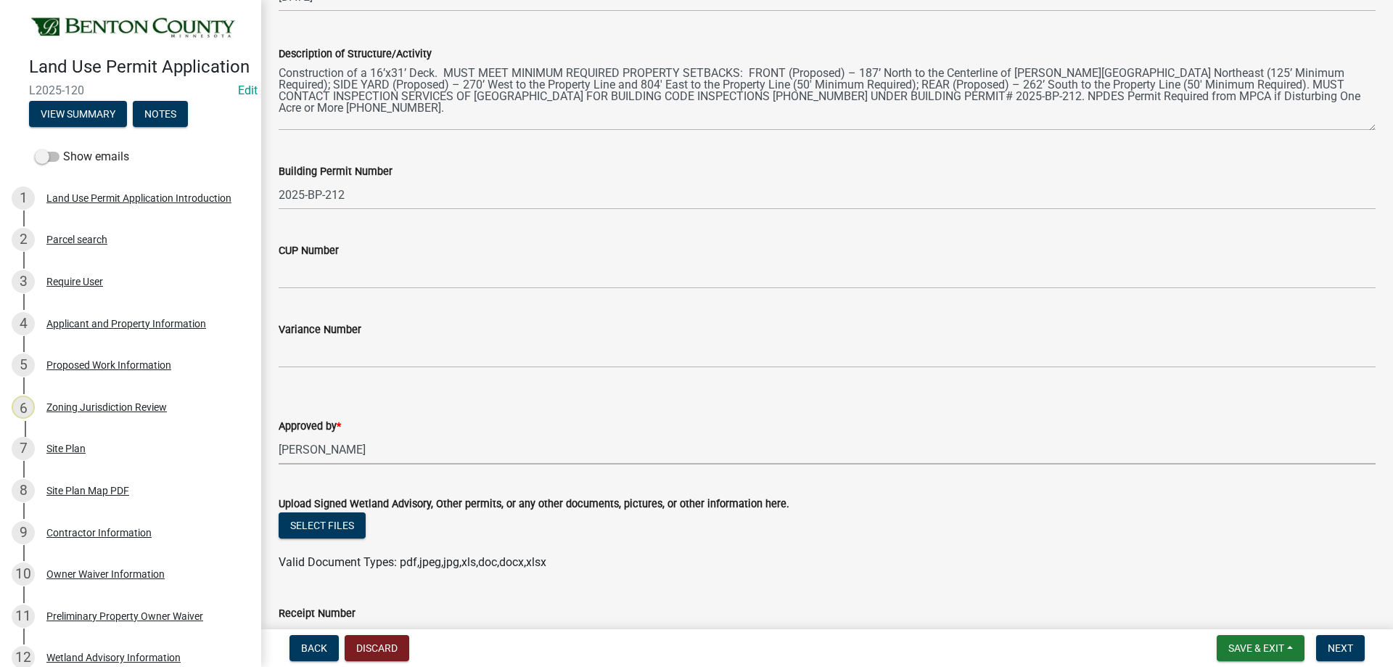
click at [279, 435] on select "Select Item... [PERSON_NAME] [PERSON_NAME] [PERSON_NAME]" at bounding box center [827, 450] width 1097 height 30
select select "2873f93f-8df0-4e6b-8434-4300eee57b0f"
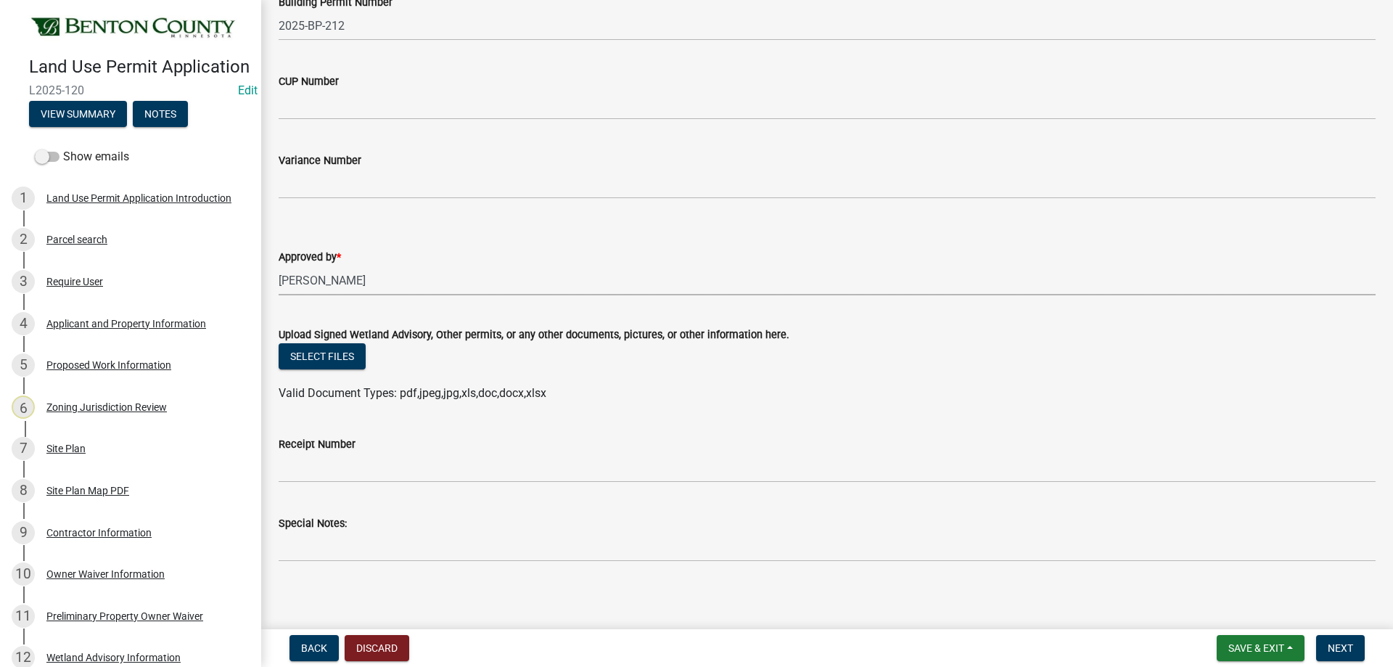
scroll to position [393, 0]
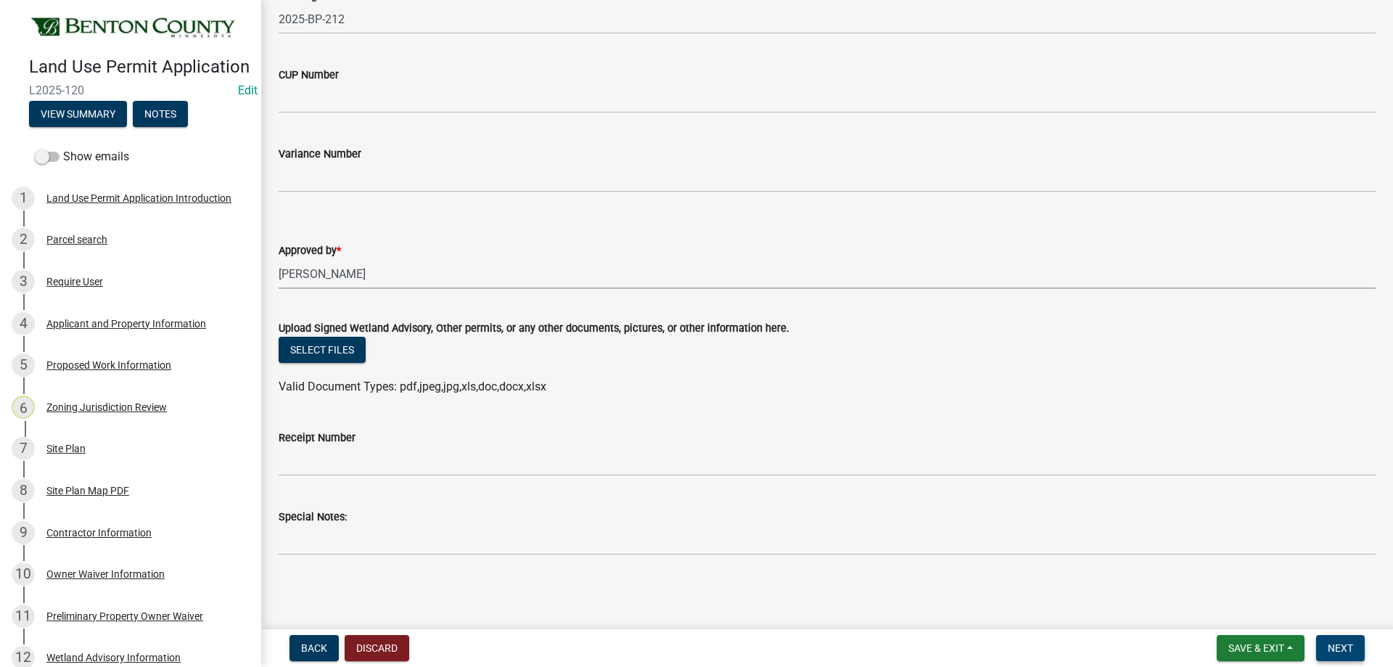
click at [1348, 648] on span "Next" at bounding box center [1340, 648] width 25 height 12
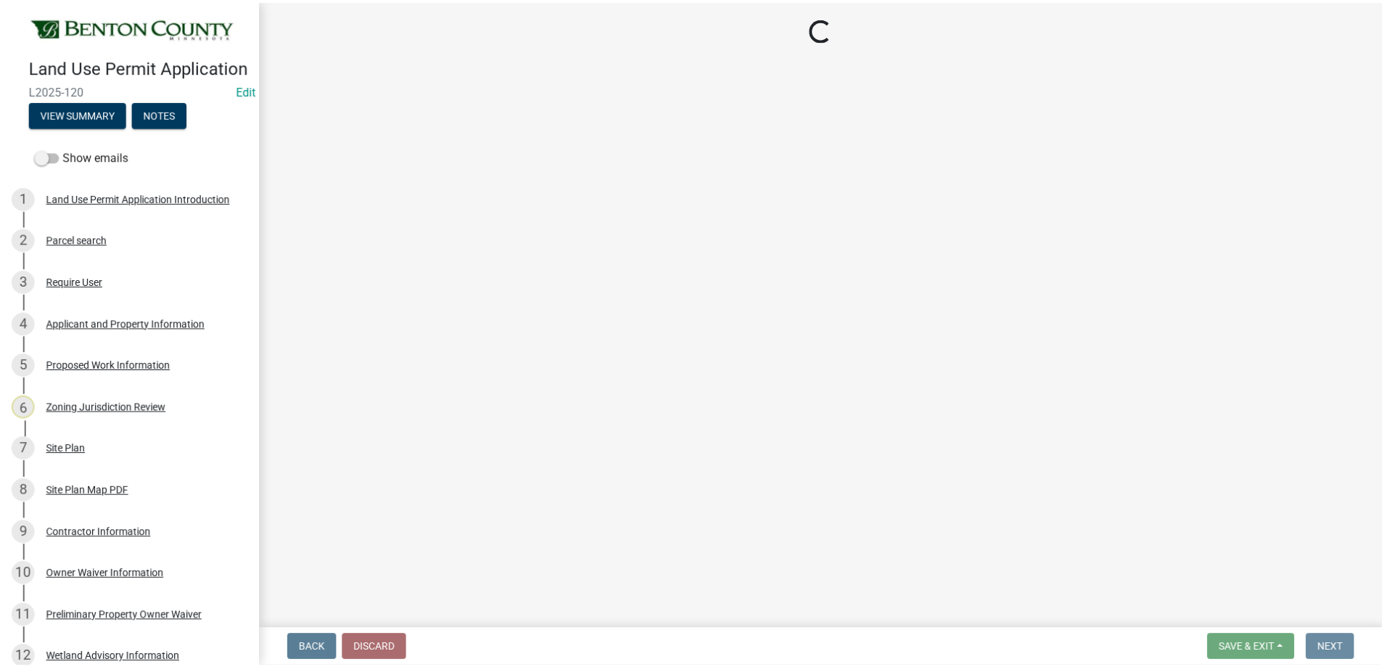
scroll to position [0, 0]
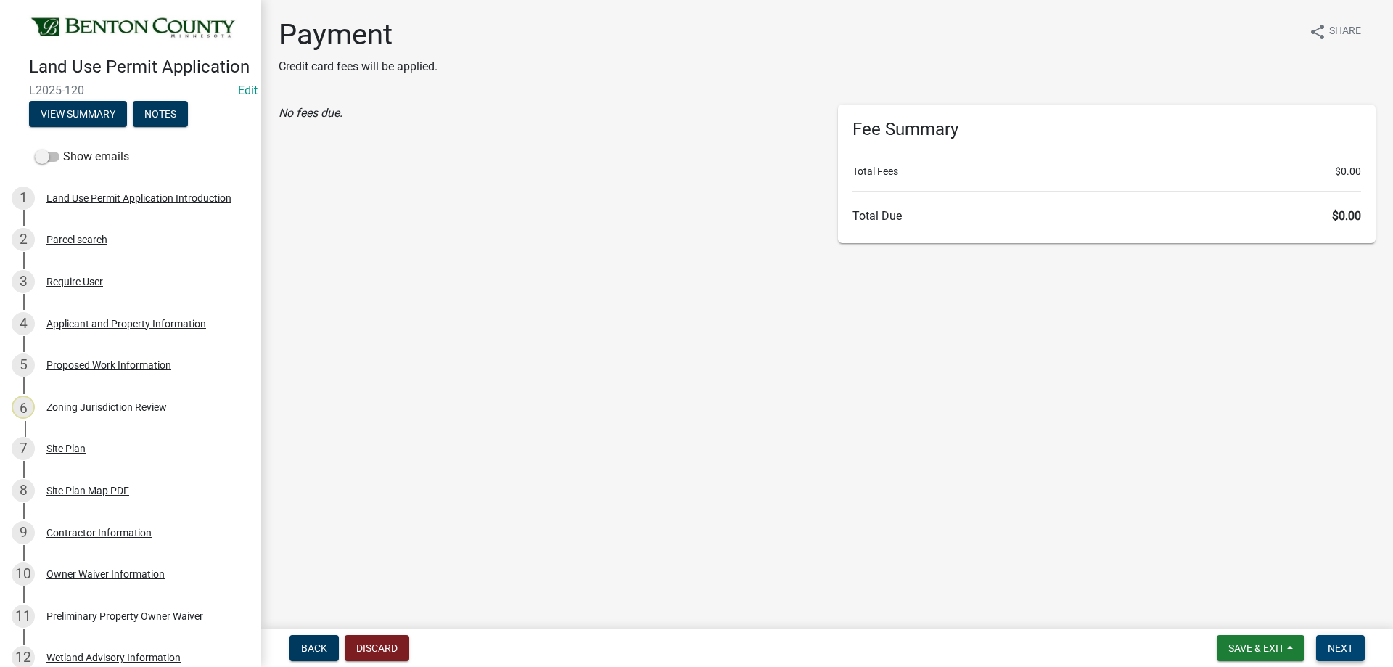
click at [1348, 647] on span "Next" at bounding box center [1340, 648] width 25 height 12
